Goal: Contribute content

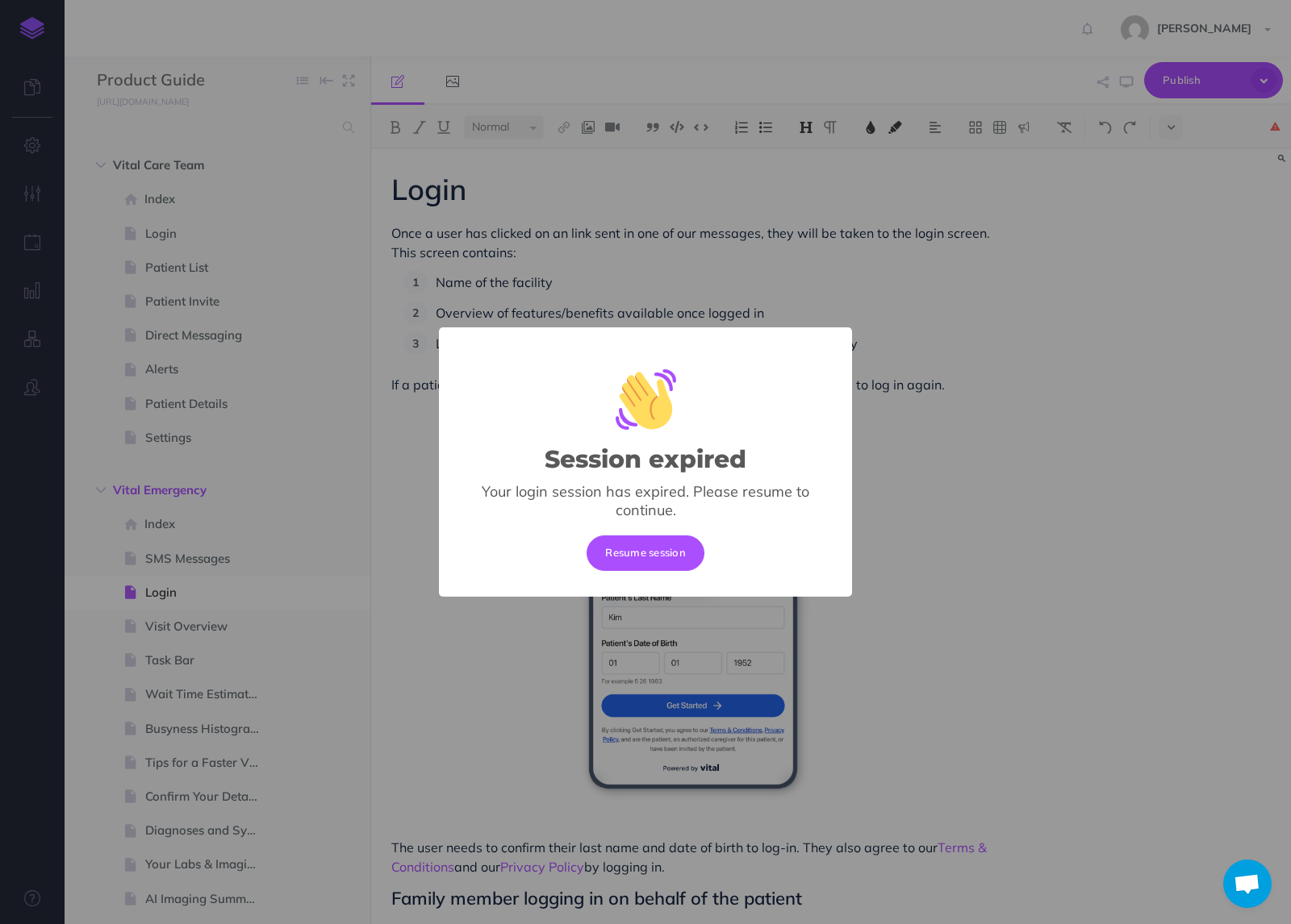
select select "null"
click at [668, 567] on button "Resume session" at bounding box center [646, 553] width 117 height 36
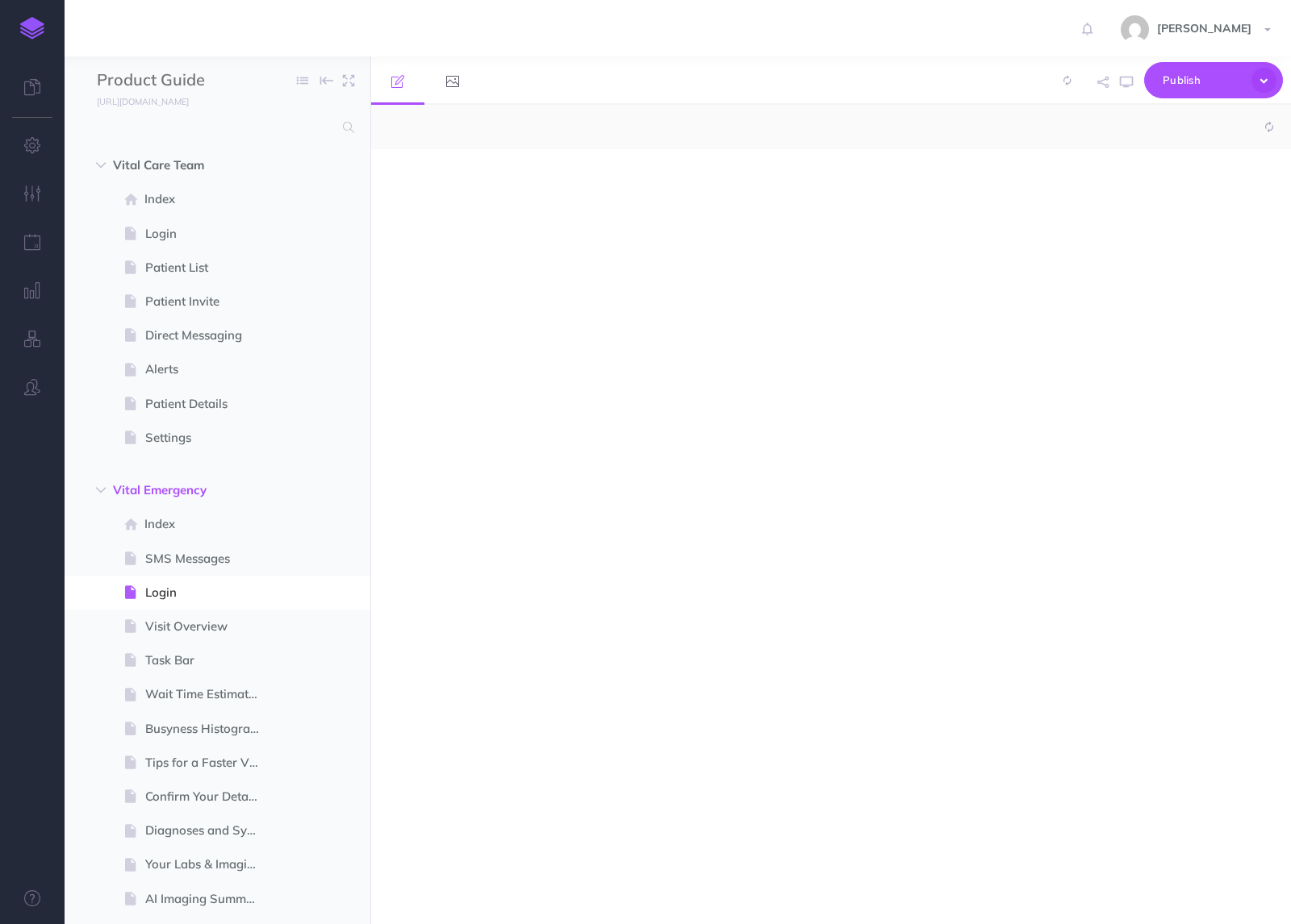
select select "null"
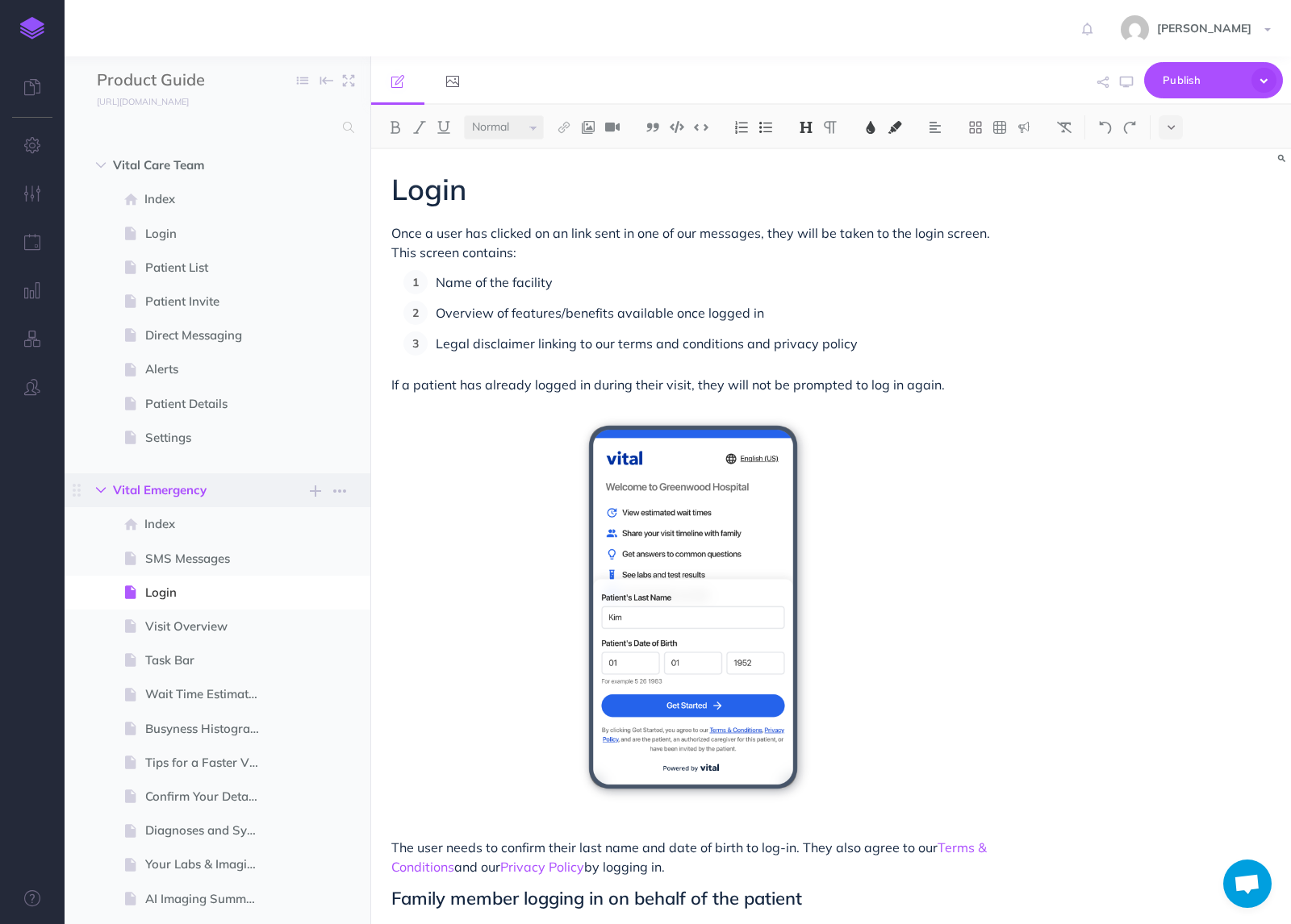
click at [97, 489] on icon "button" at bounding box center [101, 490] width 10 height 10
click at [99, 524] on icon "button" at bounding box center [101, 524] width 10 height 10
click at [176, 642] on span at bounding box center [217, 626] width 306 height 34
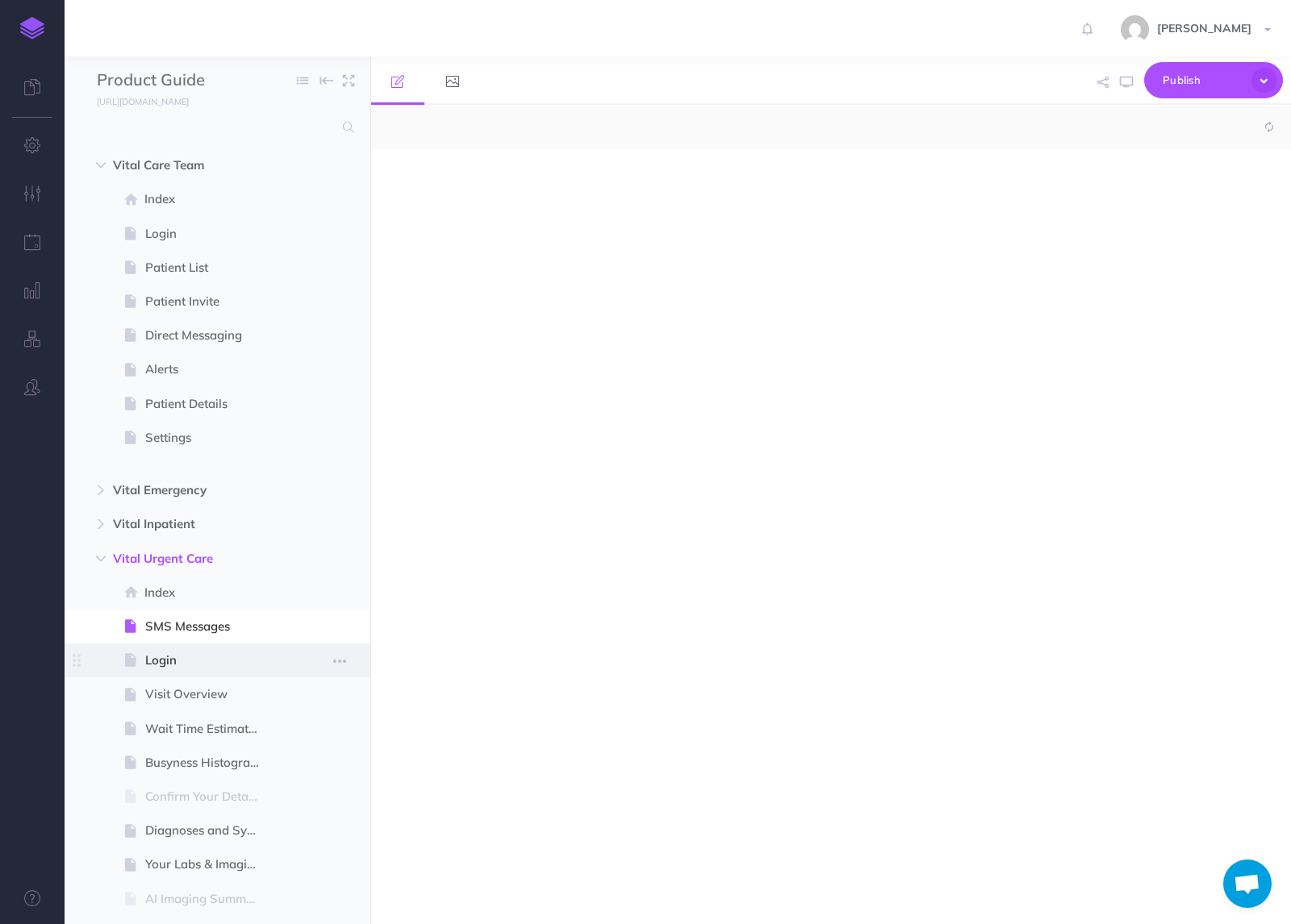
click at [171, 666] on span "Login" at bounding box center [209, 661] width 128 height 19
select select "null"
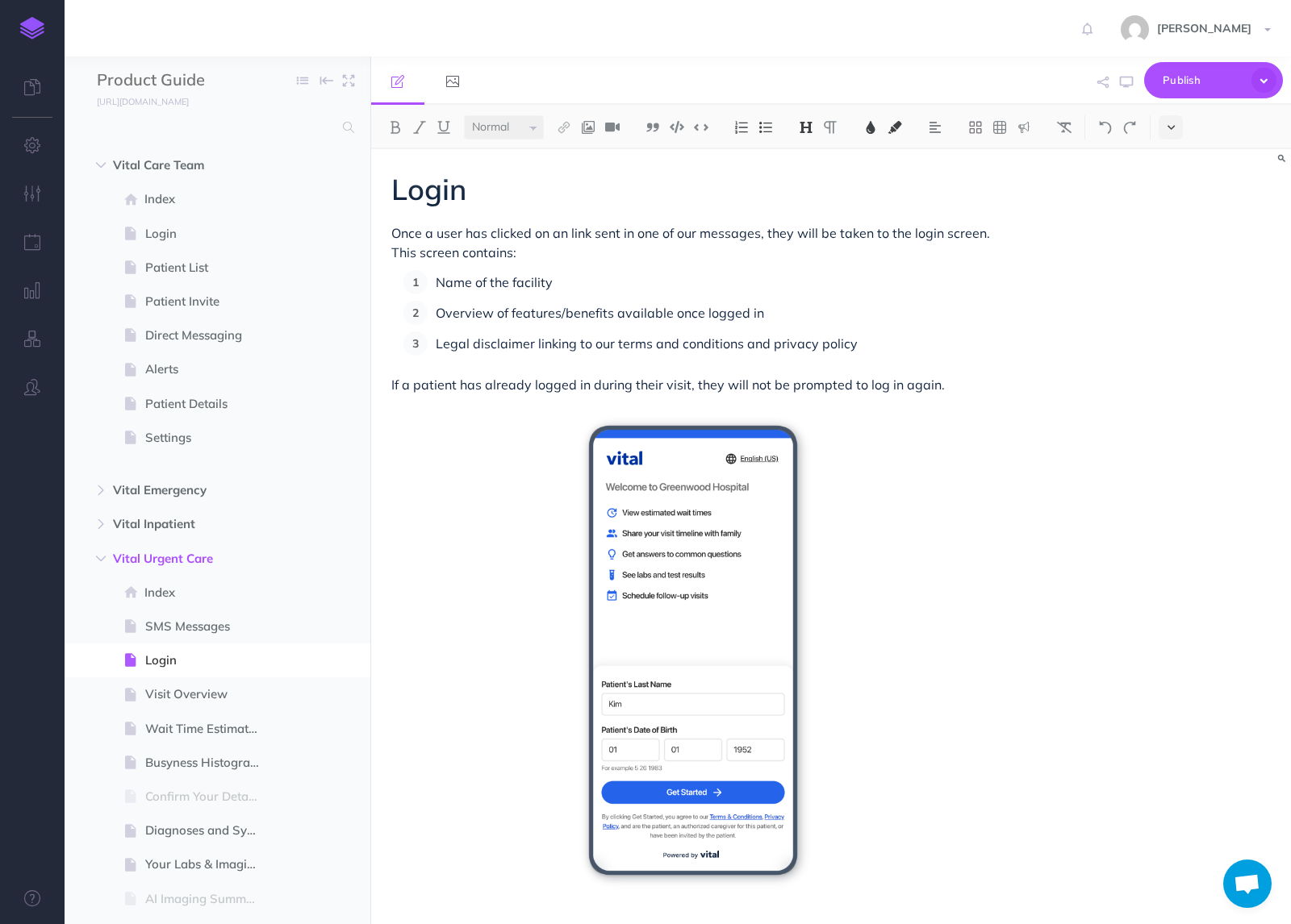
click at [1173, 128] on icon at bounding box center [1172, 128] width 8 height 12
click at [1168, 268] on button at bounding box center [1170, 276] width 24 height 24
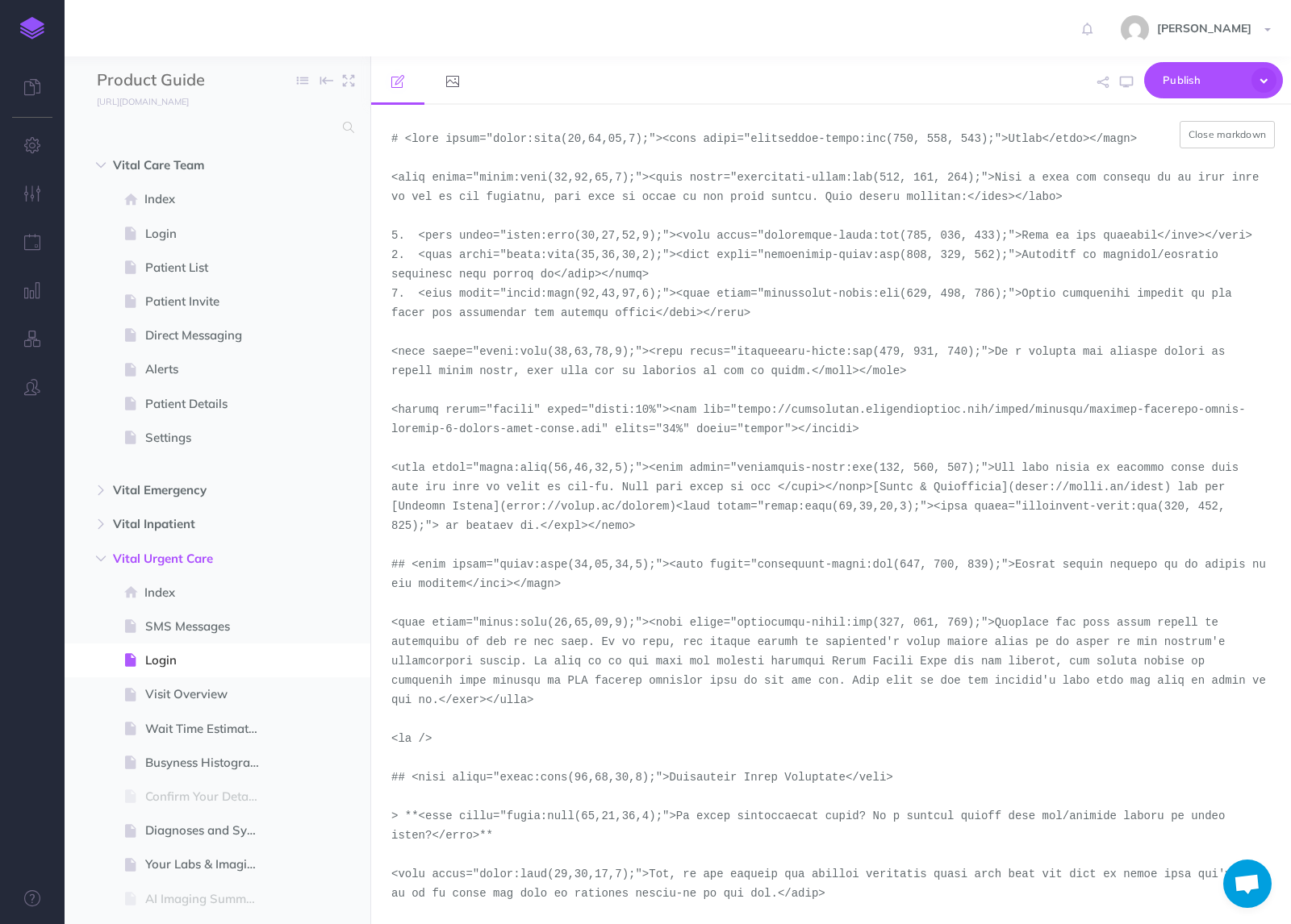
drag, startPoint x: 601, startPoint y: 433, endPoint x: 725, endPoint y: 411, distance: 125.9
click at [725, 411] on textarea at bounding box center [831, 514] width 920 height 819
click at [754, 419] on textarea at bounding box center [831, 514] width 920 height 819
drag, startPoint x: 741, startPoint y: 408, endPoint x: 601, endPoint y: 433, distance: 142.2
click at [601, 433] on textarea at bounding box center [831, 514] width 920 height 819
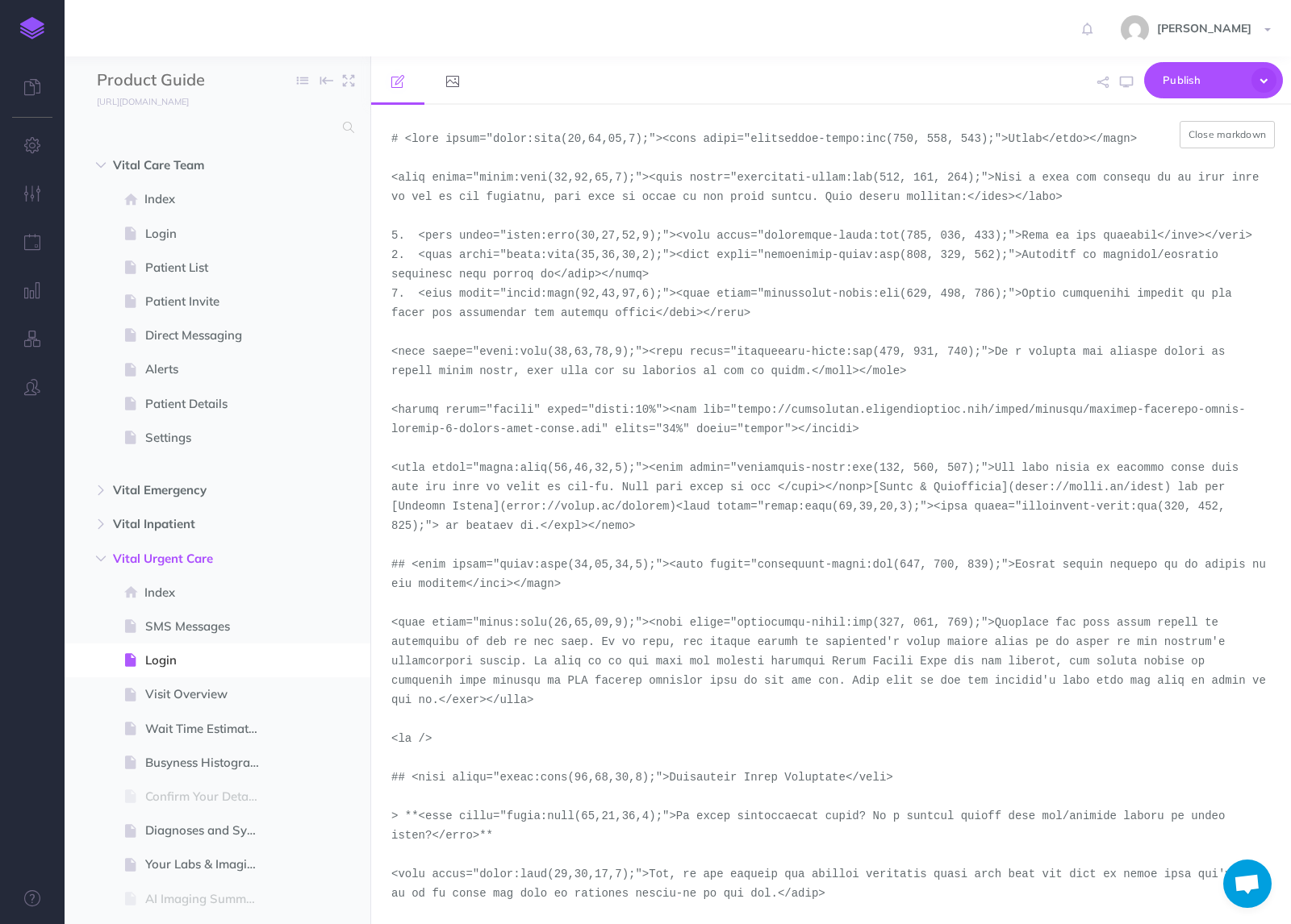
paste textarea "2"
type textarea "# <span style="color:rgba(19,37,63,1);"><span style="background-color:rgb(255, …"
click at [1257, 139] on button "Close markdown" at bounding box center [1228, 135] width 96 height 28
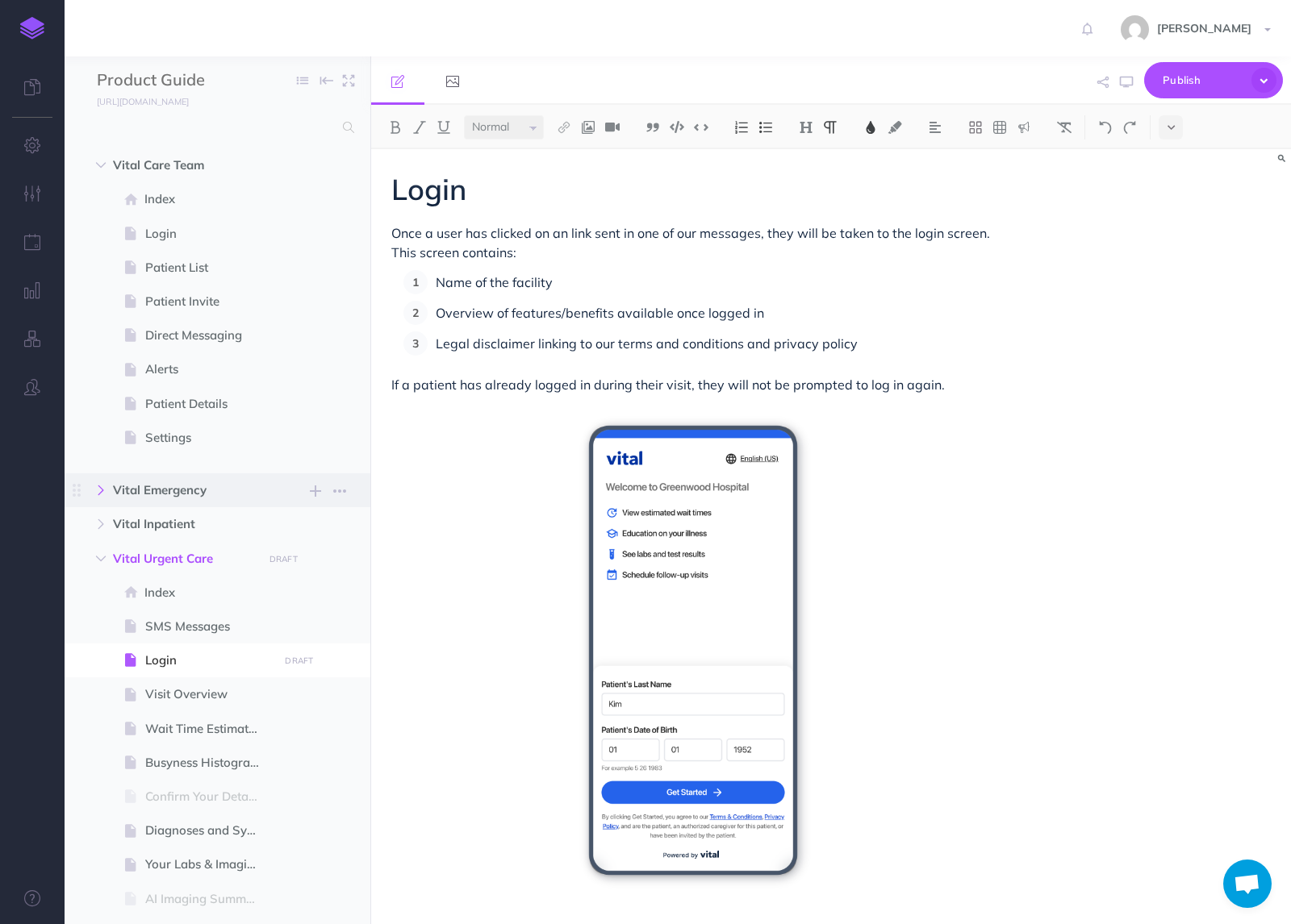
click at [98, 491] on icon "button" at bounding box center [101, 490] width 10 height 10
click at [157, 585] on span "Login" at bounding box center [209, 592] width 128 height 19
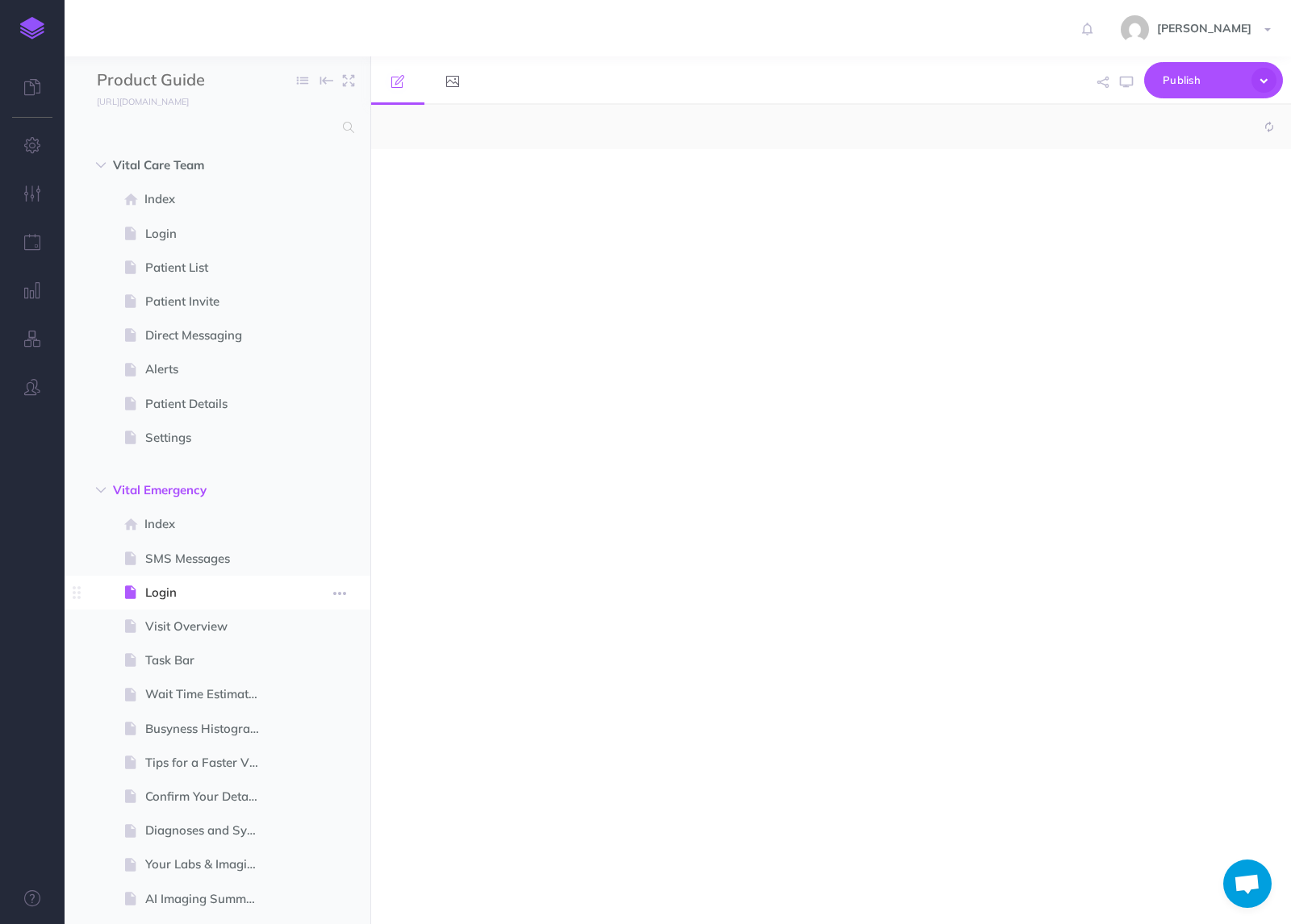
select select "null"
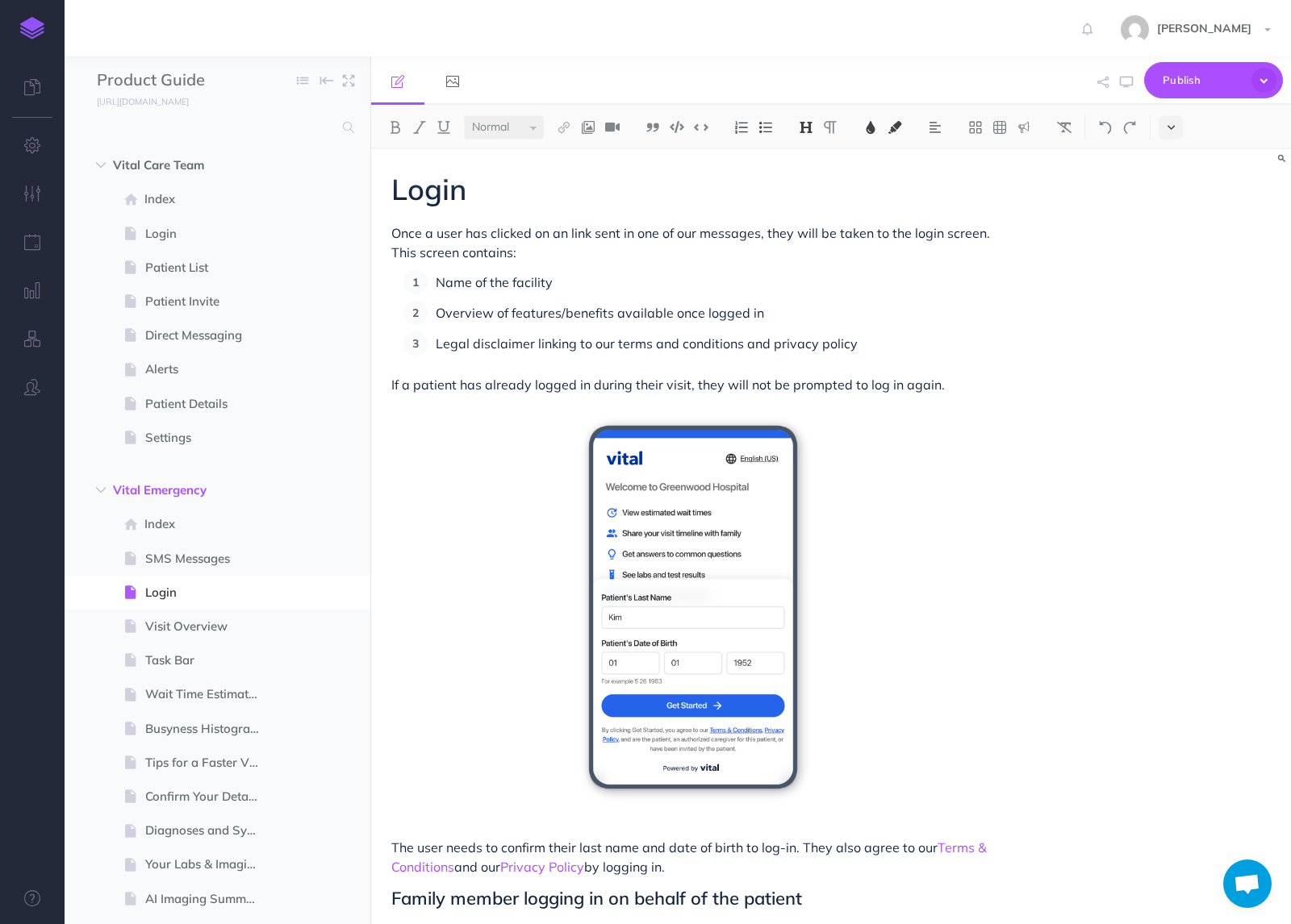
click at [1173, 133] on icon at bounding box center [1172, 128] width 8 height 12
click at [1174, 282] on button at bounding box center [1170, 276] width 24 height 24
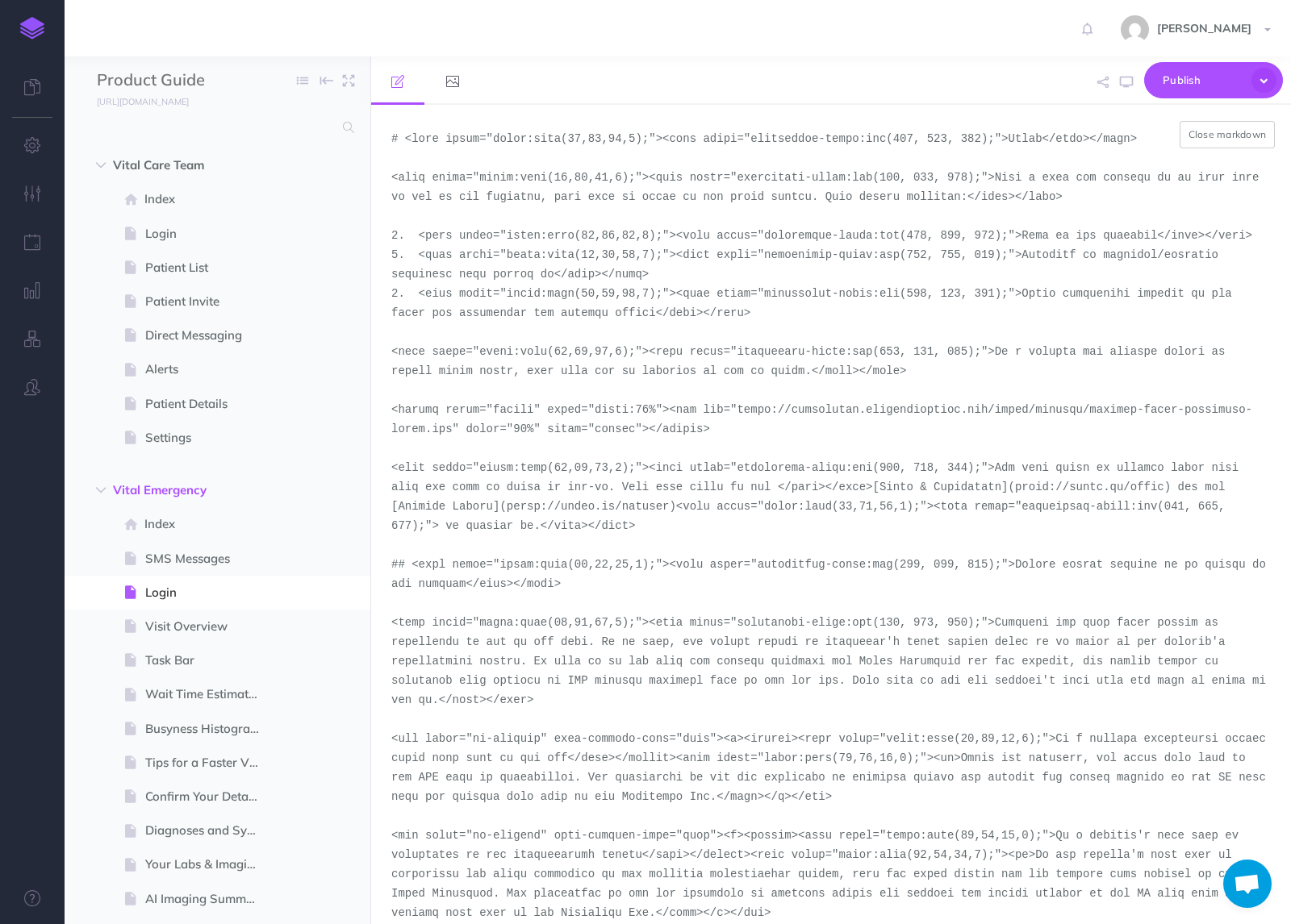
drag, startPoint x: 739, startPoint y: 411, endPoint x: 451, endPoint y: 433, distance: 288.8
click at [451, 433] on textarea at bounding box center [831, 514] width 920 height 819
paste textarea "portrait-light-version-1"
type textarea "# <span style="color:rgba(19,37,63,1);"><span style="background-color:rgb(255, …"
click at [1248, 143] on button "Close markdown" at bounding box center [1228, 135] width 96 height 28
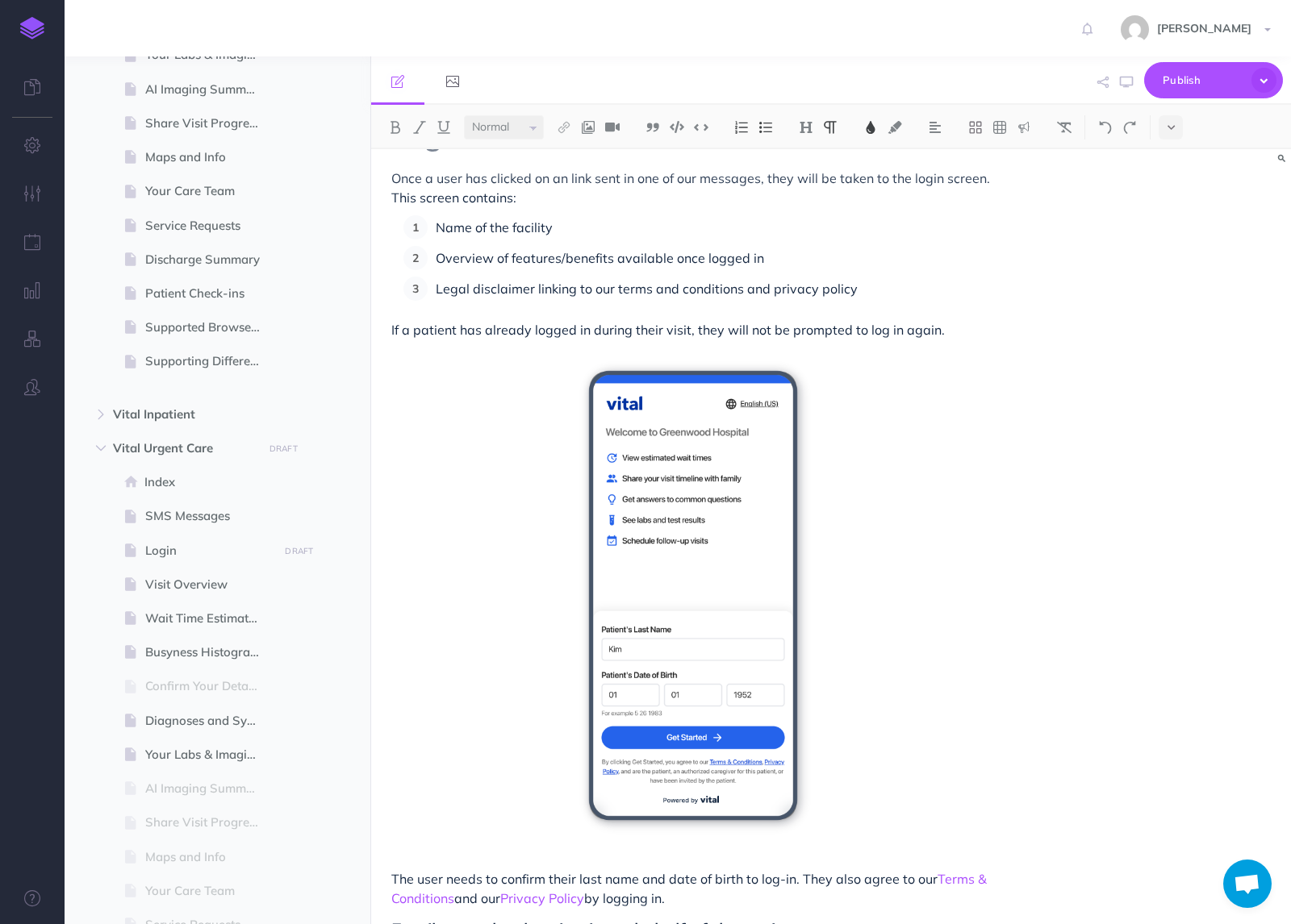
scroll to position [812, 0]
click at [103, 409] on icon "button" at bounding box center [101, 412] width 10 height 10
click at [159, 509] on span "Login" at bounding box center [209, 514] width 128 height 19
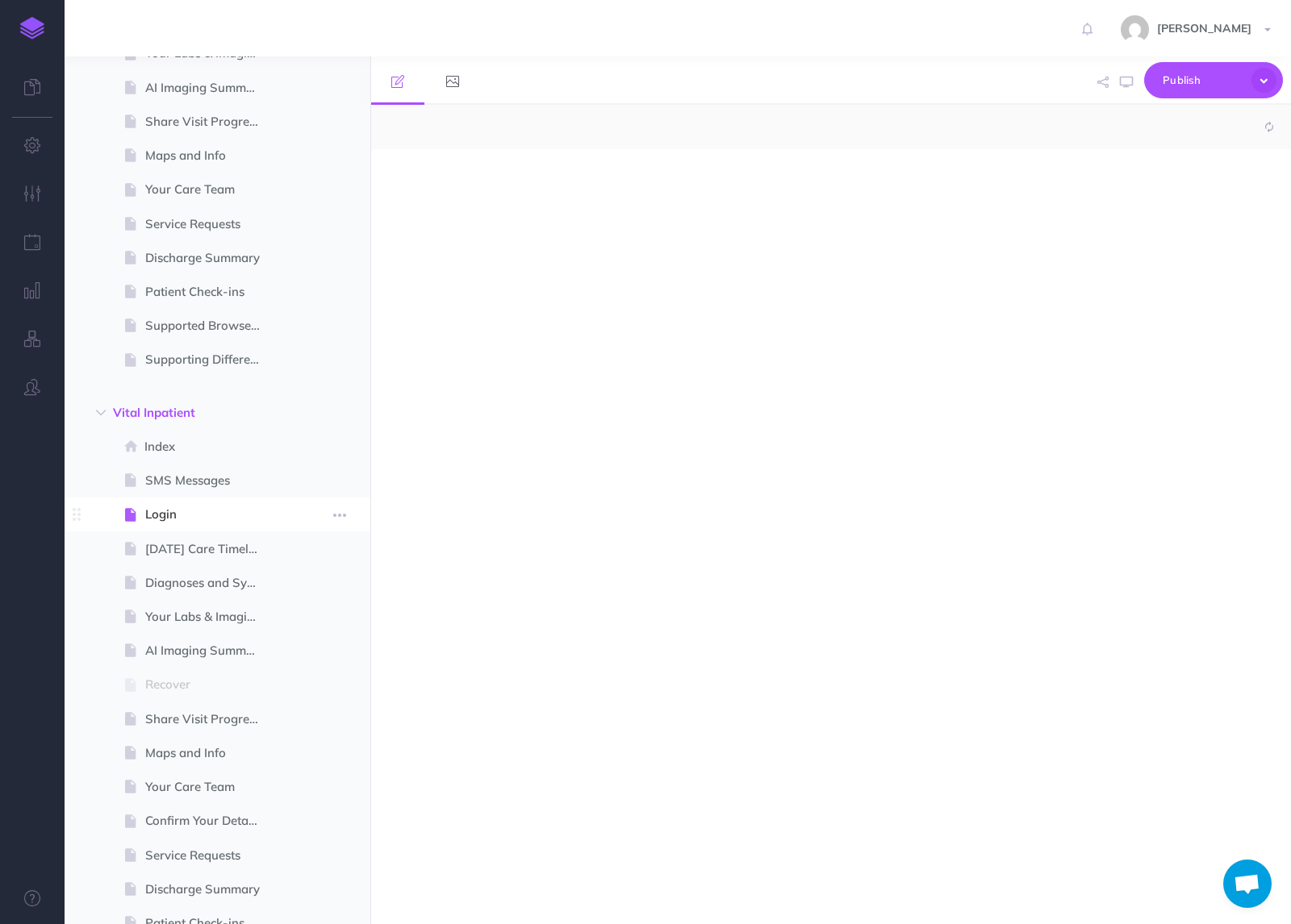
select select "null"
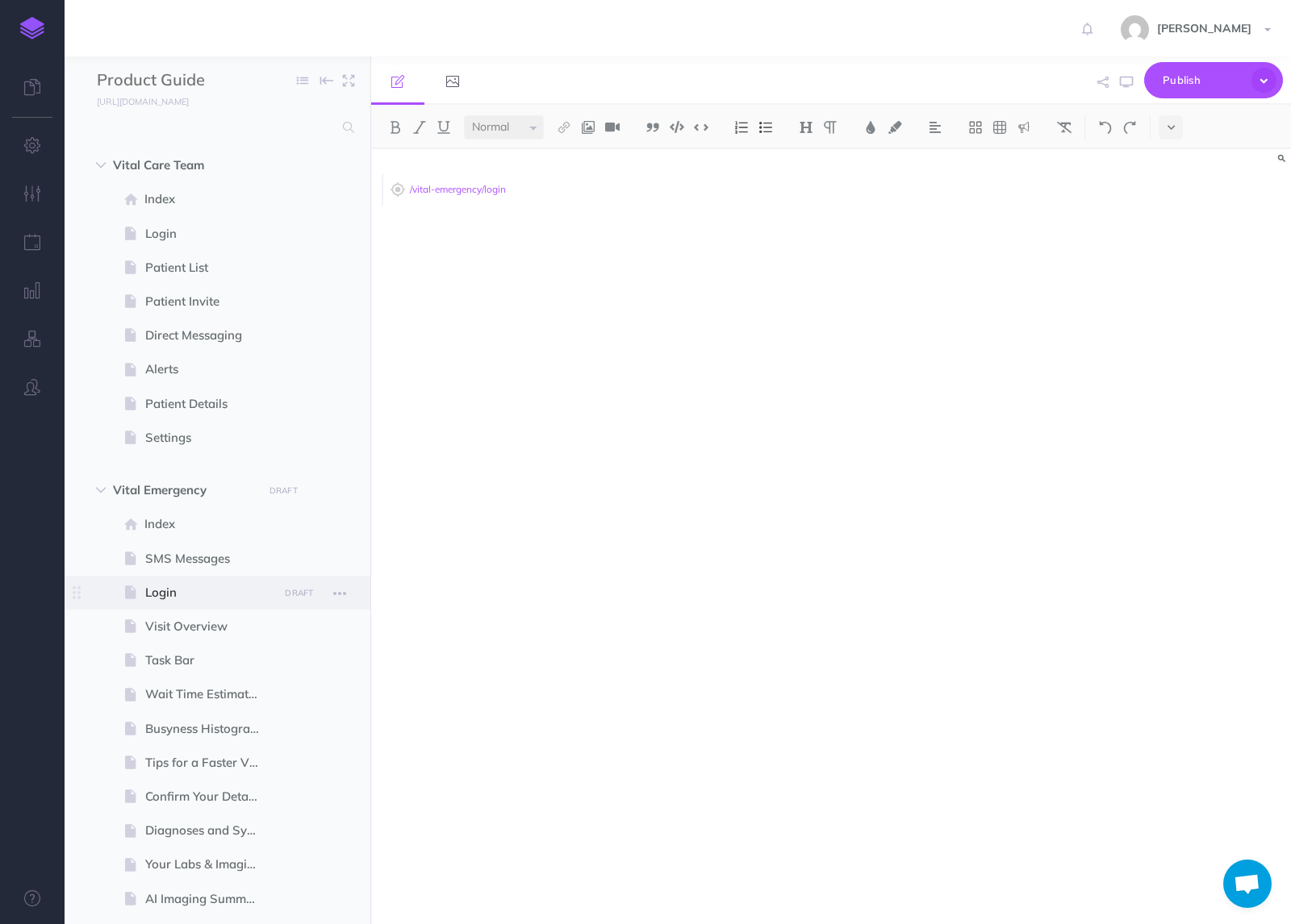
click at [174, 596] on span "Login" at bounding box center [209, 592] width 128 height 19
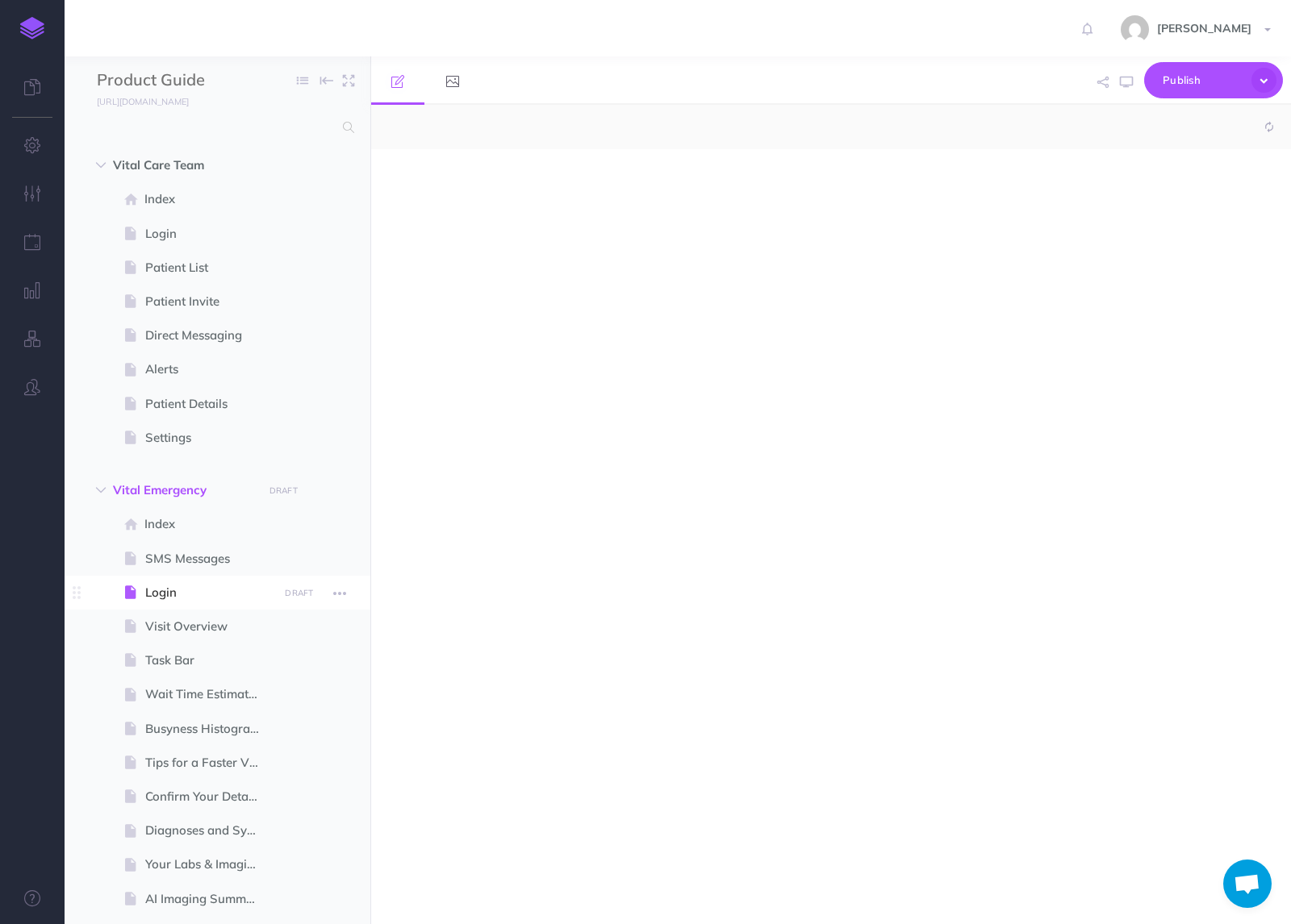
select select "null"
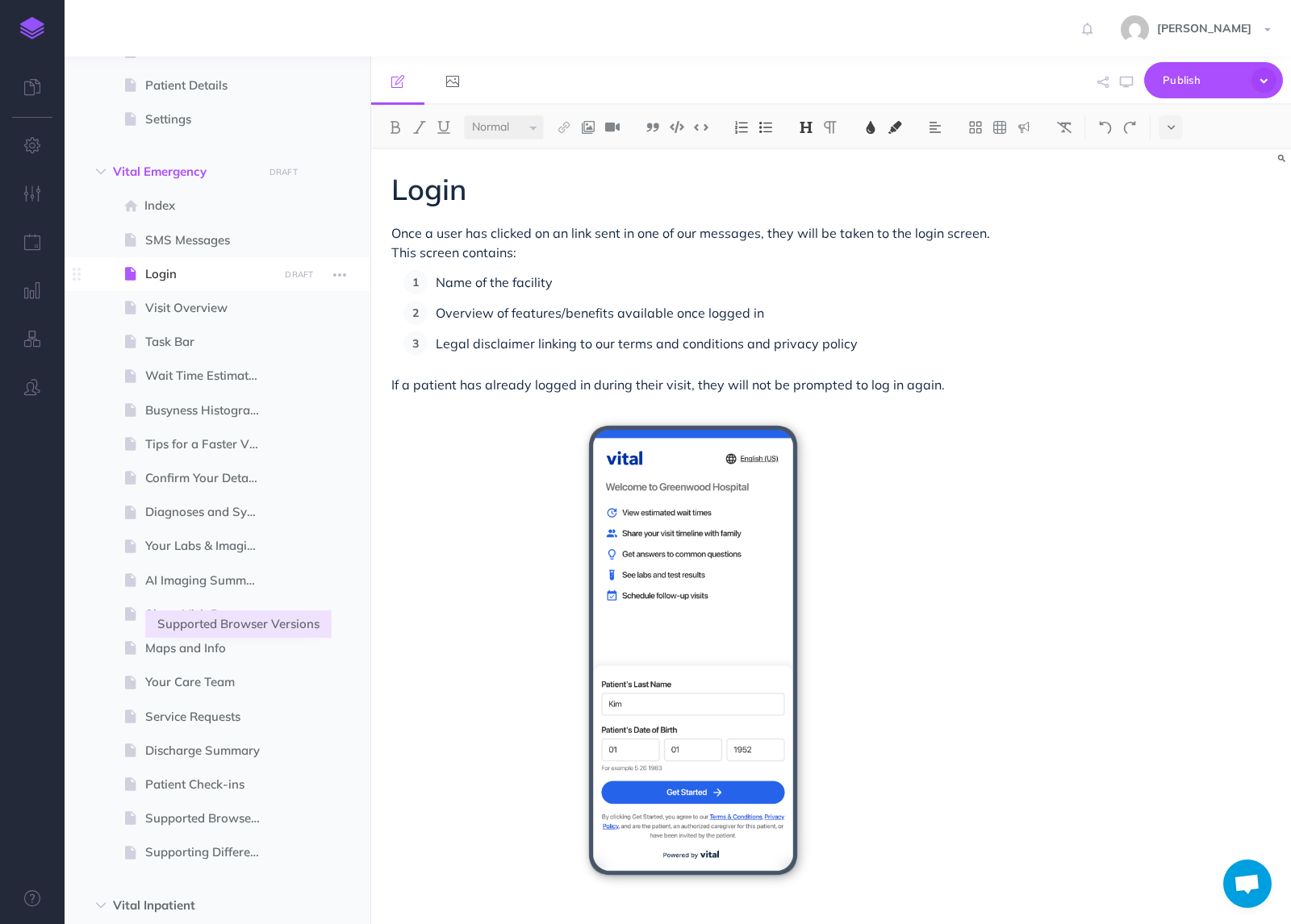
scroll to position [128, 0]
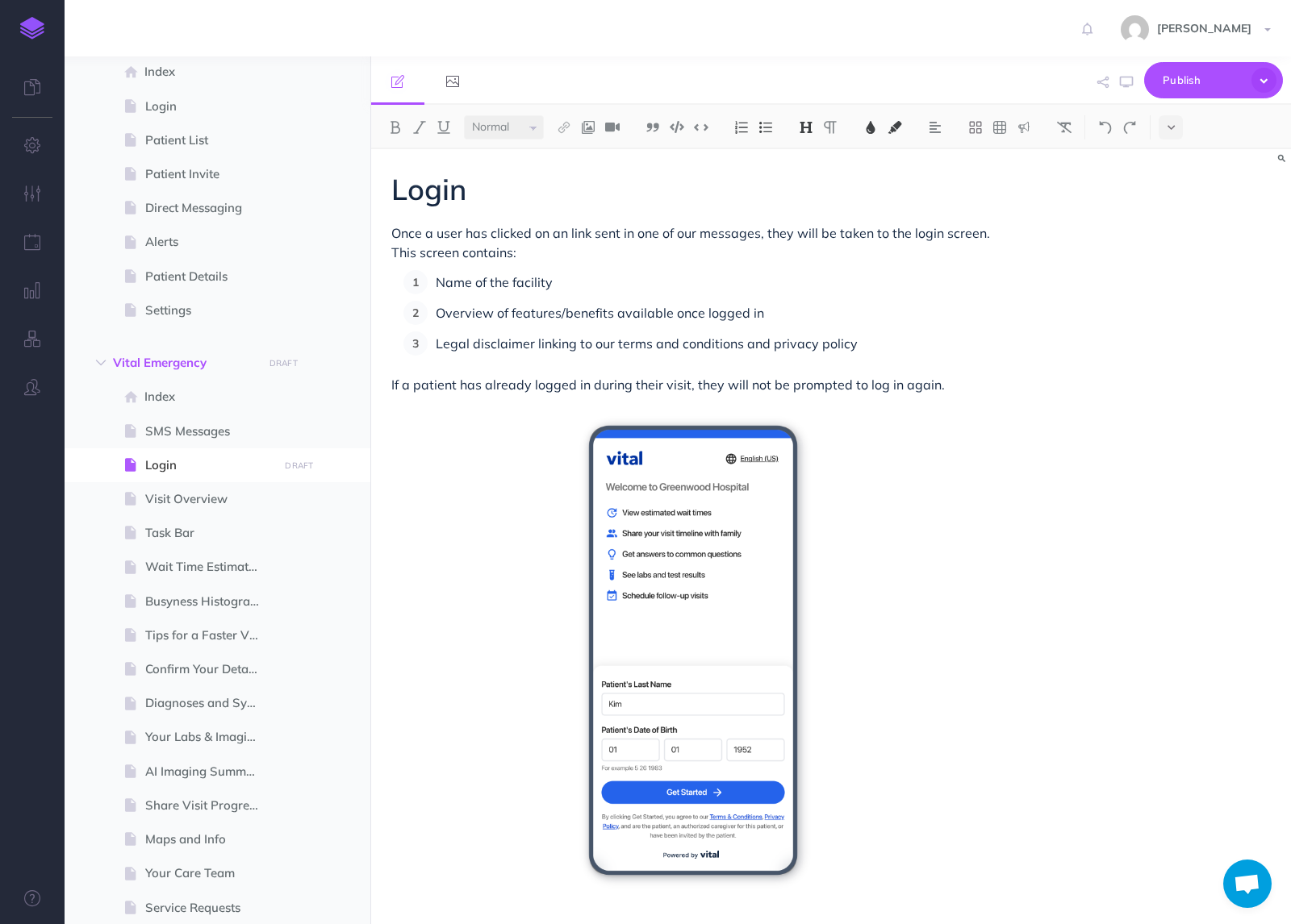
click at [1048, 427] on div "Login Once a user has clicked on an link sent in one of our messages, they will…" at bounding box center [831, 537] width 920 height 775
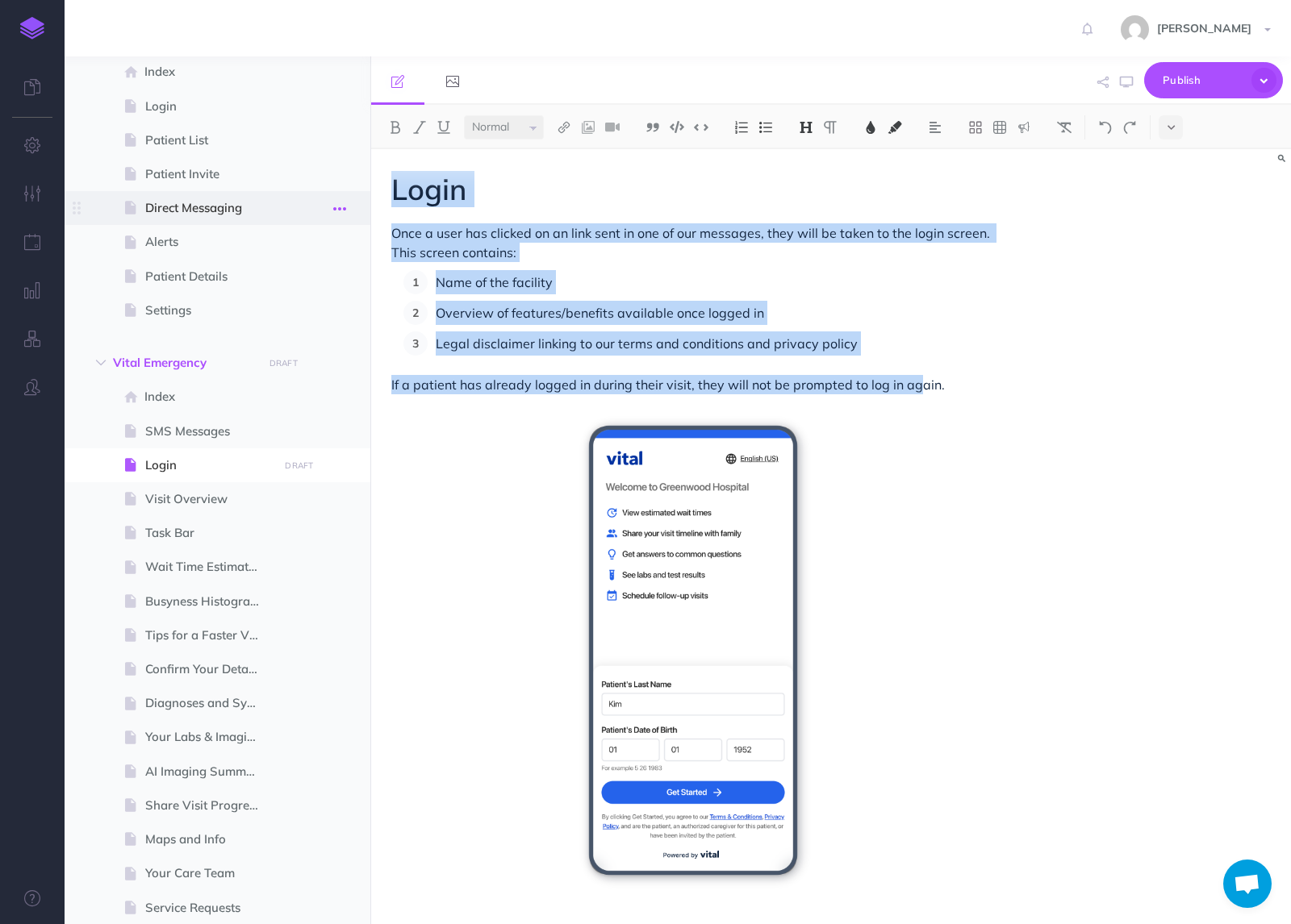
drag, startPoint x: 1050, startPoint y: 387, endPoint x: 336, endPoint y: 205, distance: 736.8
click at [336, 205] on div "Product Guide Collapse all Expand all Expand to root folders [URL][DOMAIN_NAME]…" at bounding box center [677, 490] width 1227 height 867
copy div "Login Once a user has clicked on an link sent in one of our messages, they will…"
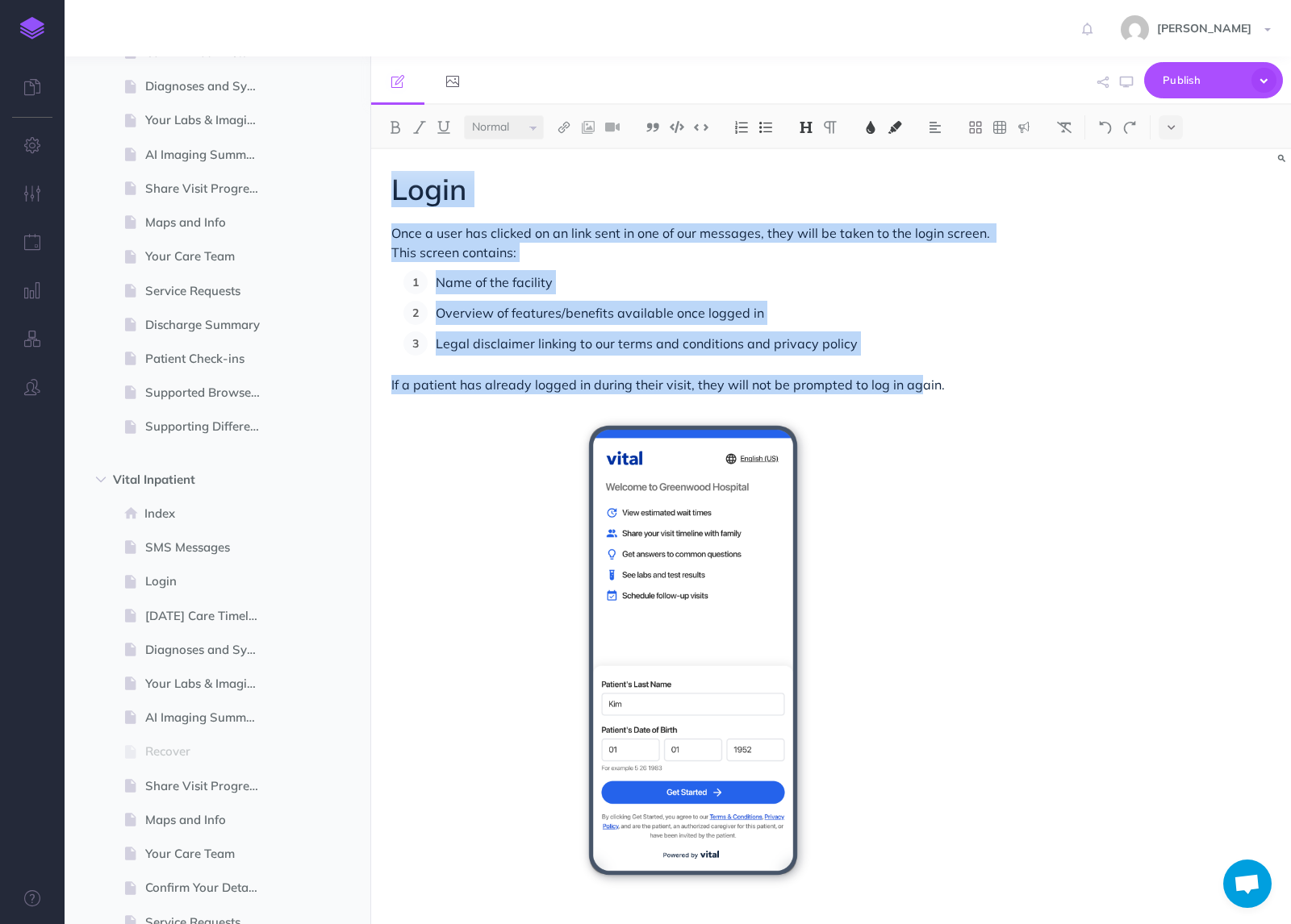
scroll to position [746, 0]
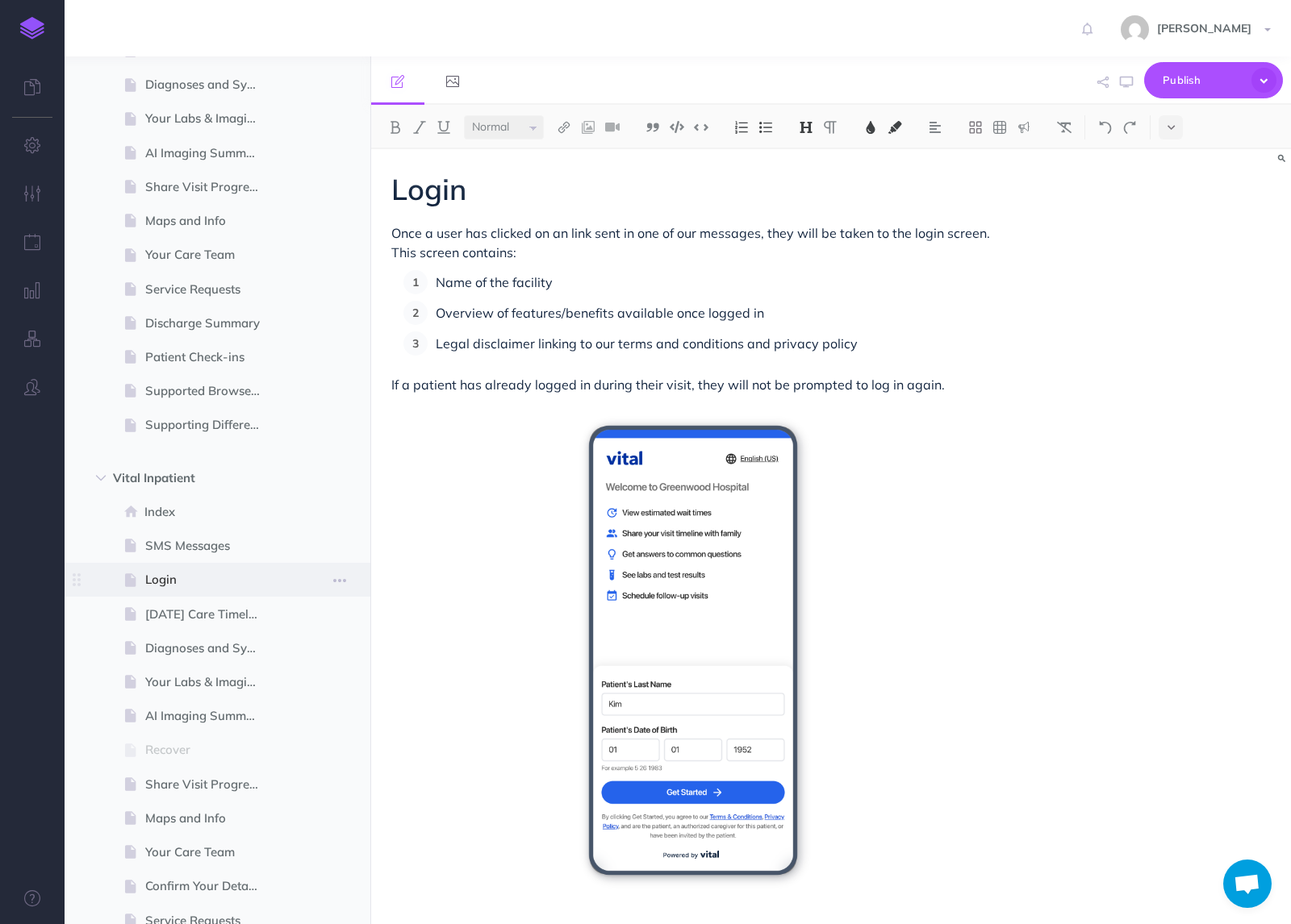
click at [170, 577] on span "Login" at bounding box center [209, 580] width 128 height 19
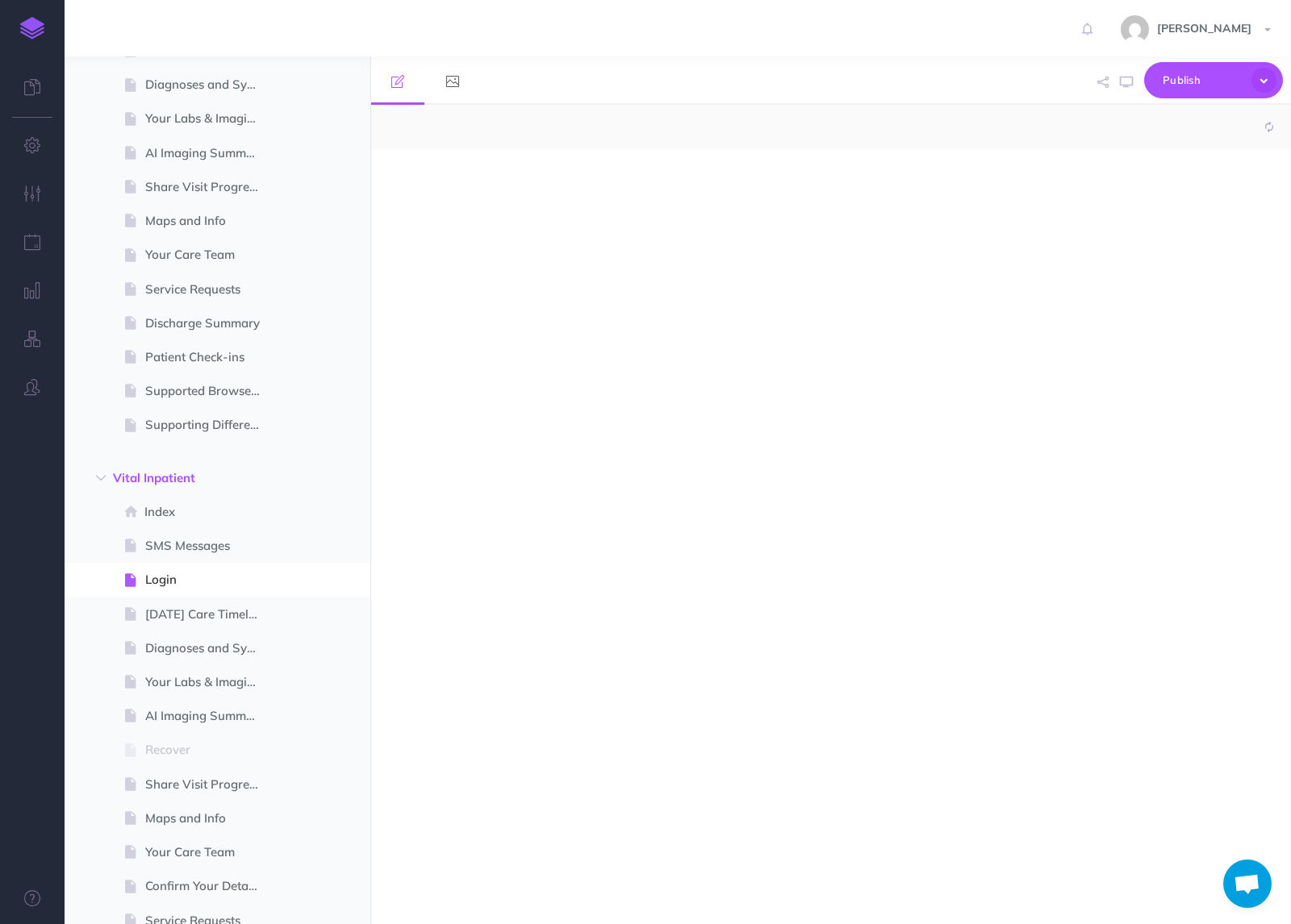
select select "null"
click at [645, 239] on p at bounding box center [693, 232] width 603 height 19
click at [609, 192] on span "/vital-emergency/login" at bounding box center [689, 189] width 598 height 19
click at [461, 172] on icon "button" at bounding box center [468, 168] width 17 height 17
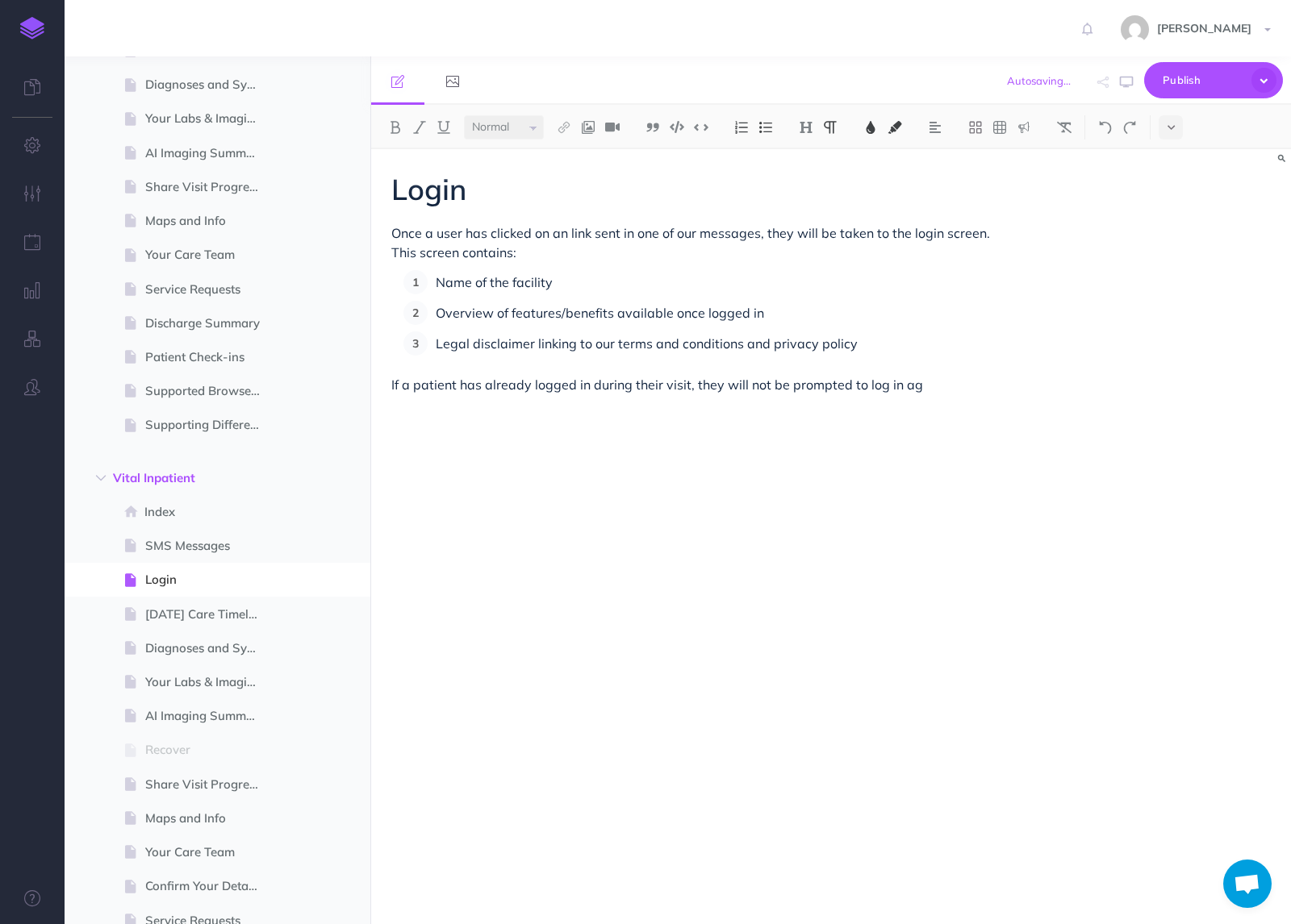
click at [973, 392] on p "If a patient has already logged in during their visit, they will not be prompte…" at bounding box center [693, 385] width 603 height 19
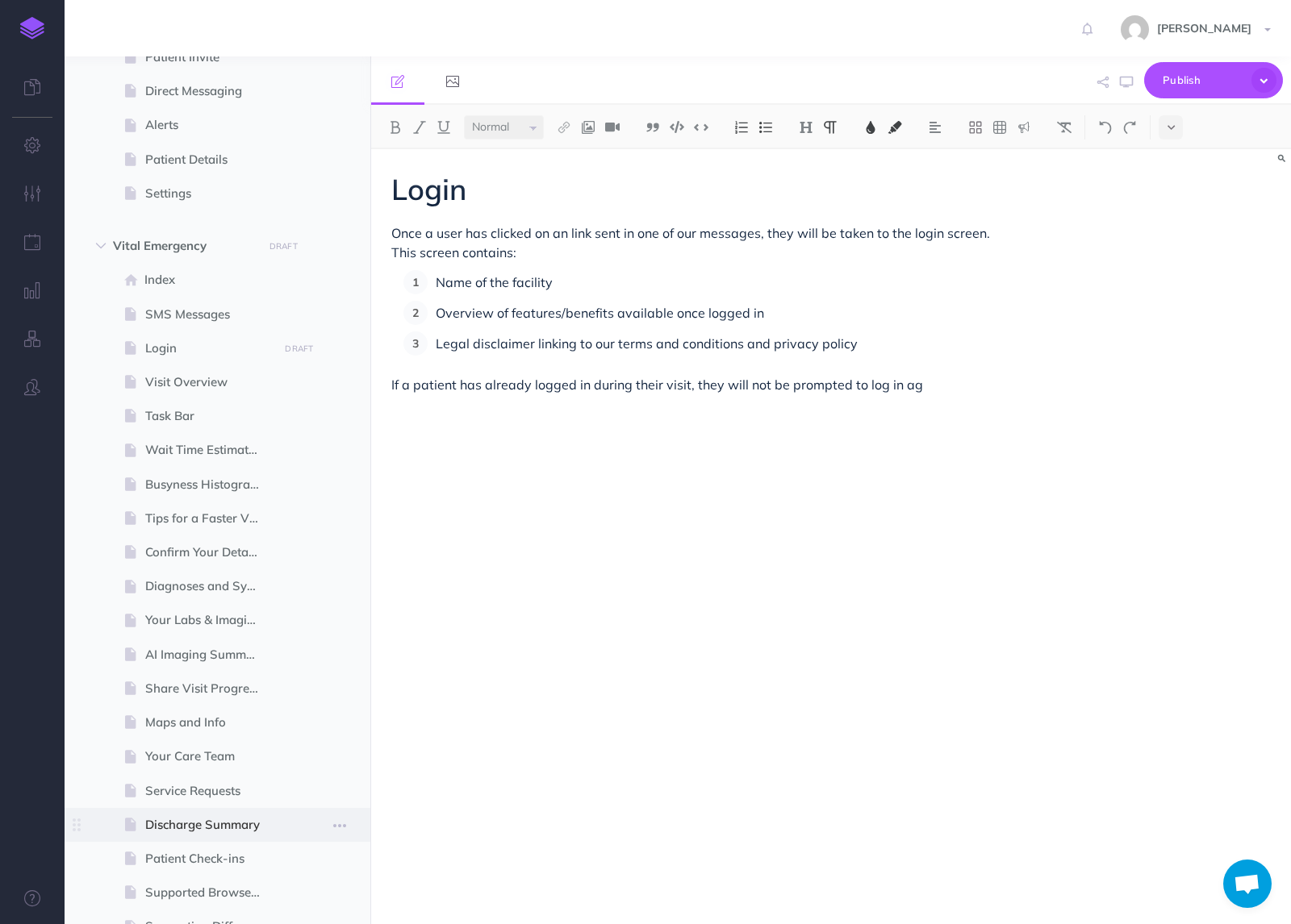
scroll to position [237, 0]
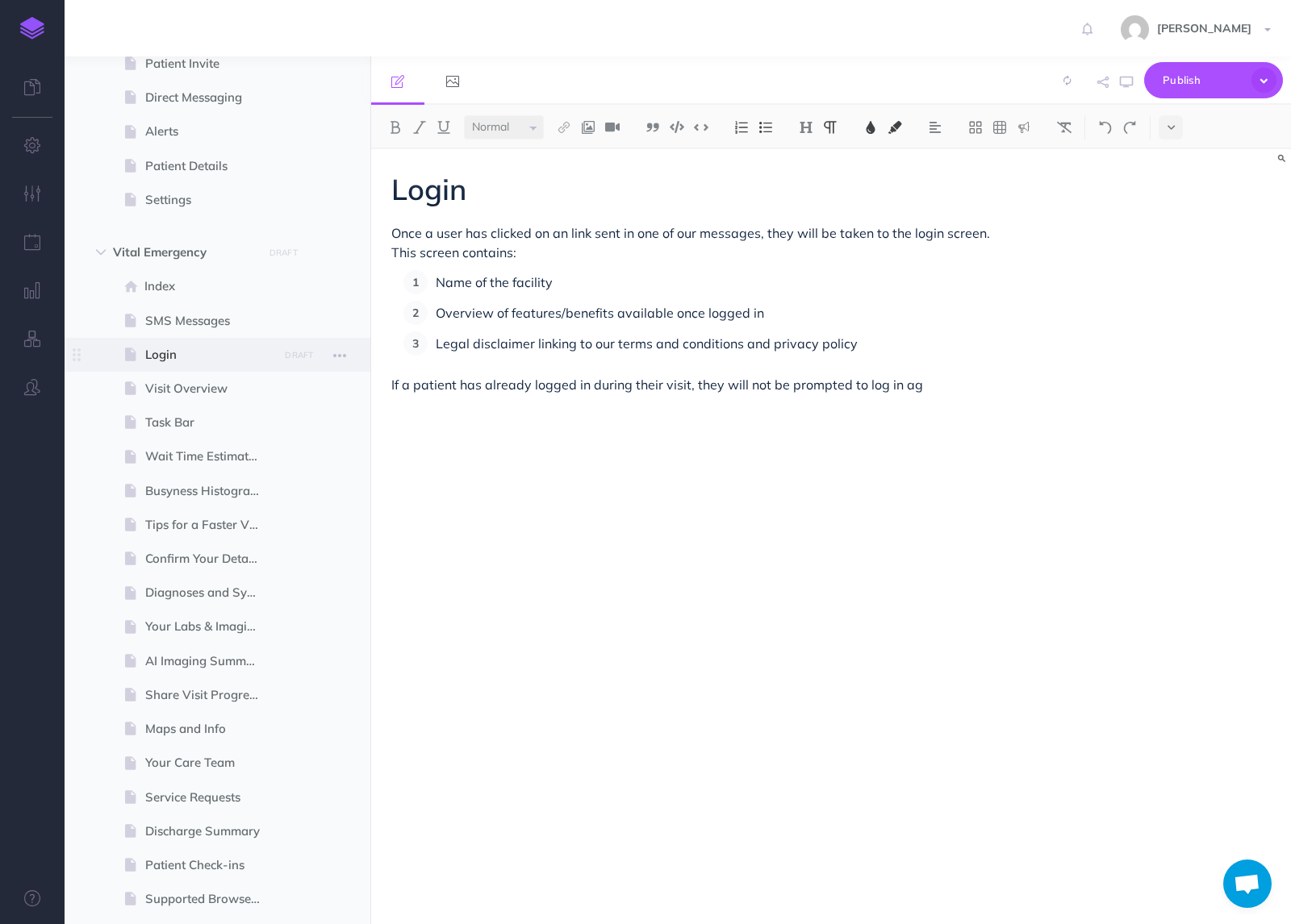
click at [161, 358] on span "Login" at bounding box center [209, 355] width 128 height 19
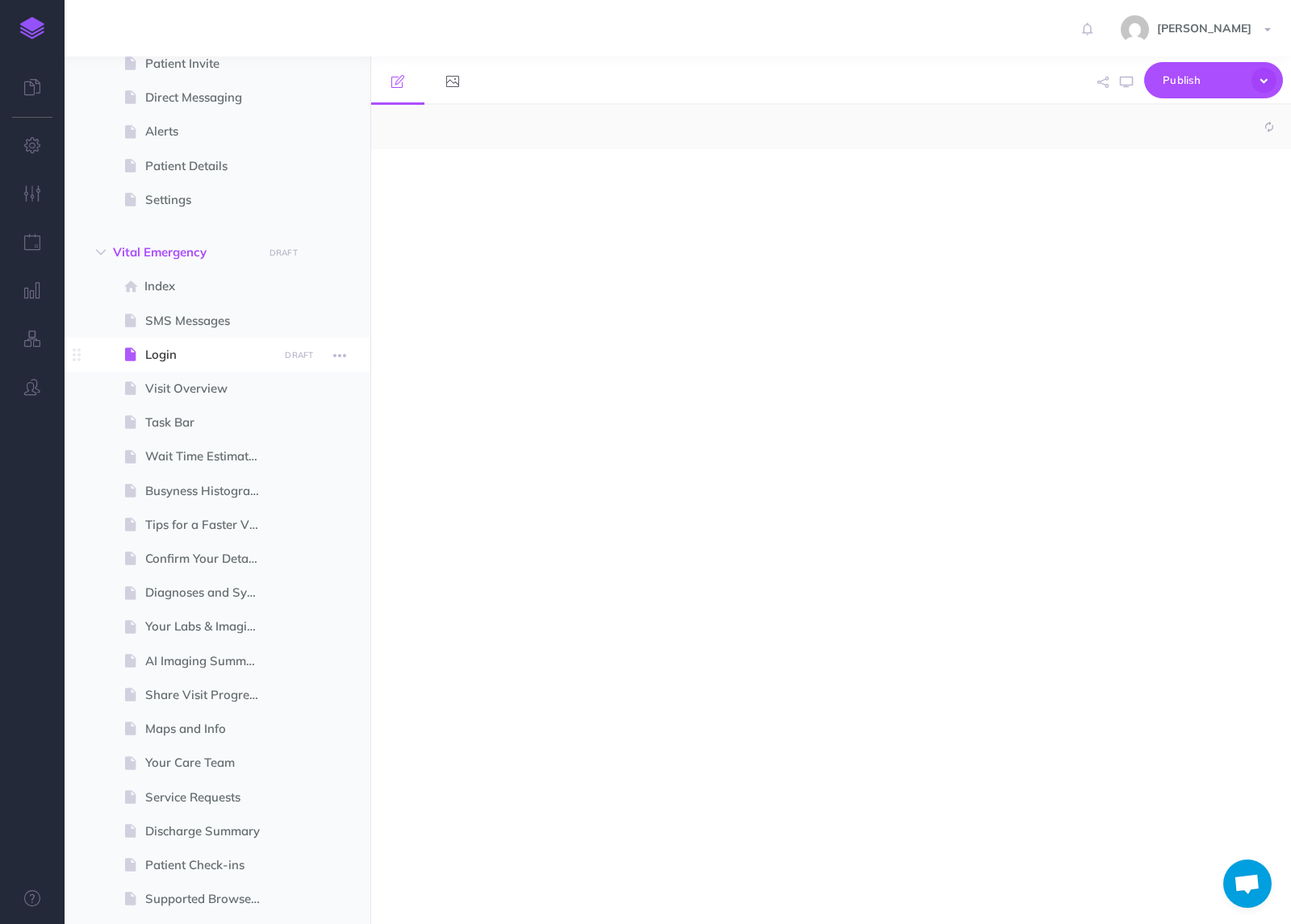
select select "null"
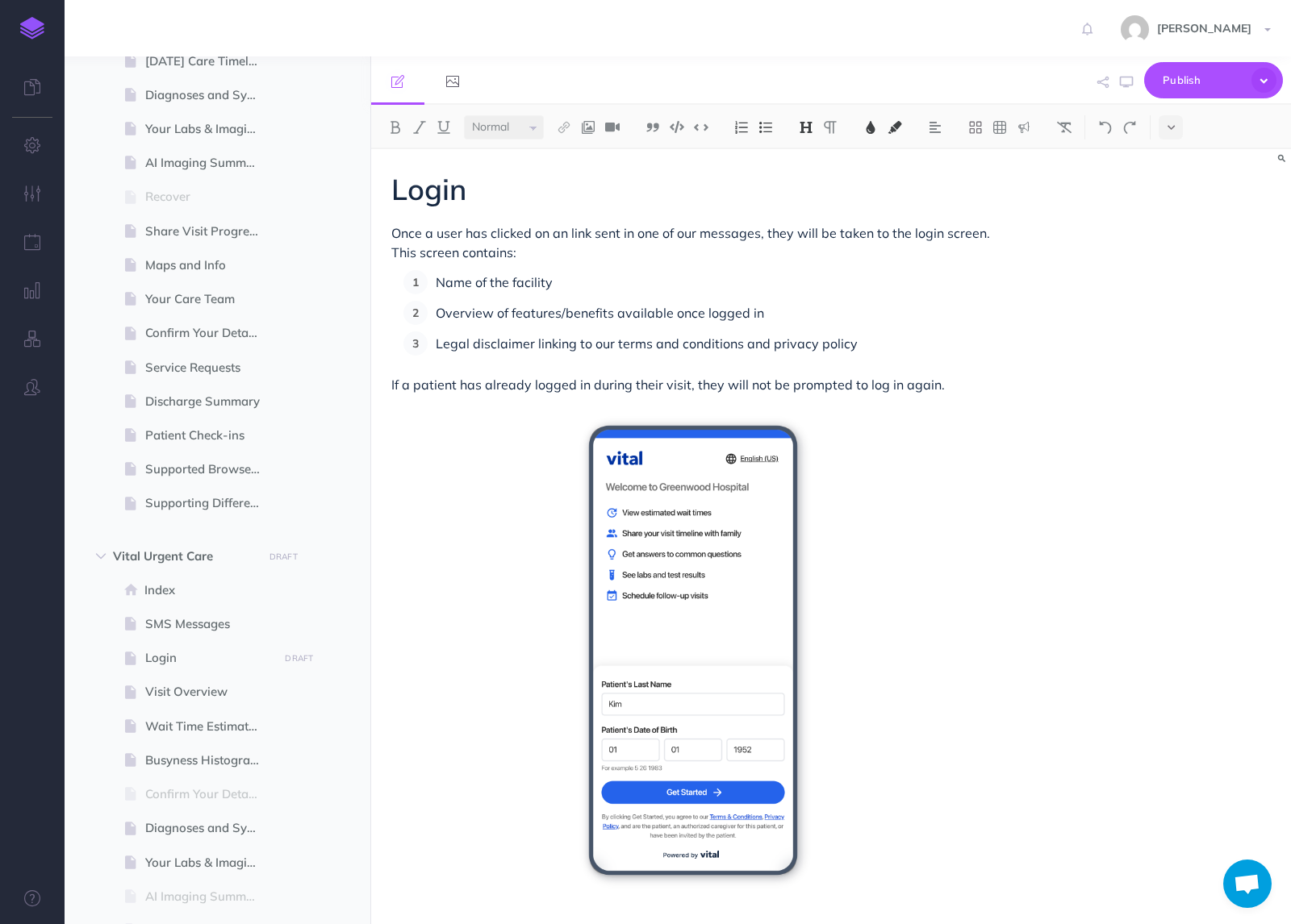
scroll to position [1487, 0]
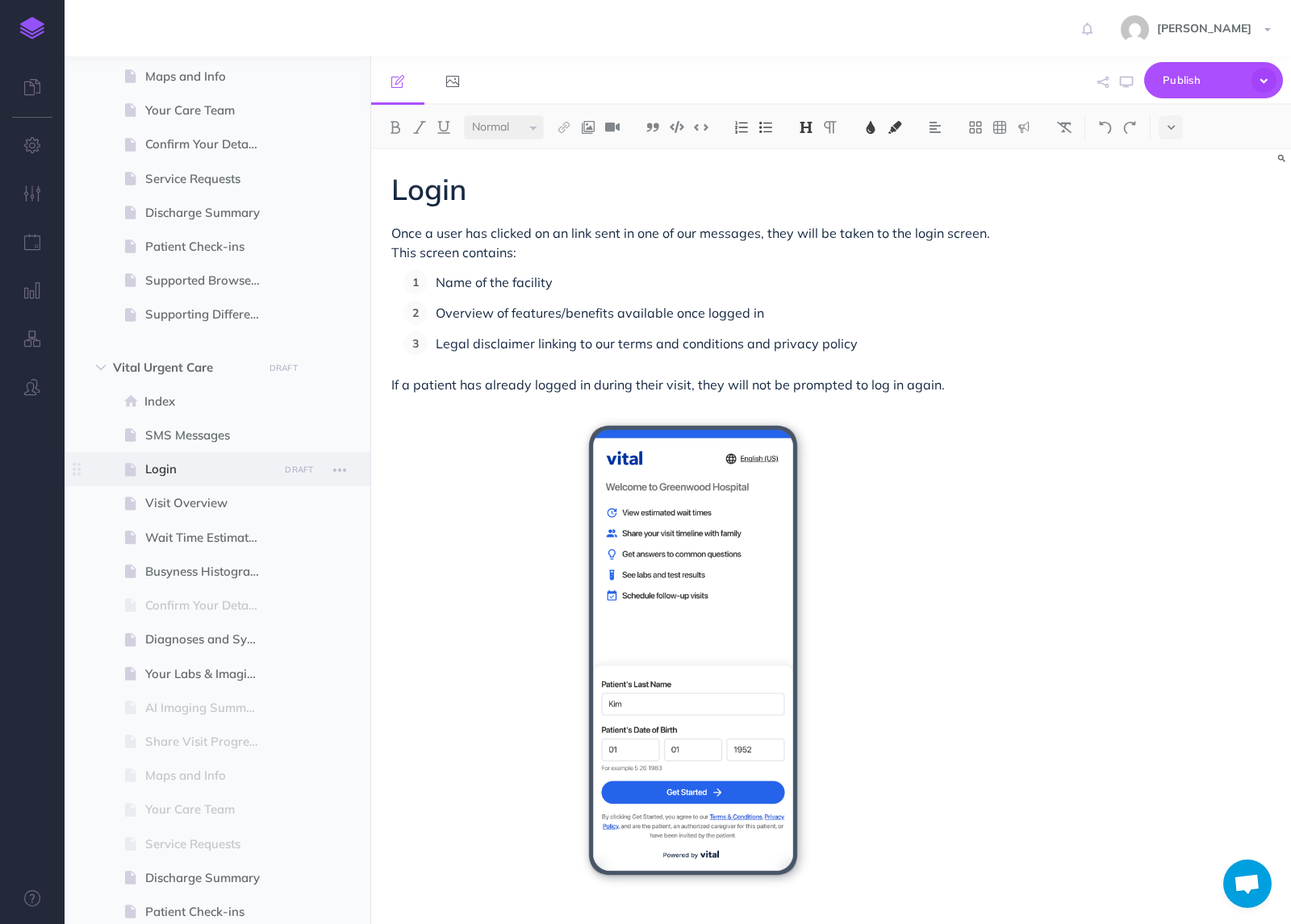
click at [183, 478] on span "Login" at bounding box center [209, 469] width 128 height 19
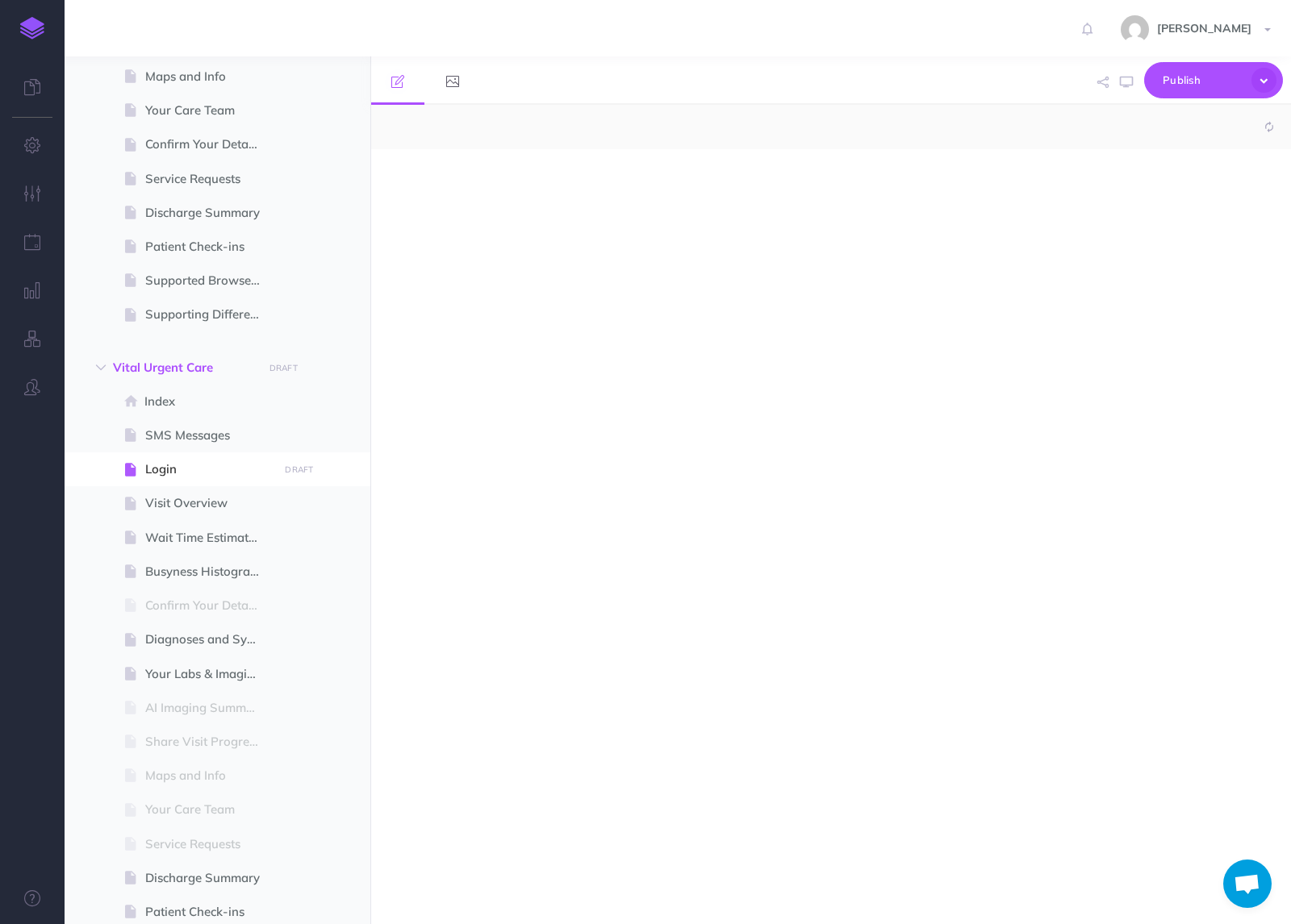
select select "null"
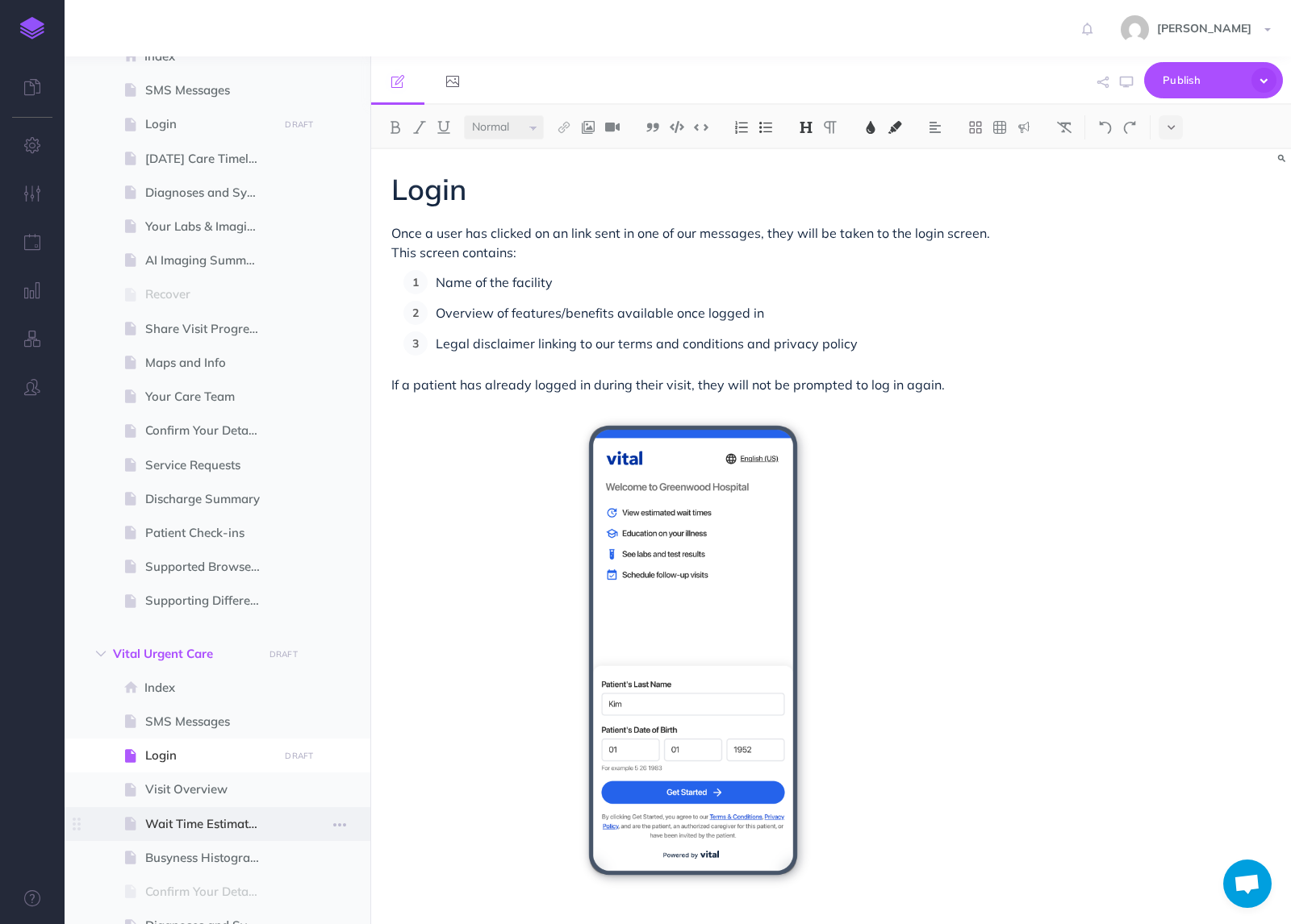
scroll to position [796, 0]
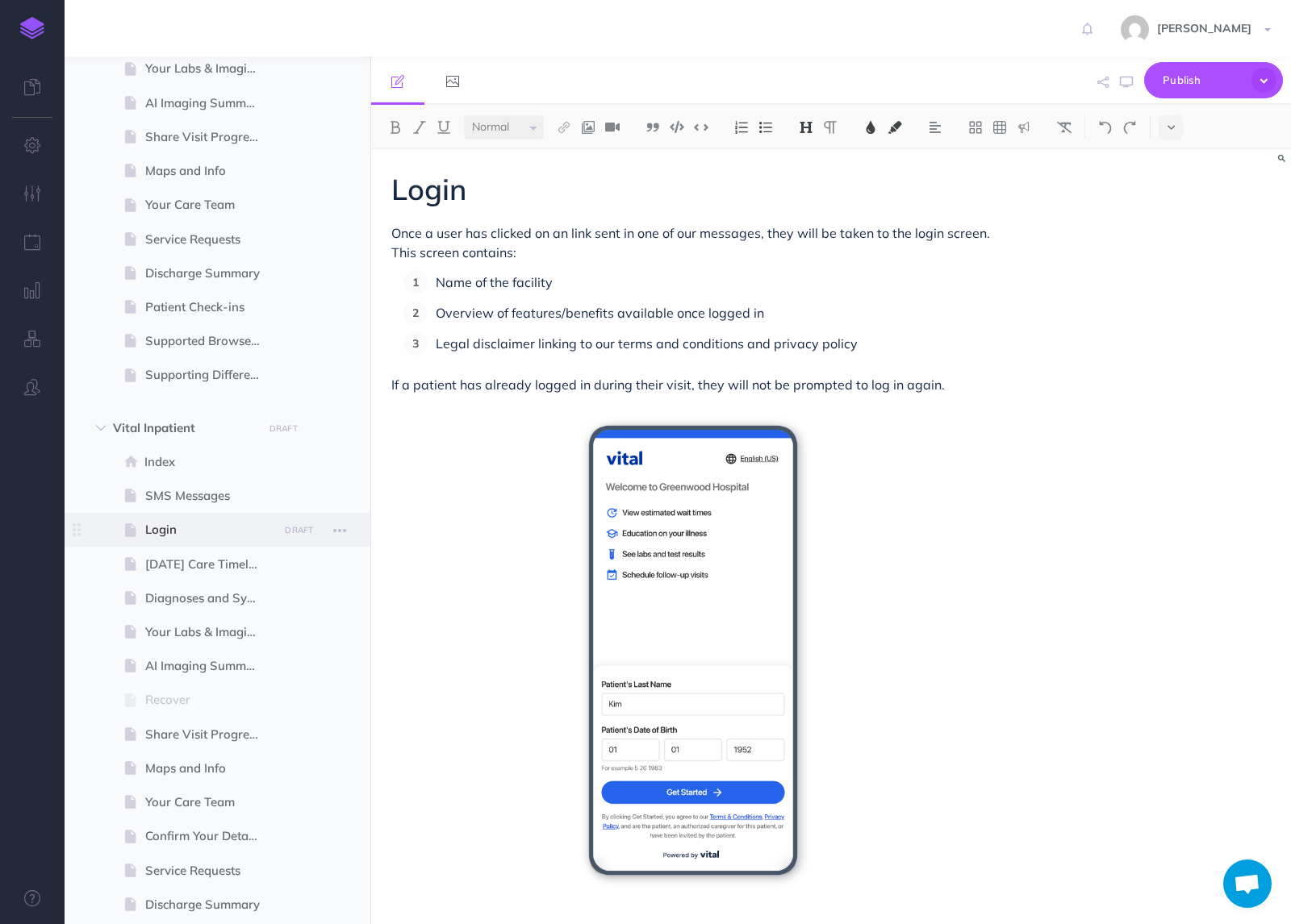
click at [209, 532] on span "Login" at bounding box center [209, 530] width 128 height 19
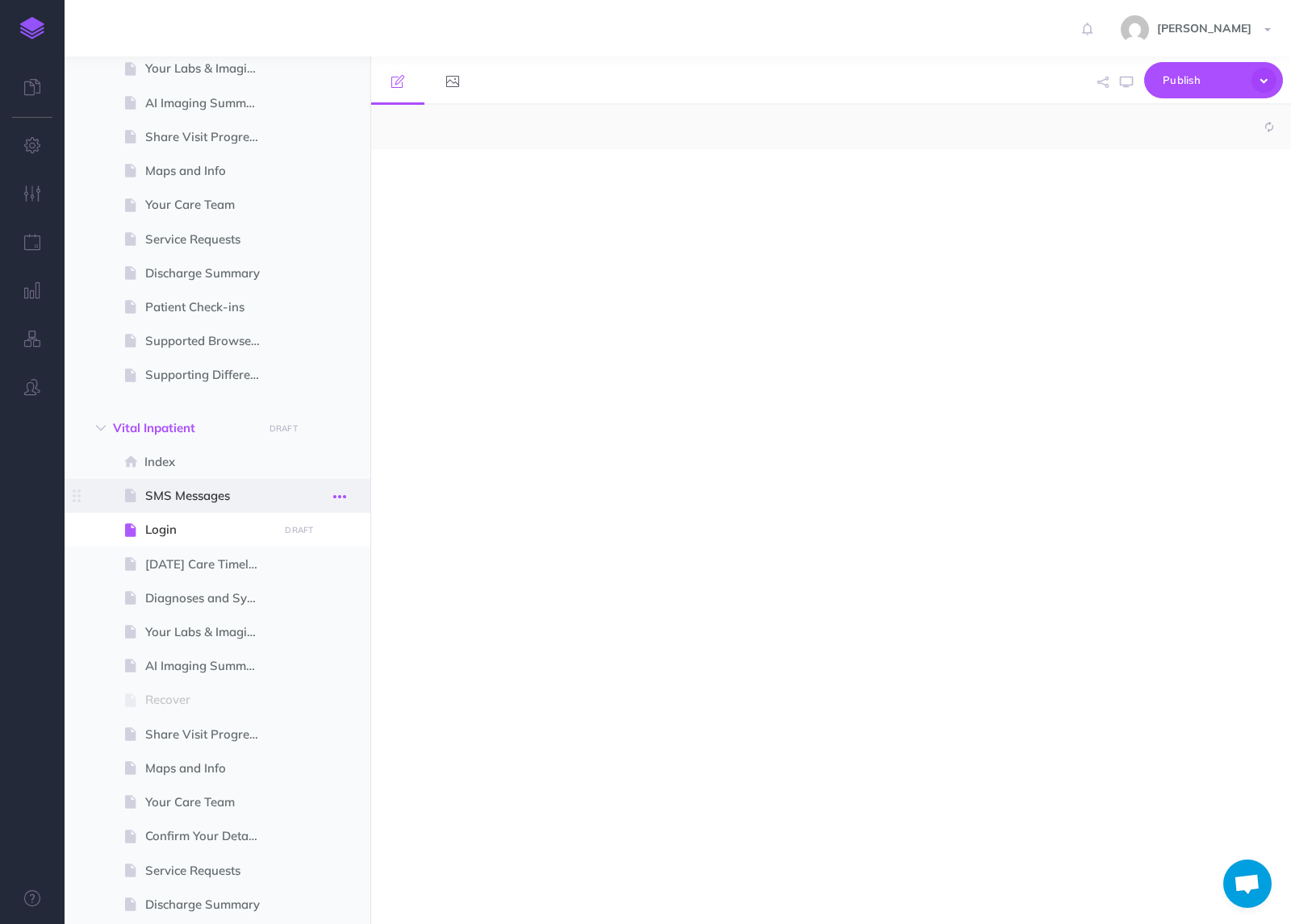
select select "null"
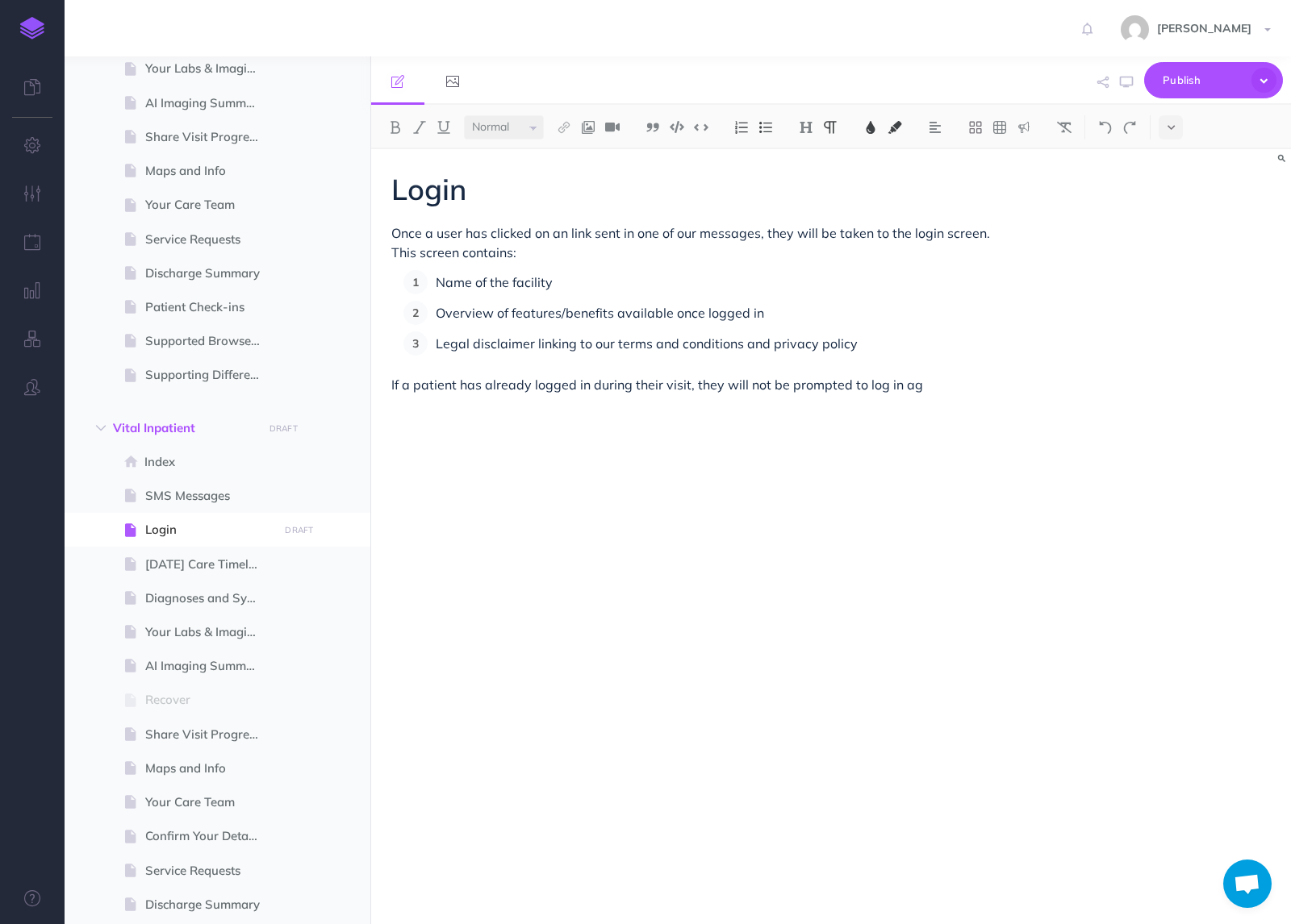
click at [928, 389] on p "If a patient has already logged in during their visit, they will not be prompte…" at bounding box center [693, 385] width 603 height 19
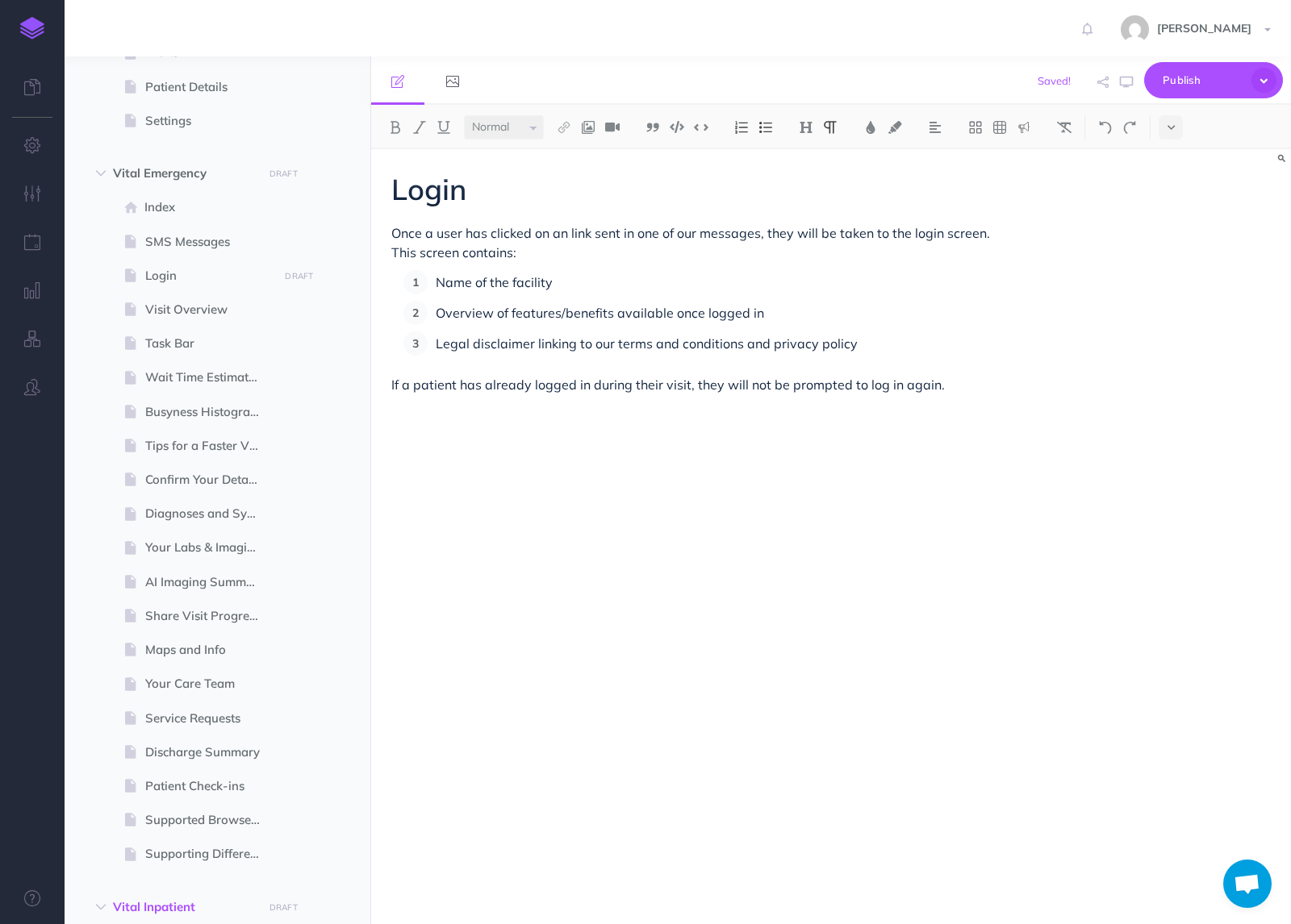
scroll to position [262, 0]
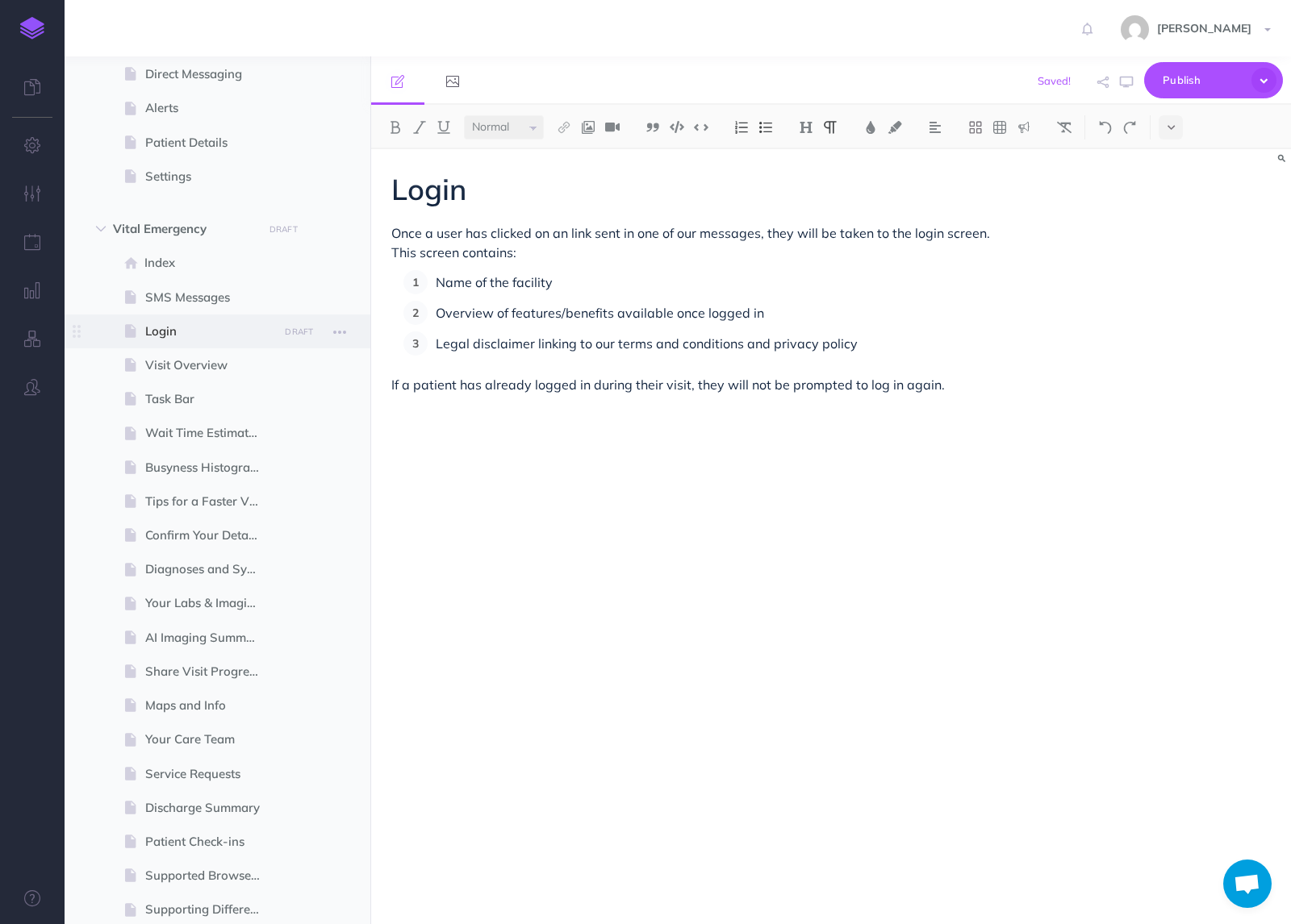
click at [192, 342] on span at bounding box center [217, 331] width 306 height 34
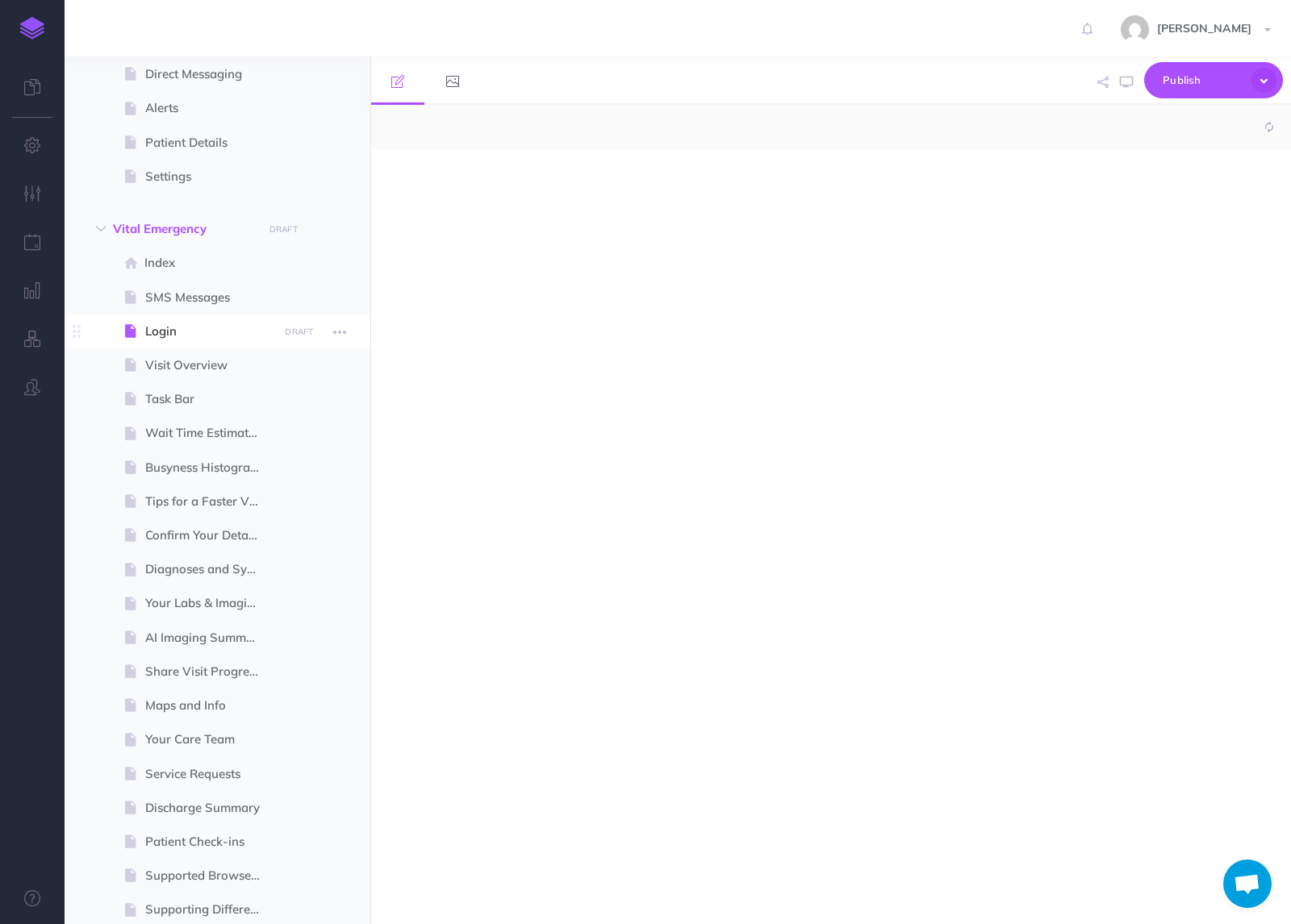
select select "null"
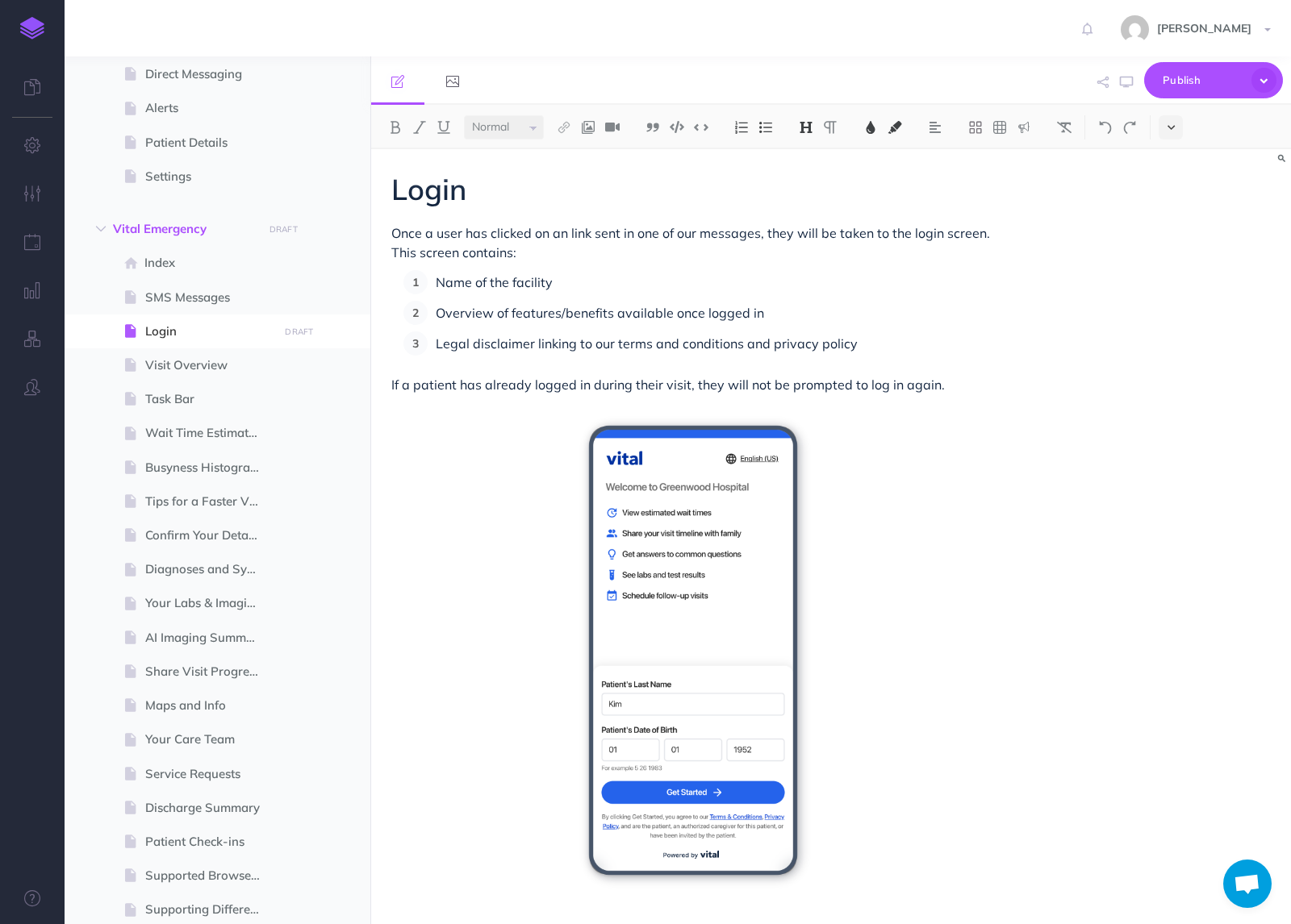
click at [1174, 128] on icon at bounding box center [1172, 128] width 8 height 12
click at [1173, 277] on img at bounding box center [1170, 276] width 14 height 9
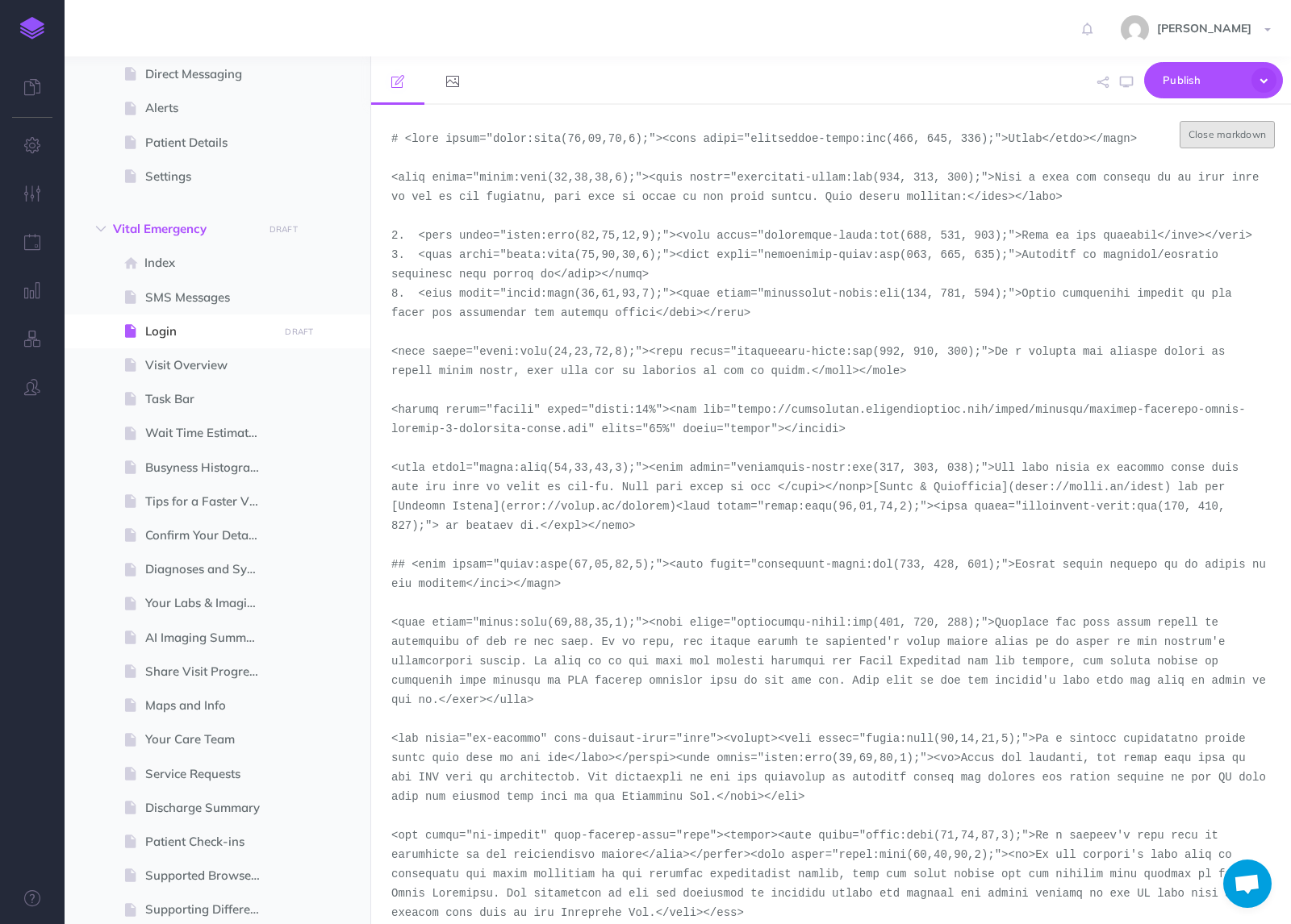
click at [1249, 136] on button "Close markdown" at bounding box center [1228, 135] width 96 height 28
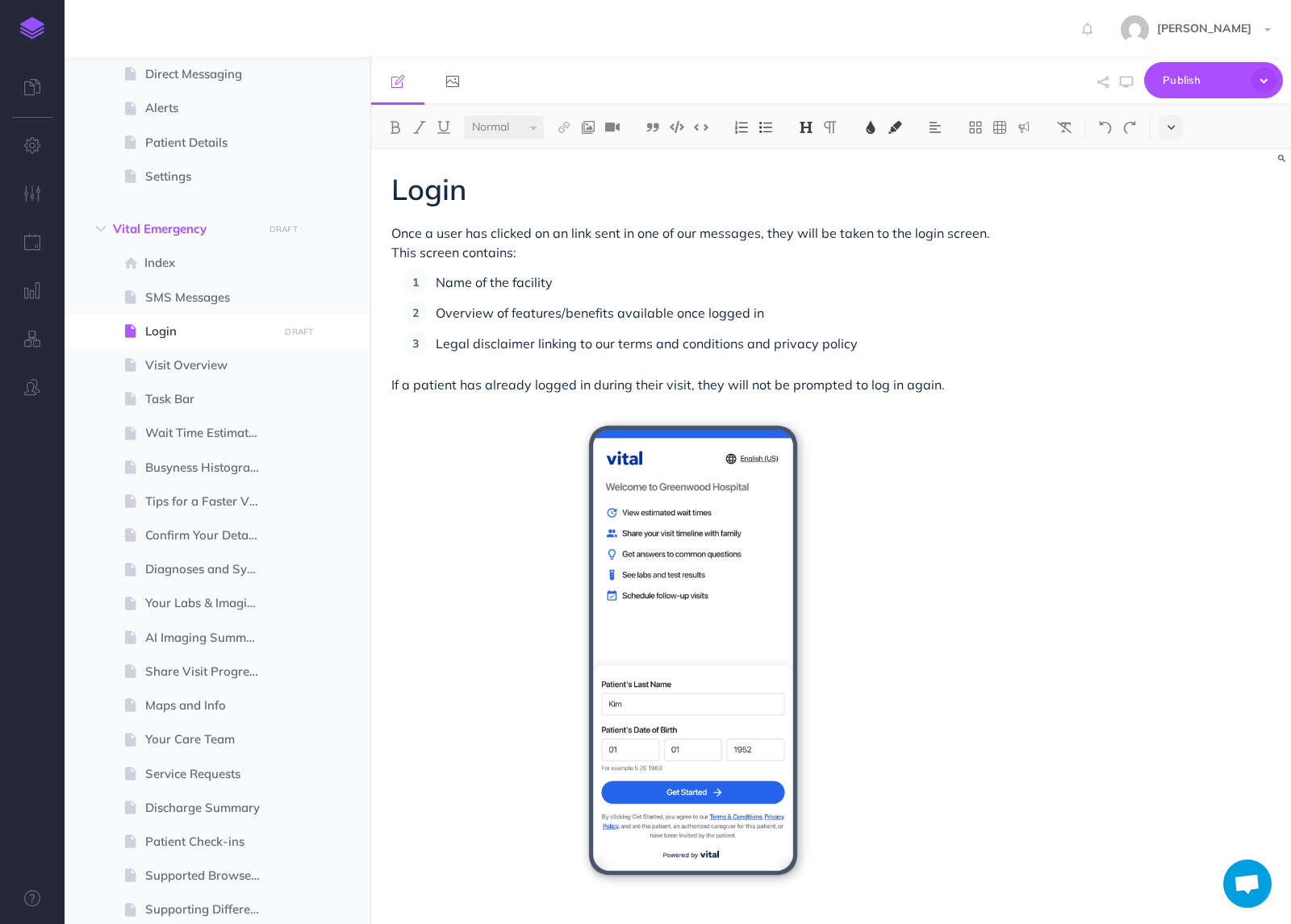
click at [1174, 126] on icon at bounding box center [1172, 128] width 8 height 12
click at [1174, 273] on img at bounding box center [1170, 276] width 14 height 9
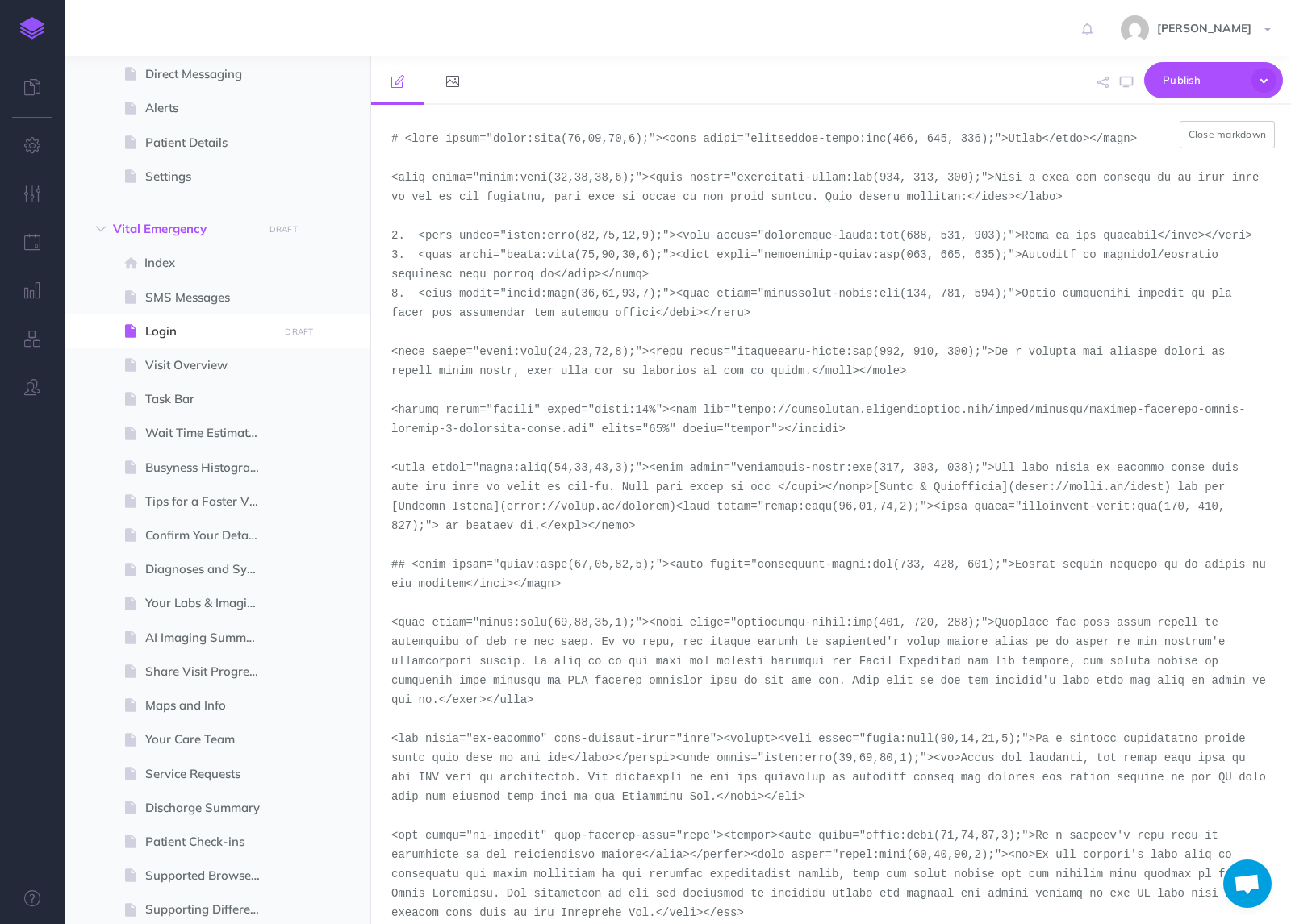
drag, startPoint x: 871, startPoint y: 428, endPoint x: 388, endPoint y: 417, distance: 483.1
click at [388, 417] on textarea at bounding box center [831, 514] width 920 height 819
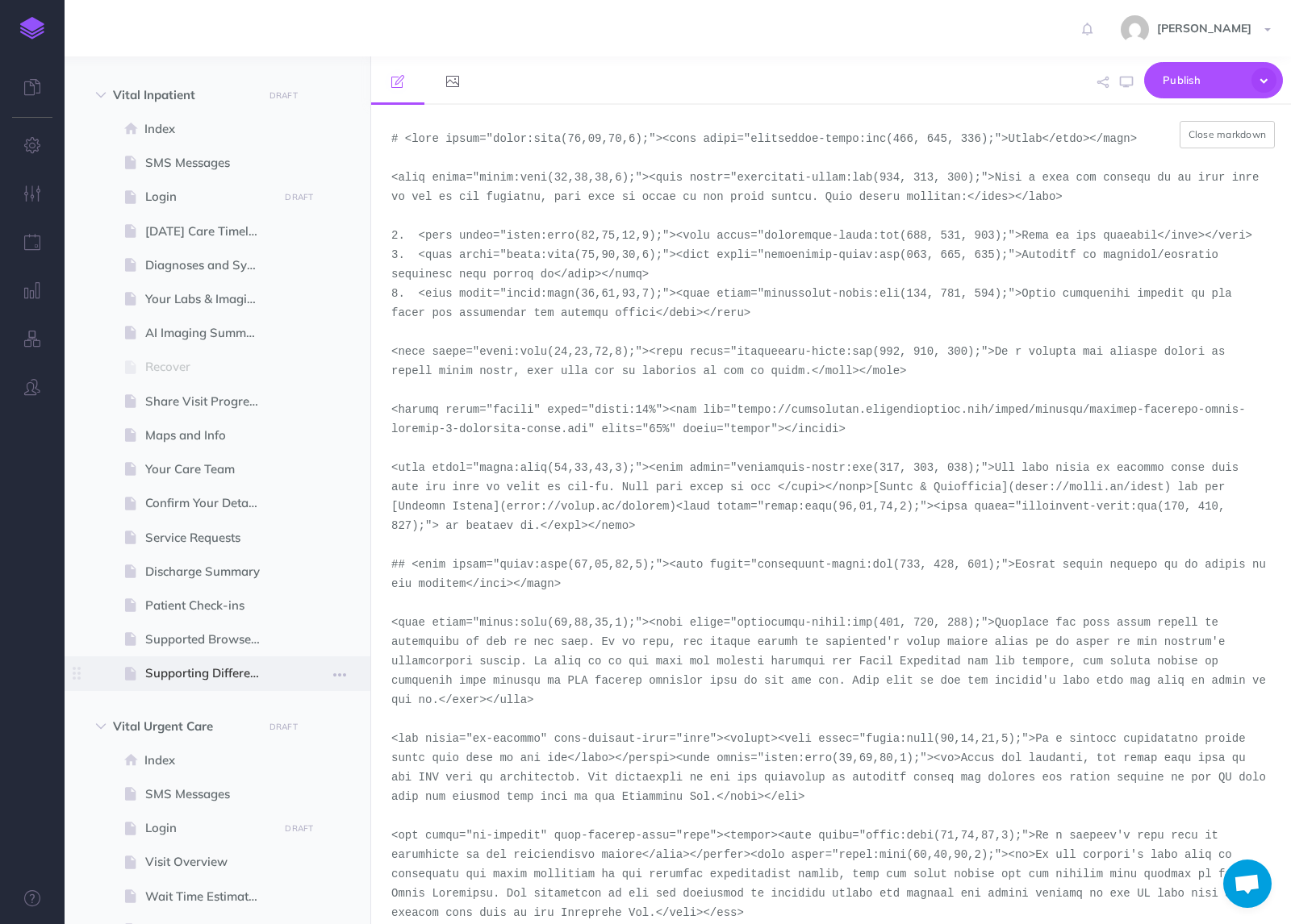
scroll to position [849, 0]
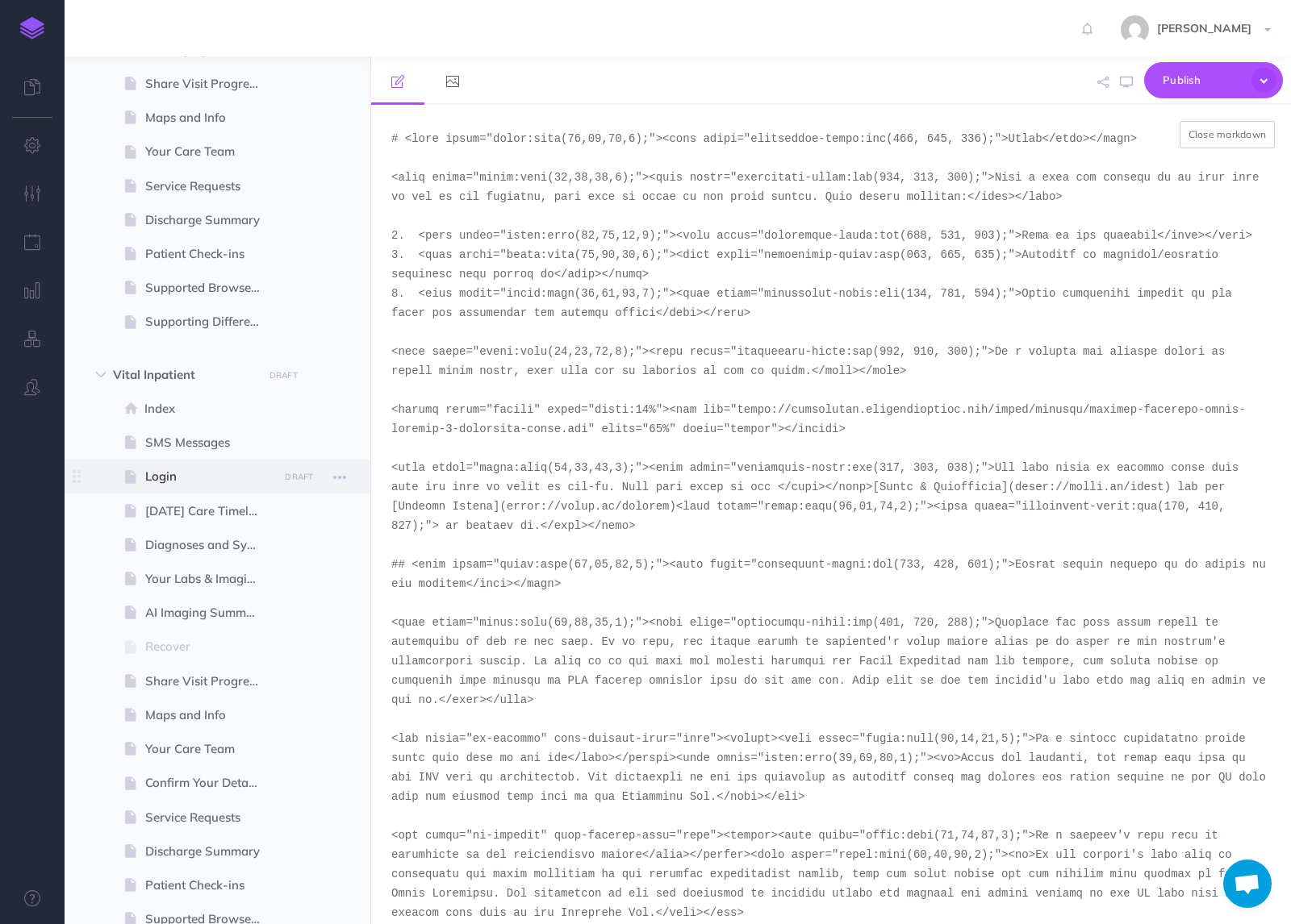
click at [173, 468] on span "Login" at bounding box center [209, 477] width 128 height 19
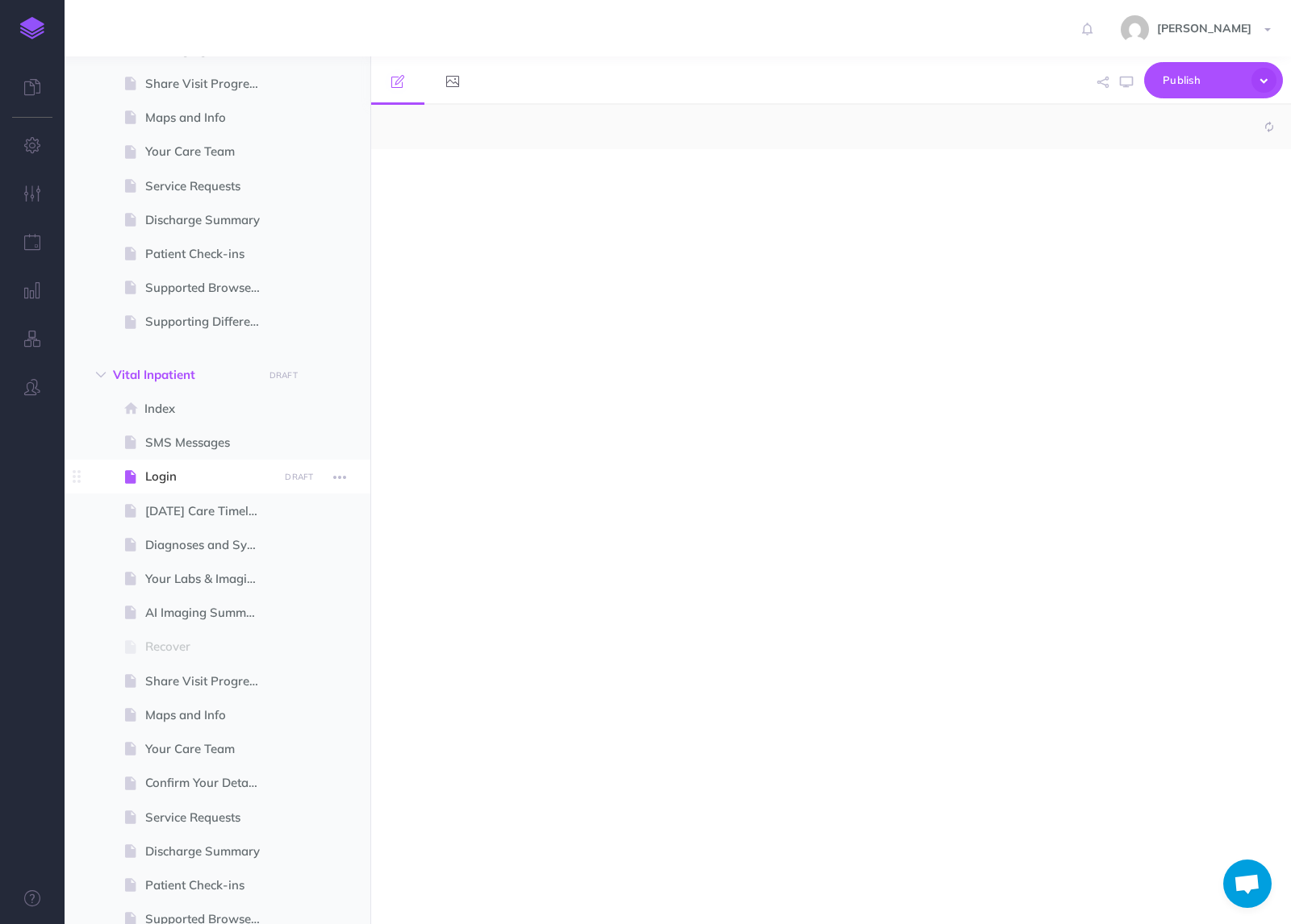
select select "null"
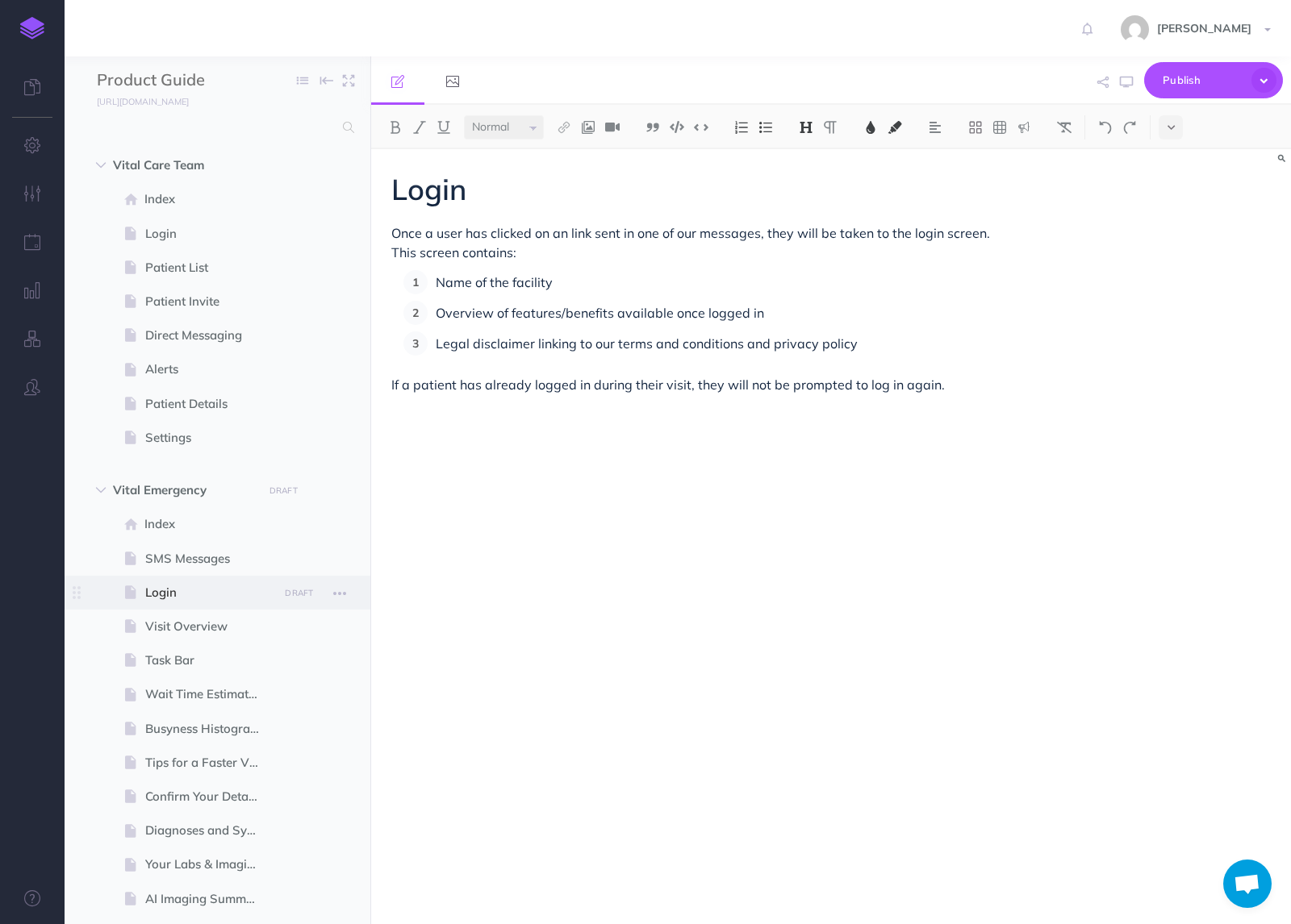
click at [163, 597] on span "Login" at bounding box center [209, 592] width 128 height 19
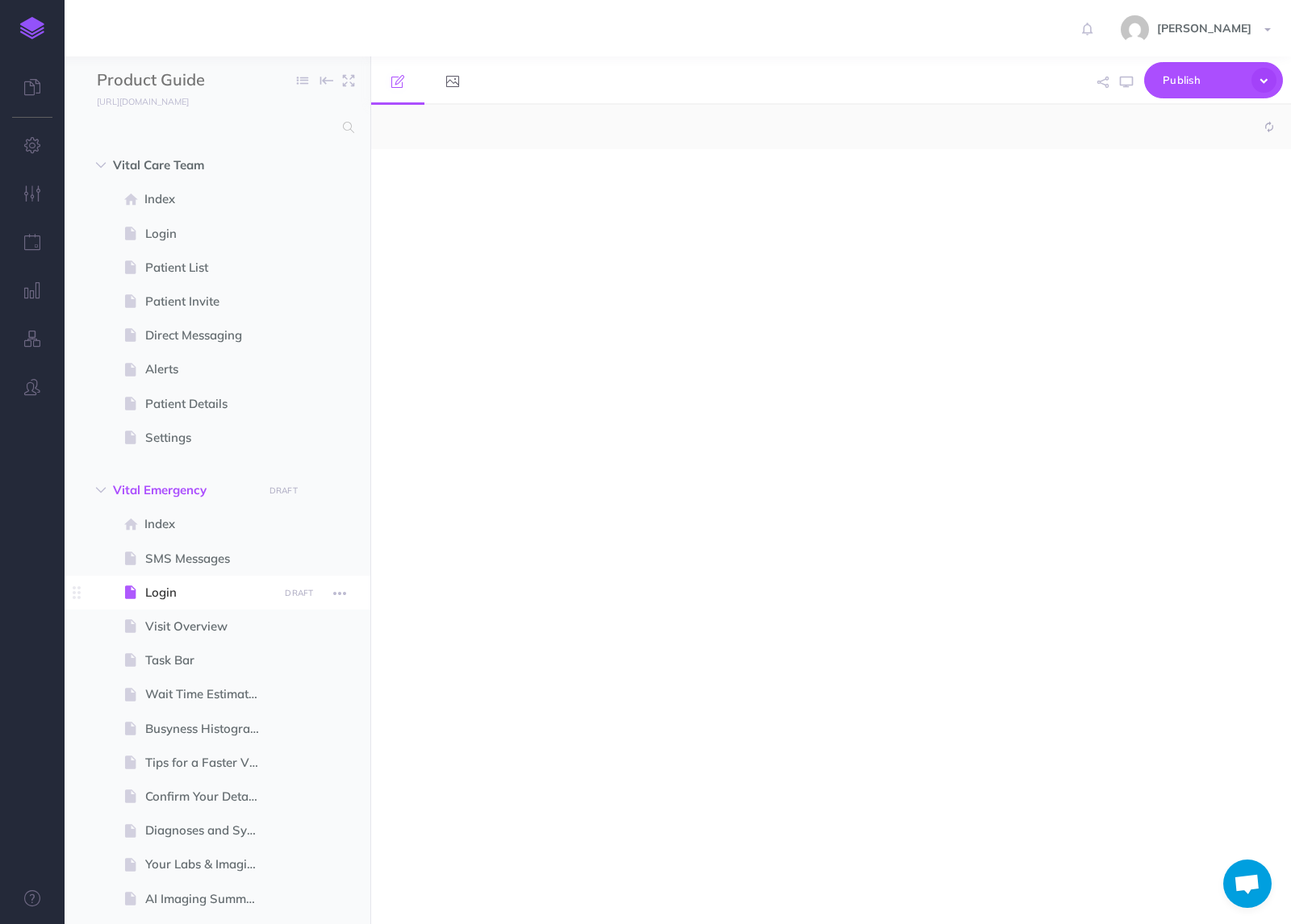
select select "null"
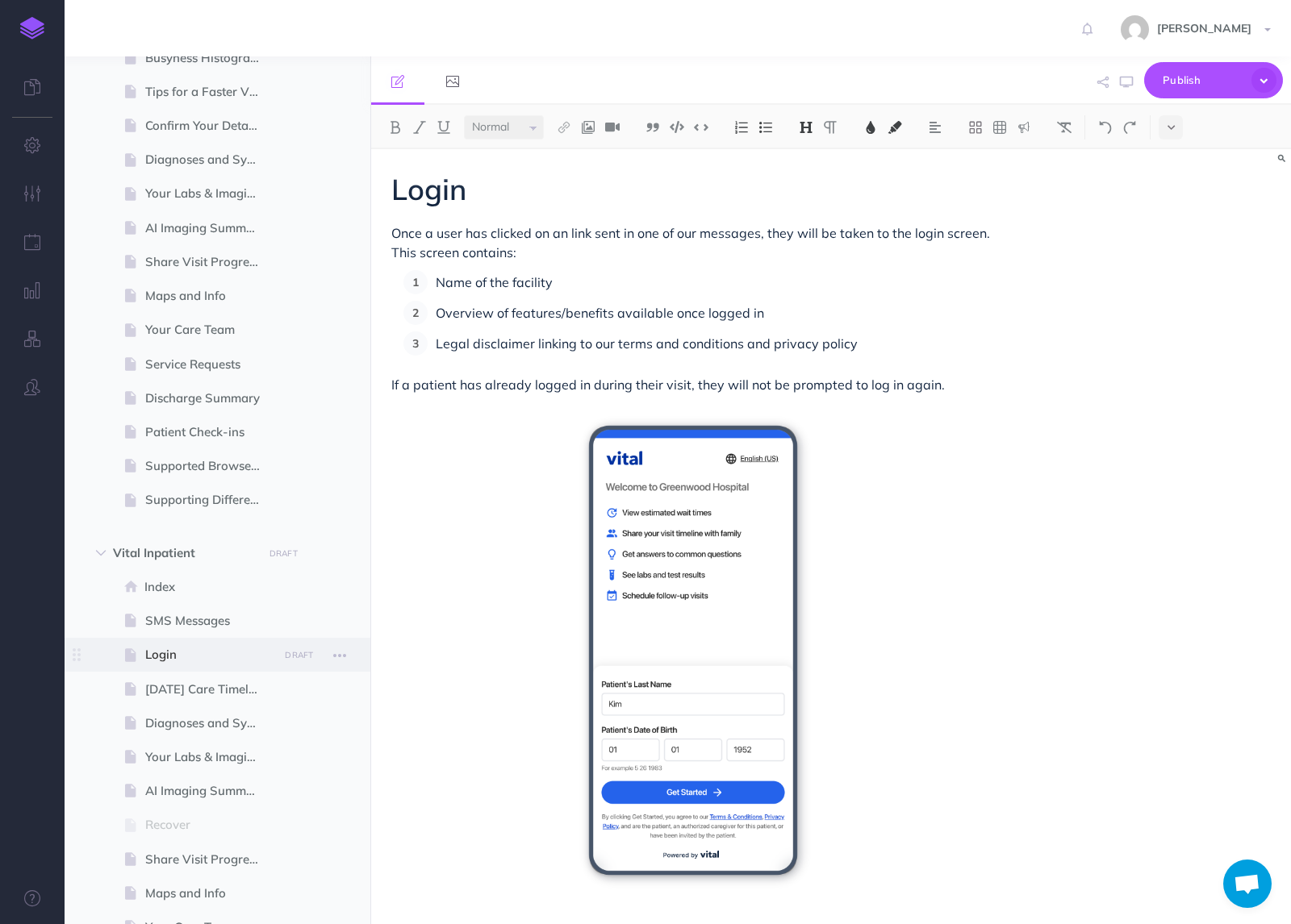
scroll to position [694, 0]
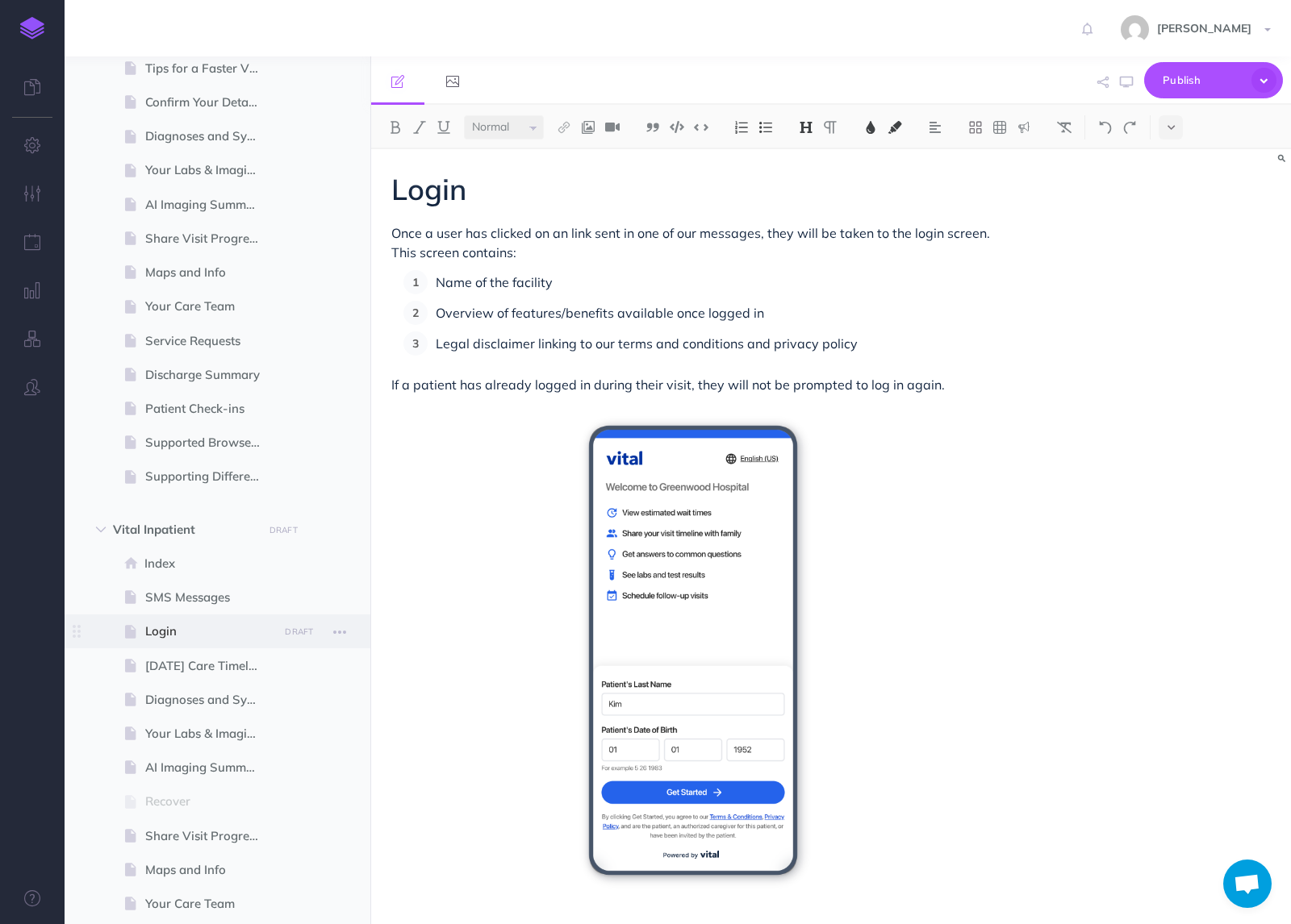
click at [167, 638] on span "Login" at bounding box center [209, 632] width 128 height 19
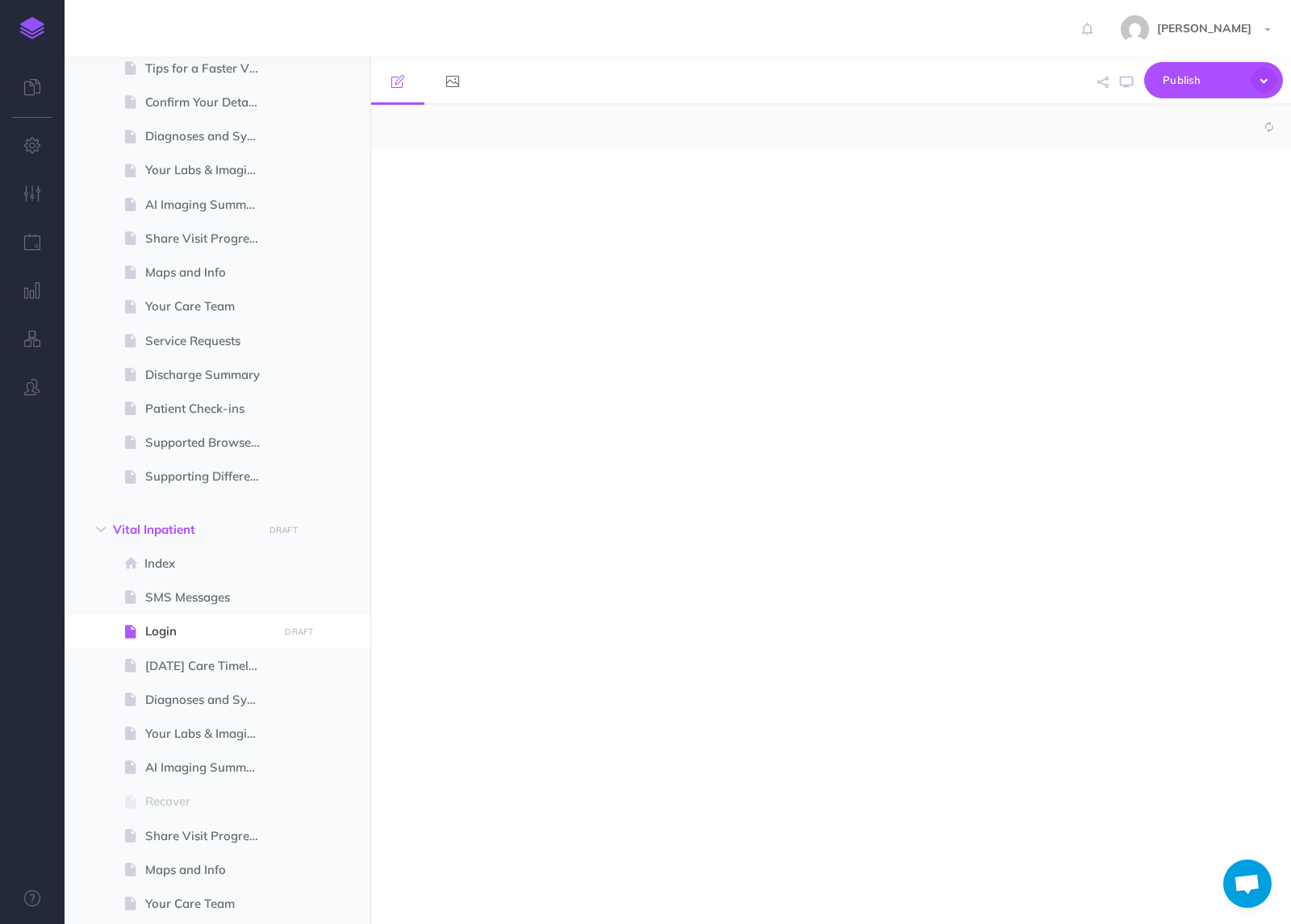
select select "null"
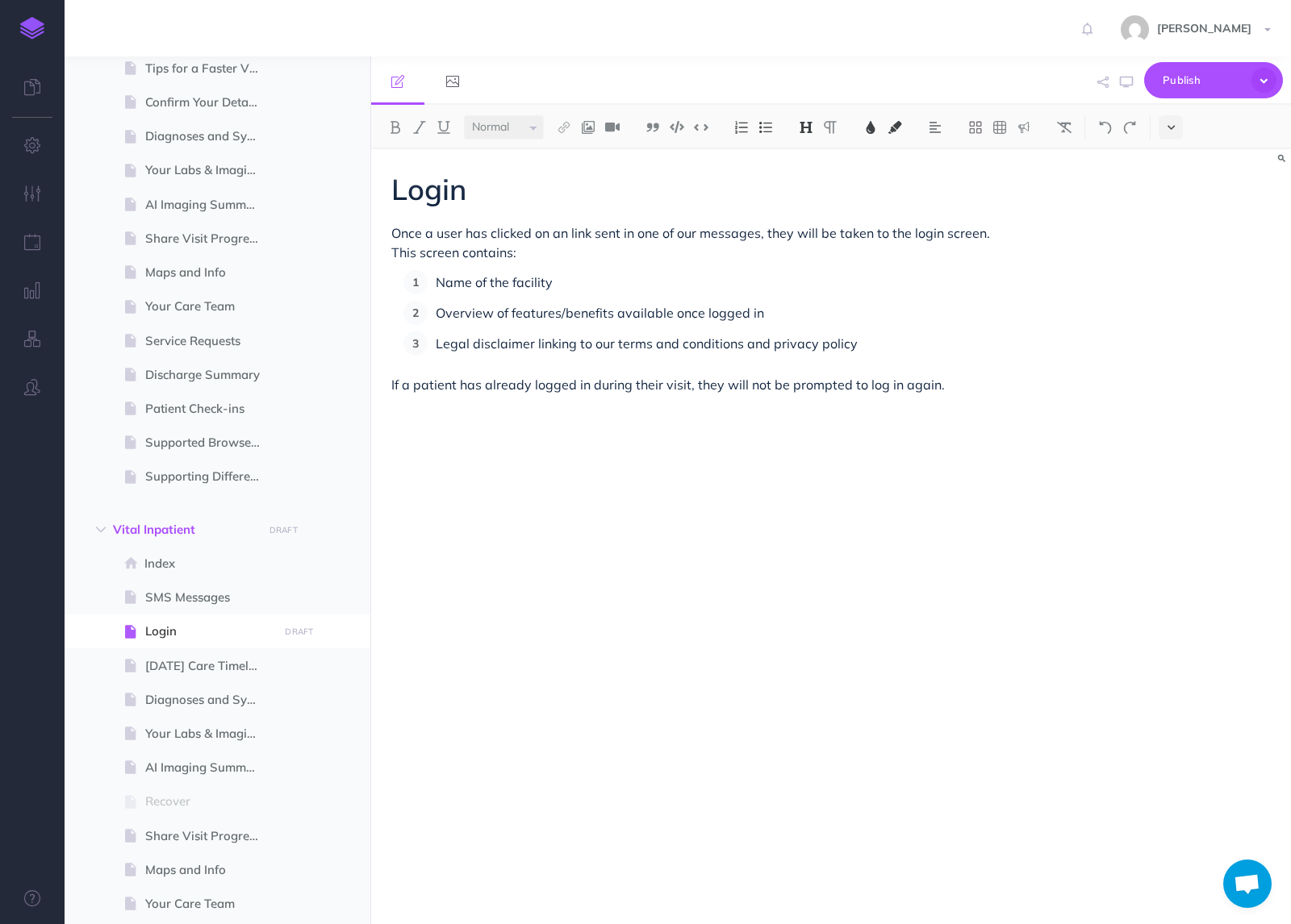
click at [1178, 122] on button at bounding box center [1170, 127] width 24 height 24
click at [1166, 277] on img at bounding box center [1170, 276] width 14 height 9
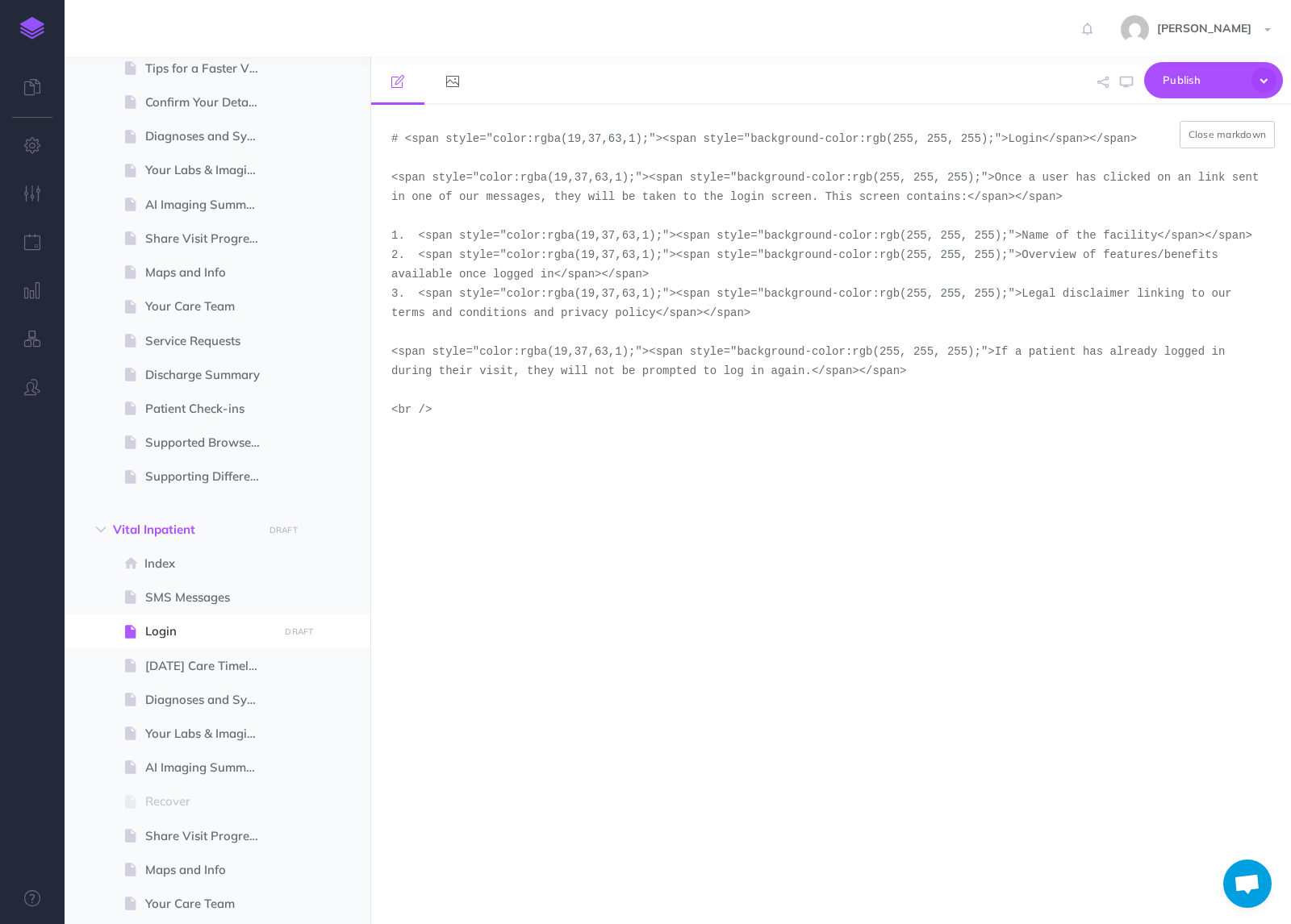
click at [477, 415] on textarea "# <span style="color:rgba(19,37,63,1);"><span style="background-color:rgb(255, …" at bounding box center [831, 514] width 920 height 819
click at [422, 390] on textarea "# <span style="color:rgba(19,37,63,1);"><span style="background-color:rgb(255, …" at bounding box center [831, 514] width 920 height 819
paste textarea "<figure align="center" style="width:40%"><img src="[URL][DOMAIN_NAME]" width="4…"
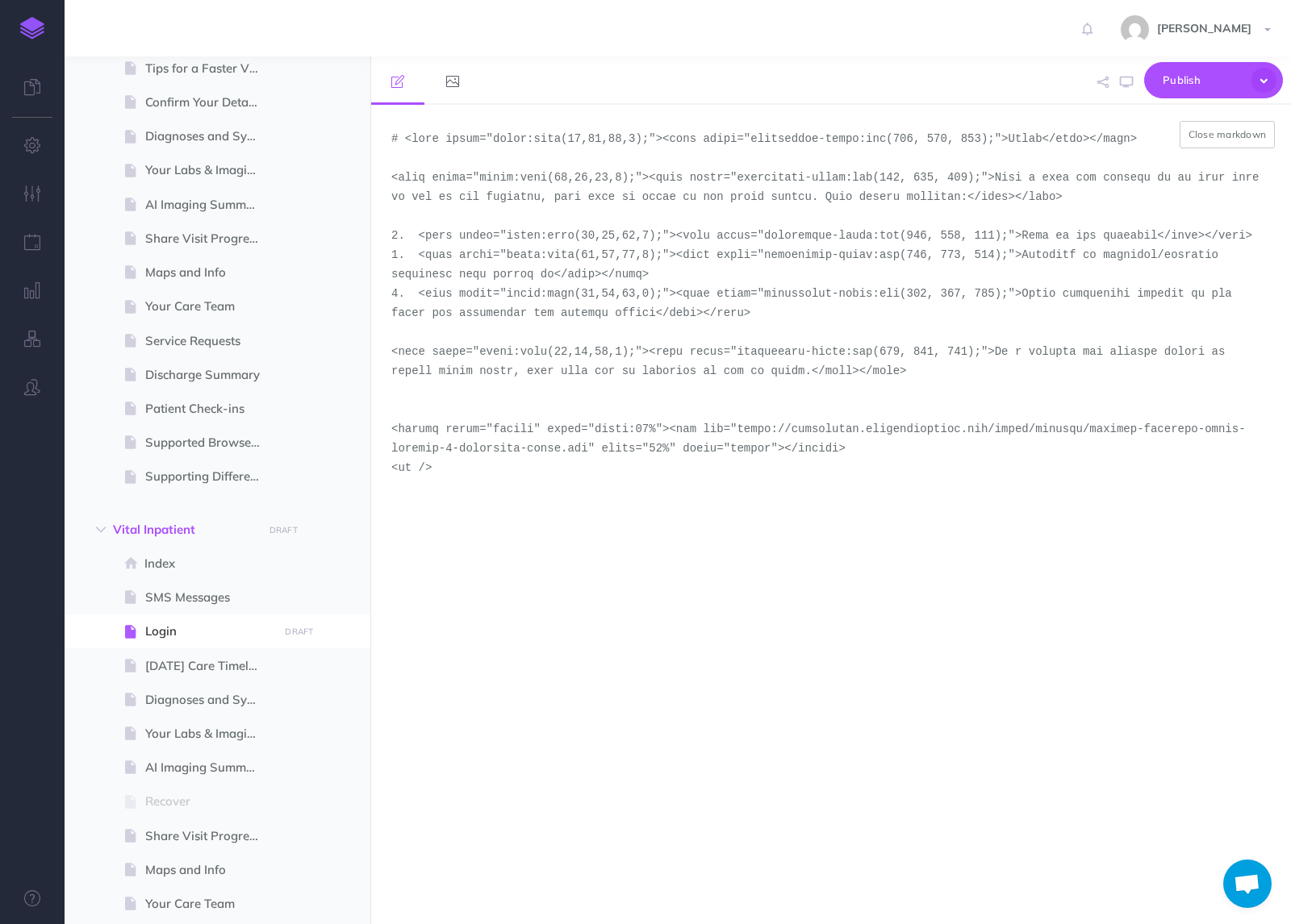
drag, startPoint x: 589, startPoint y: 451, endPoint x: 740, endPoint y: 435, distance: 151.8
click at [740, 435] on textarea at bounding box center [831, 514] width 920 height 819
paste textarea "inpatient"
type textarea "# <span style="color:rgba(19,37,63,1);"><span style="background-color:rgb(255, …"
click at [1232, 137] on button "Close markdown" at bounding box center [1228, 135] width 96 height 28
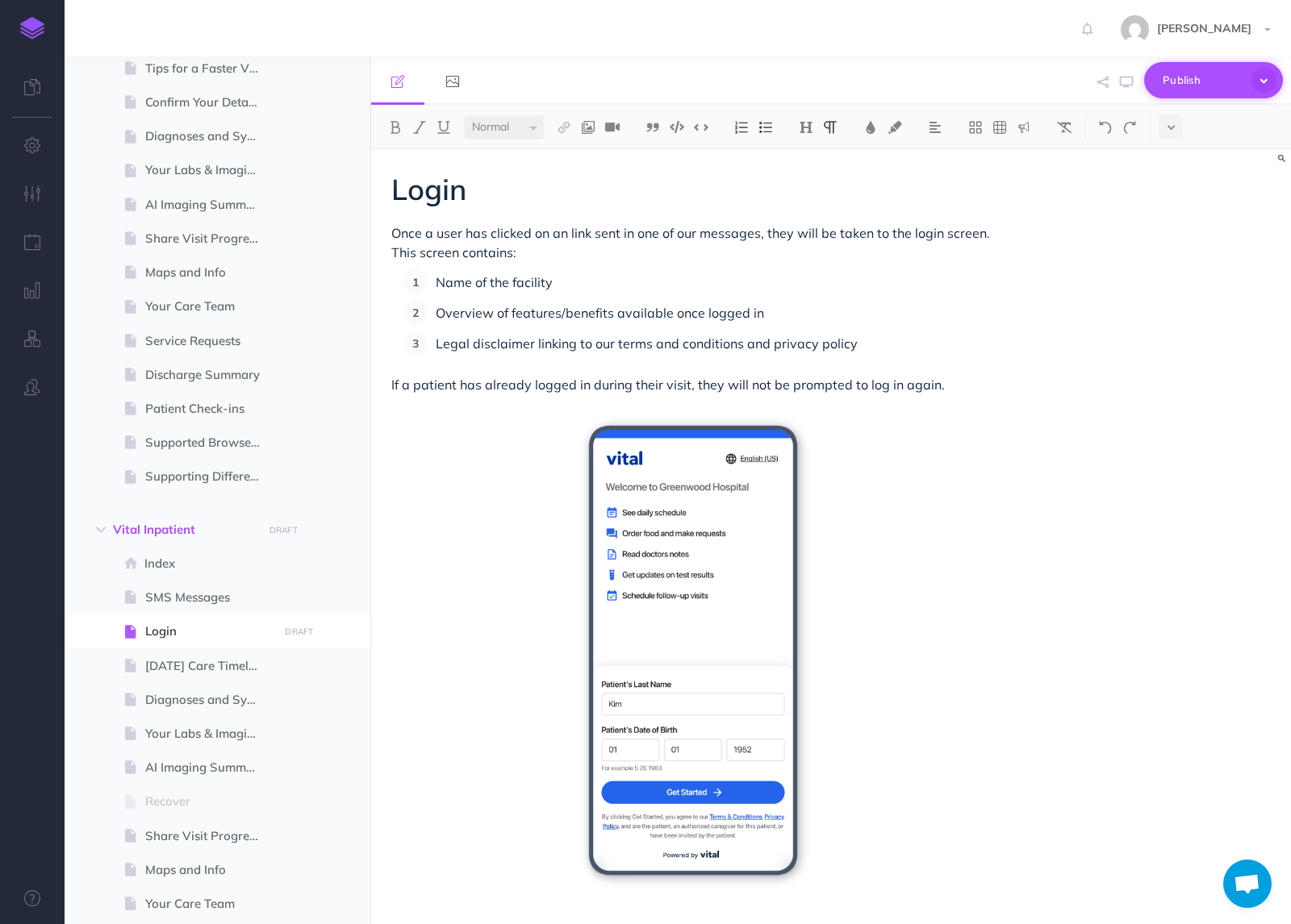
click at [1267, 81] on icon "button" at bounding box center [1264, 80] width 25 height 25
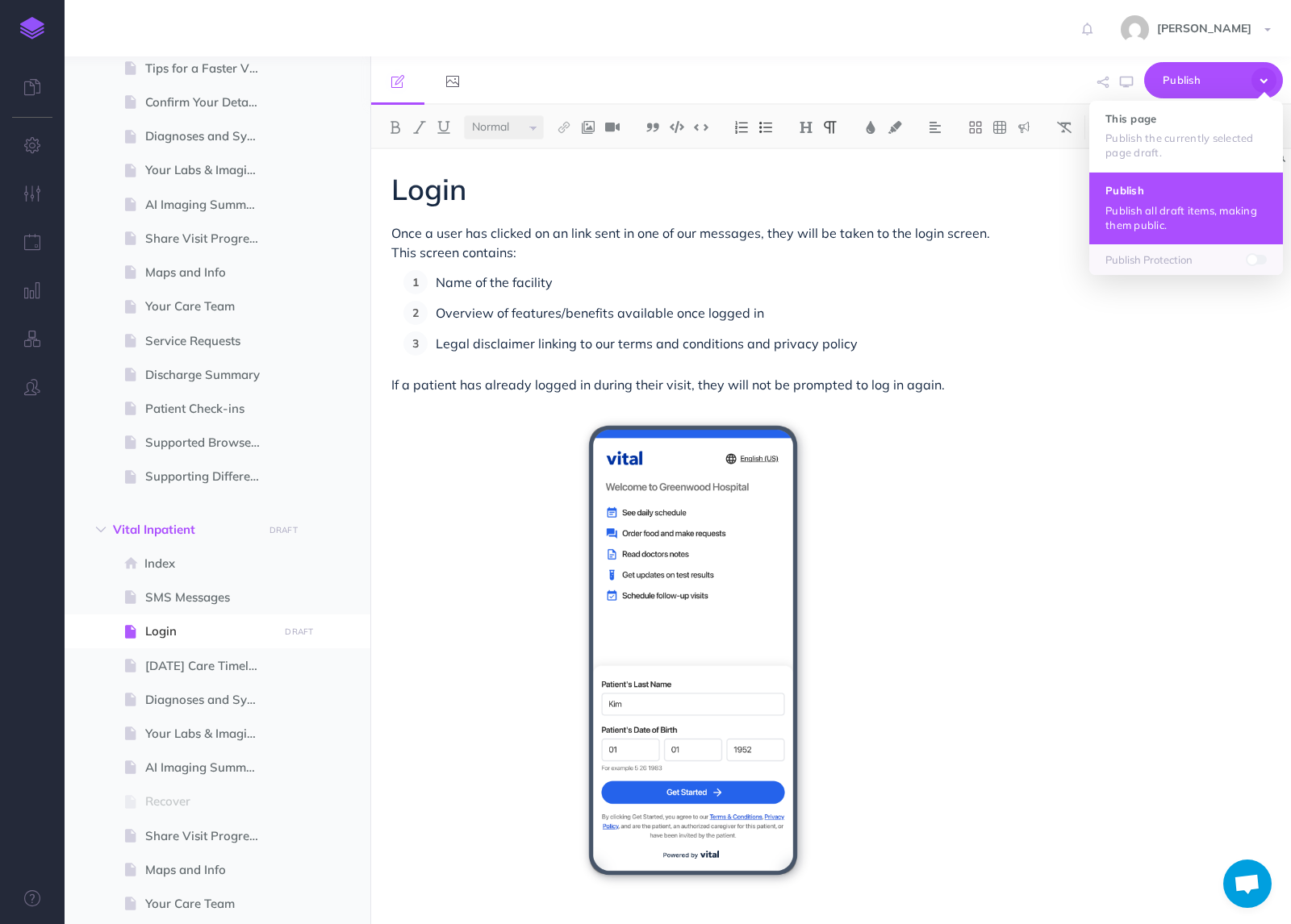
click at [1152, 199] on button "Publish Publish all draft items, making them public." at bounding box center [1185, 208] width 193 height 72
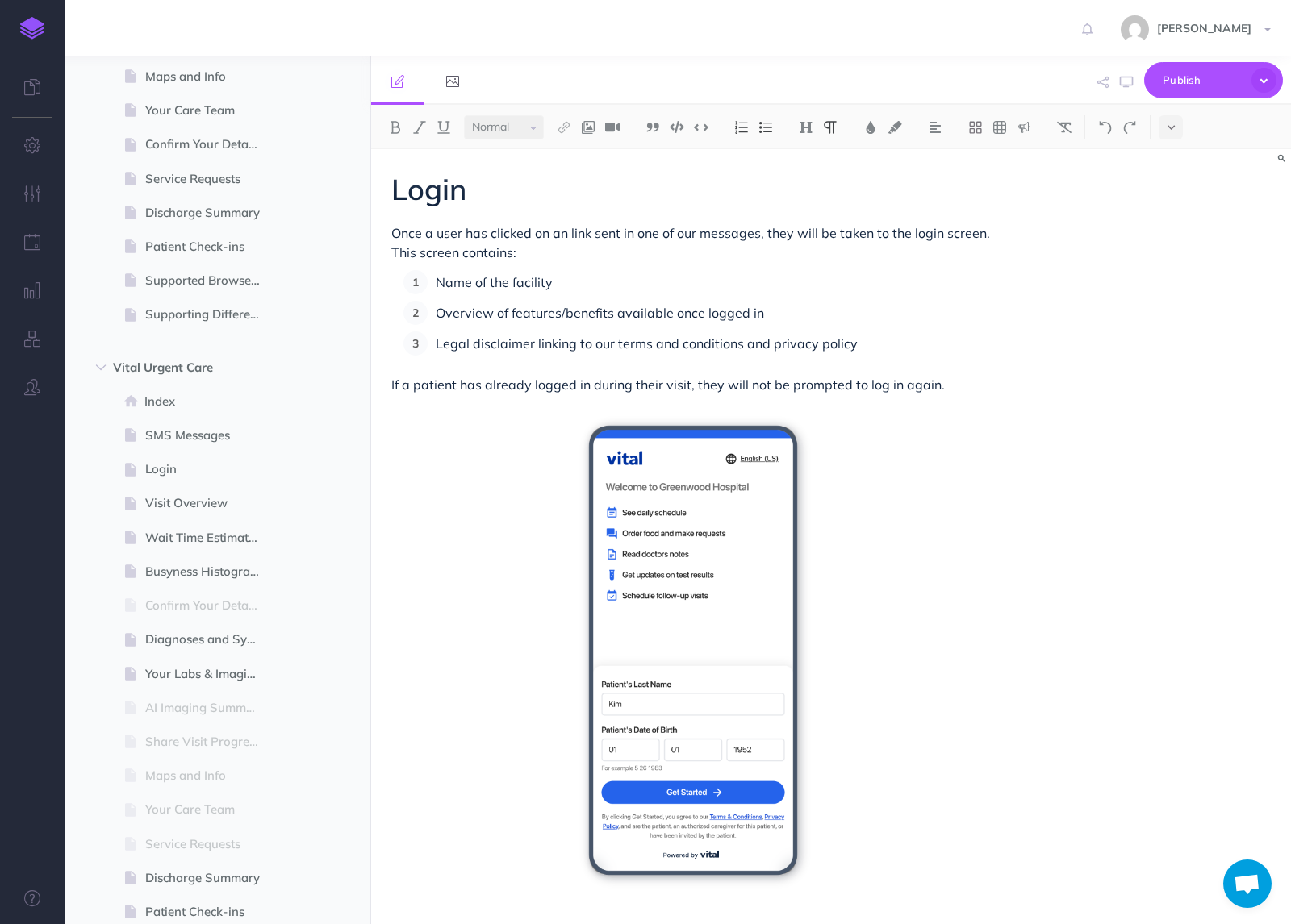
scroll to position [1488, 0]
click at [190, 647] on span "Diagnoses and Symptom Video Education" at bounding box center [209, 638] width 128 height 19
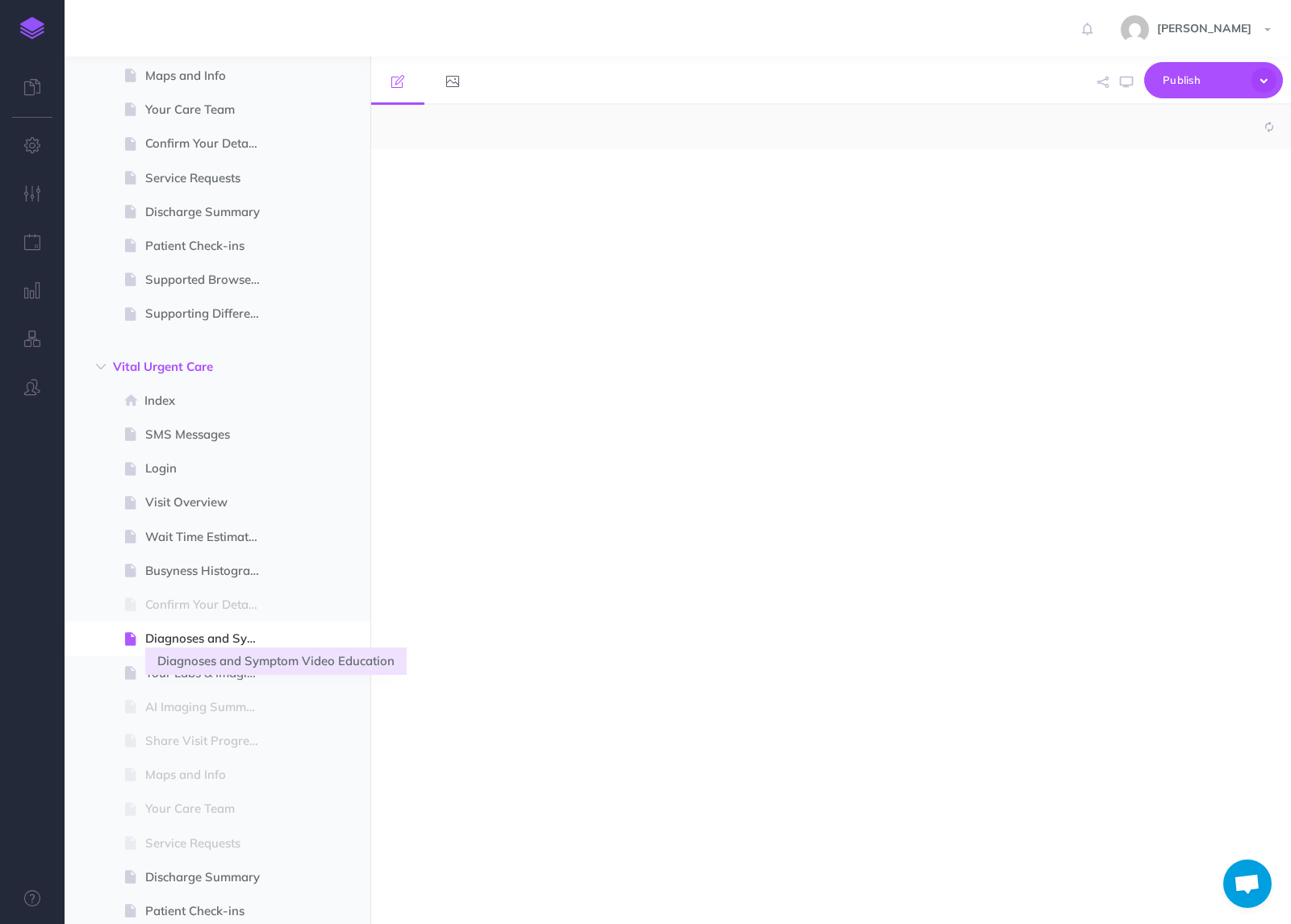
select select "null"
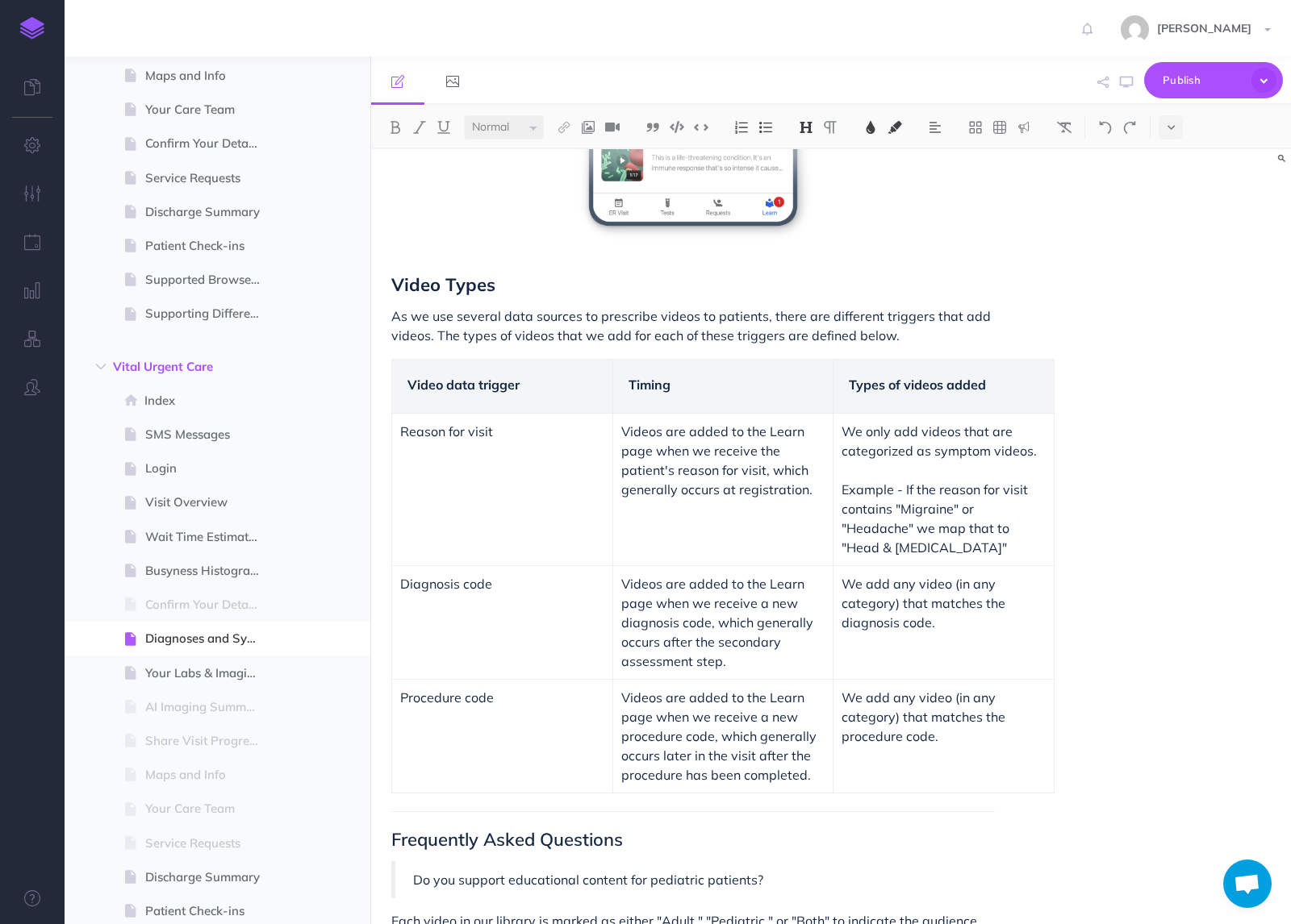
scroll to position [683, 0]
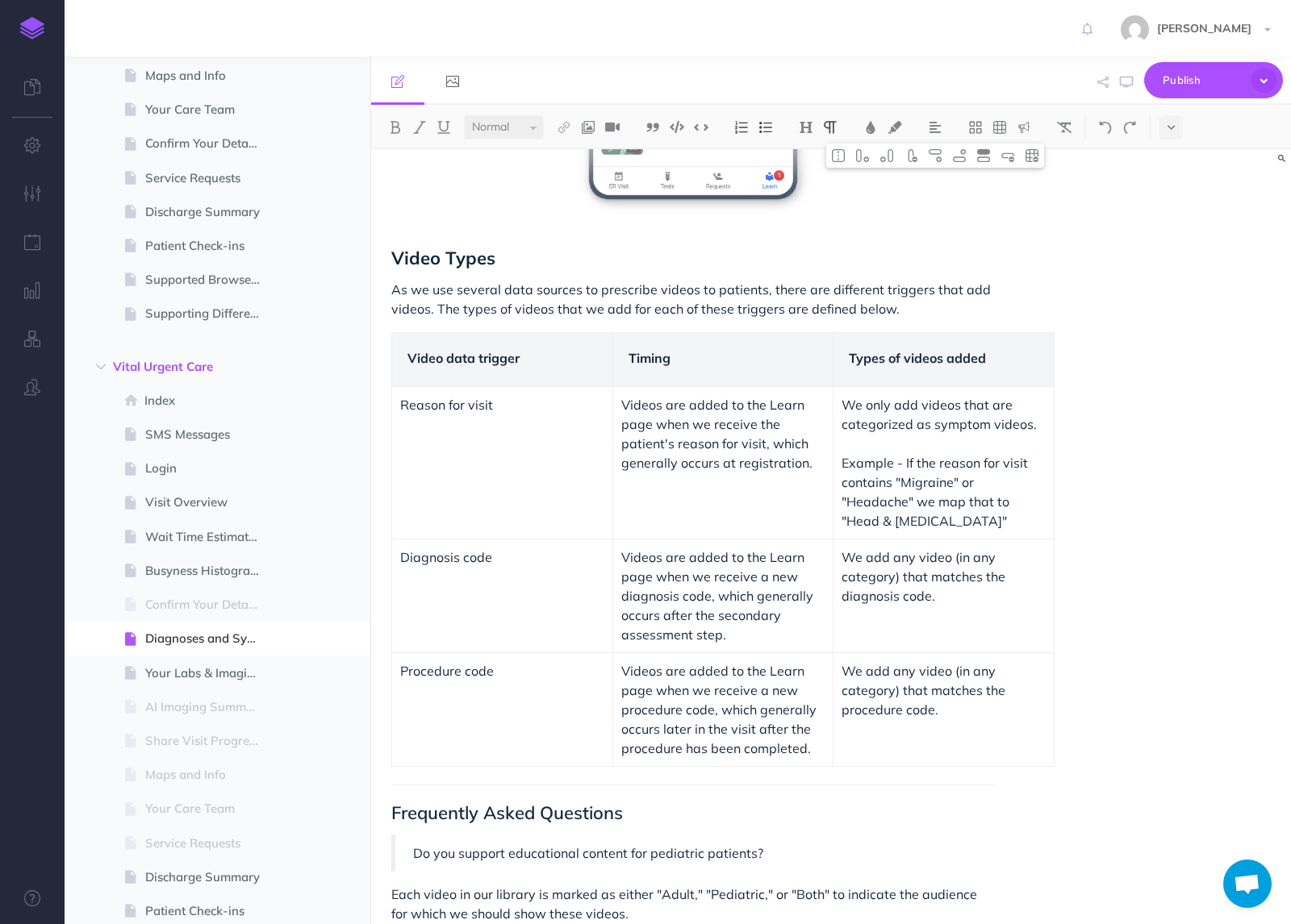
click at [975, 439] on p at bounding box center [944, 443] width 204 height 19
click at [694, 500] on td "Videos are added to the Learn page when we receive the patient's reason for vis…" at bounding box center [723, 463] width 221 height 153
paste div
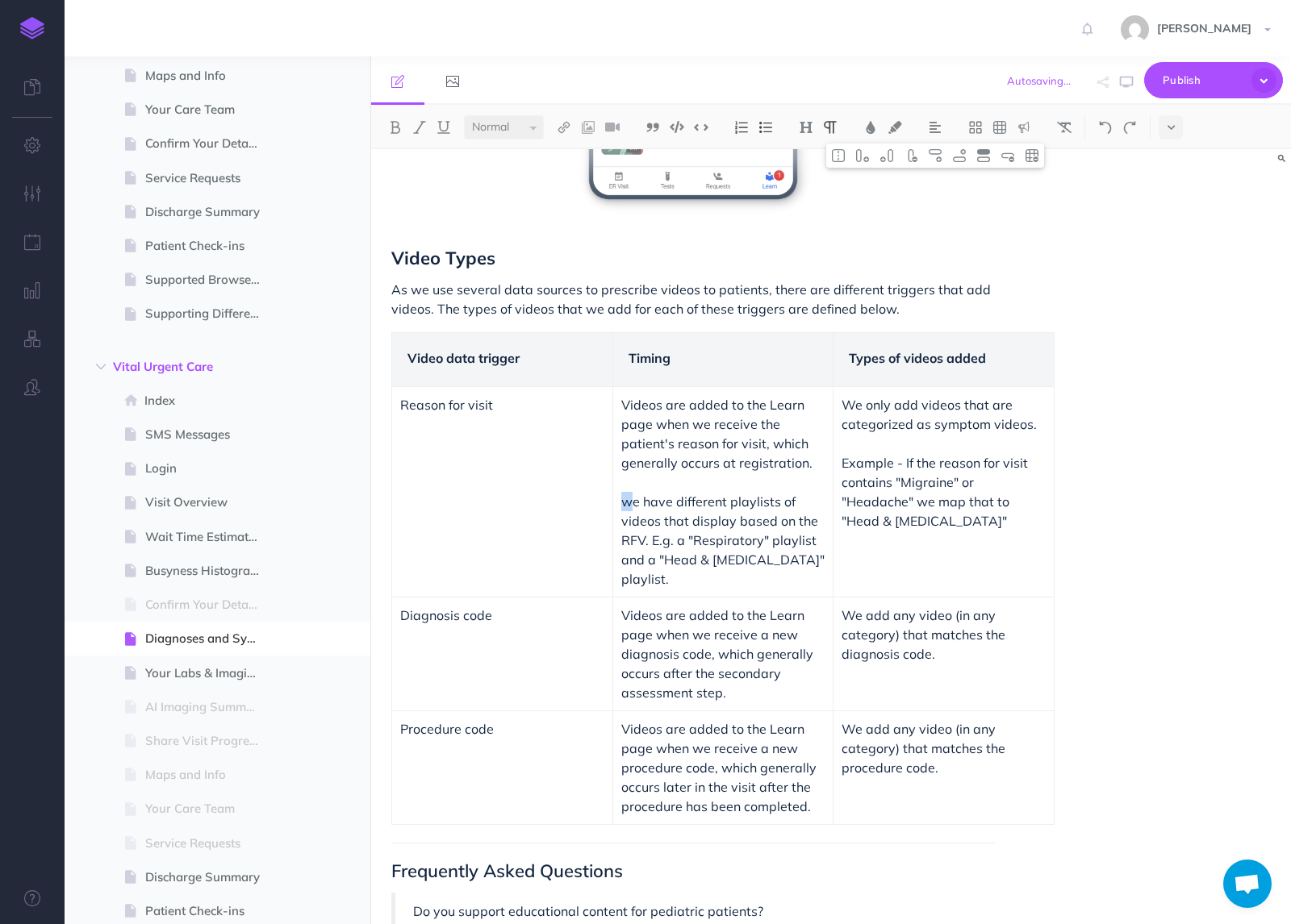
drag, startPoint x: 631, startPoint y: 501, endPoint x: 622, endPoint y: 501, distance: 9.0
click at [622, 501] on p "Videos are added to the Learn page when we receive the patient's reason for vis…" at bounding box center [723, 491] width 204 height 193
drag, startPoint x: 646, startPoint y: 542, endPoint x: 632, endPoint y: 544, distance: 14.1
click at [632, 544] on p "Videos are added to the Learn page when we receive the patient's reason for vis…" at bounding box center [723, 491] width 204 height 193
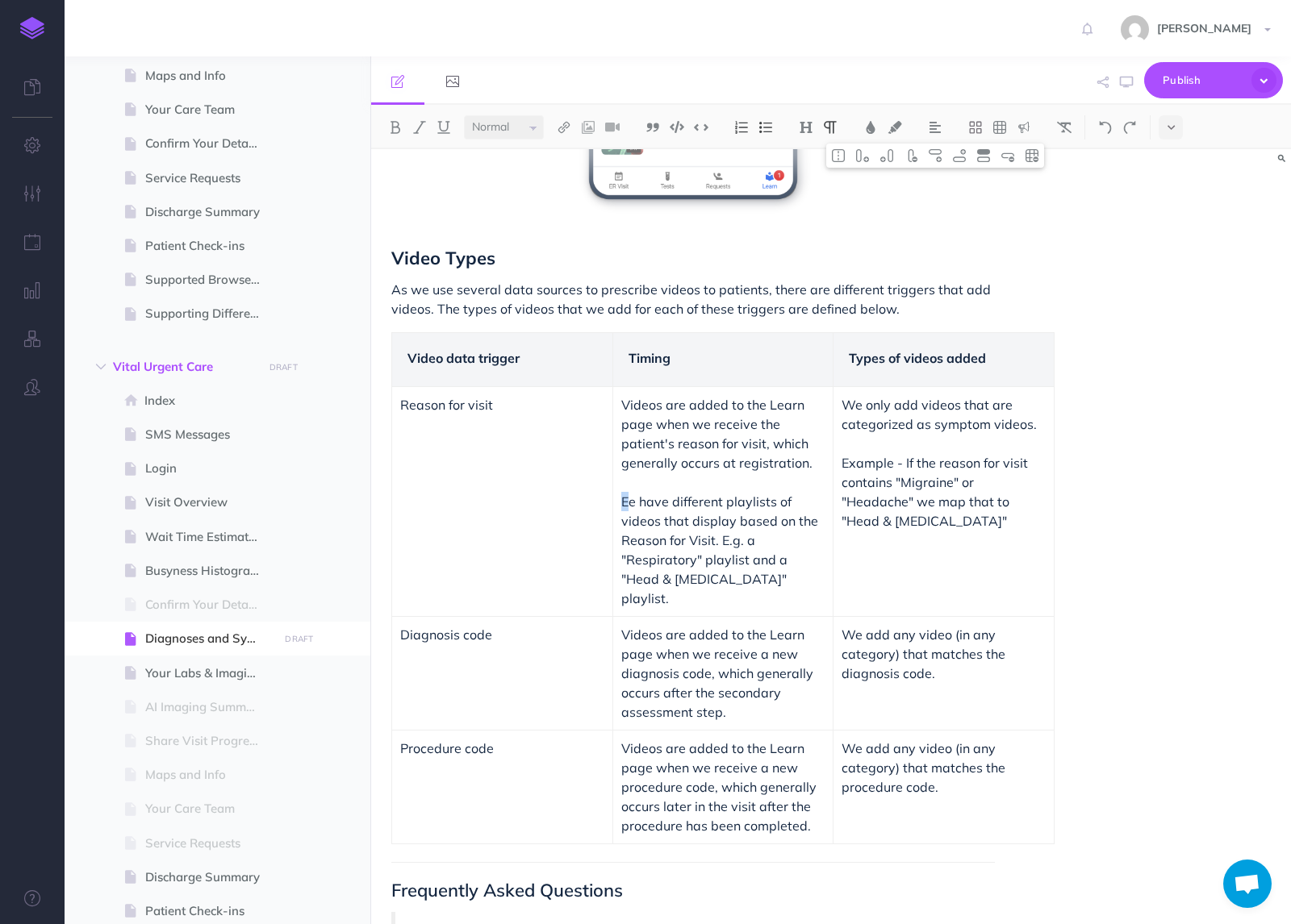
drag, startPoint x: 630, startPoint y: 502, endPoint x: 616, endPoint y: 501, distance: 14.0
click at [616, 501] on td "Videos are added to the Learn page when we receive the patient's reason for vis…" at bounding box center [723, 502] width 221 height 230
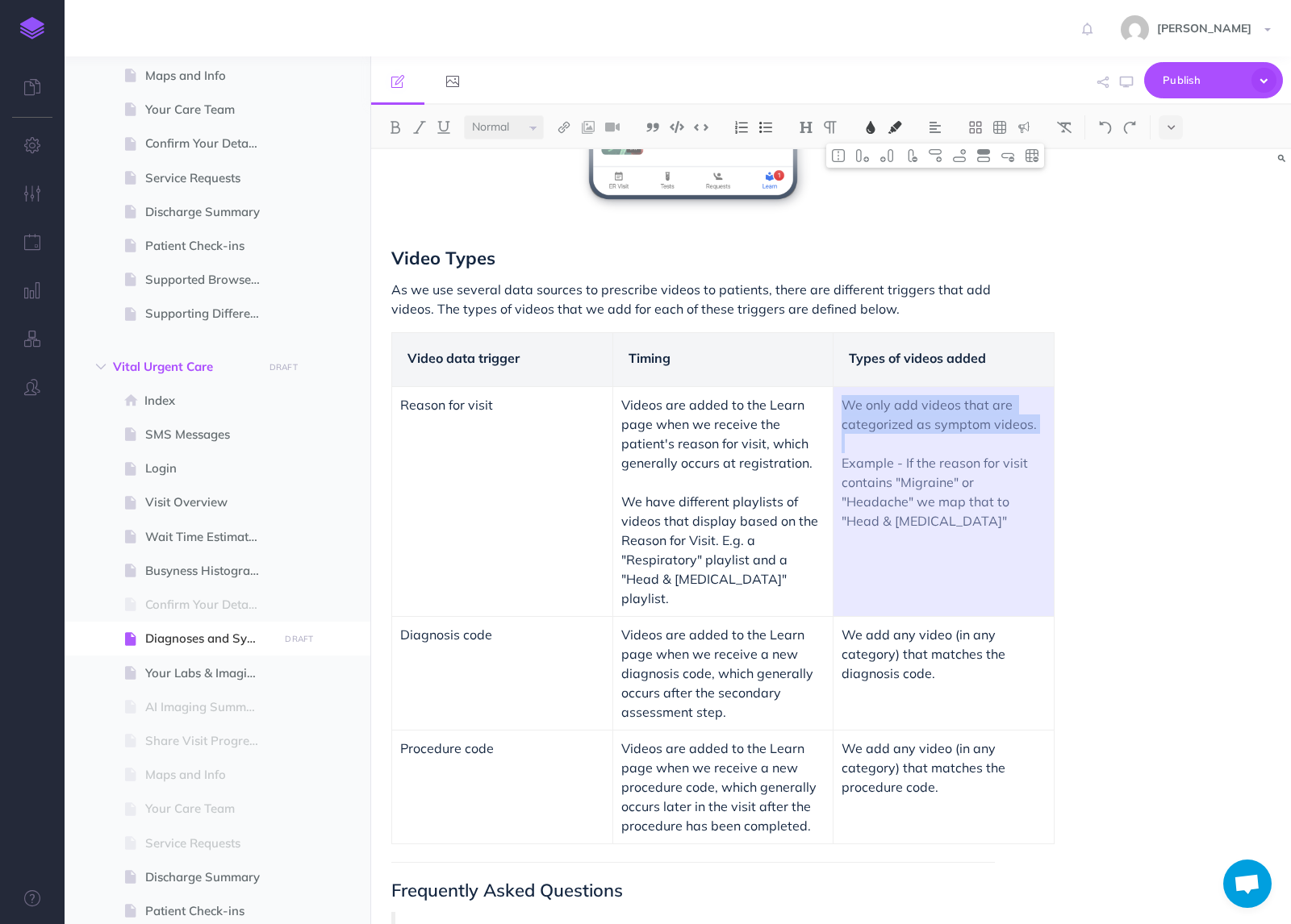
drag, startPoint x: 1015, startPoint y: 437, endPoint x: 852, endPoint y: 405, distance: 166.1
click at [852, 405] on td "We only add videos that are categorized as symptom videos. Example - If the rea…" at bounding box center [944, 502] width 221 height 230
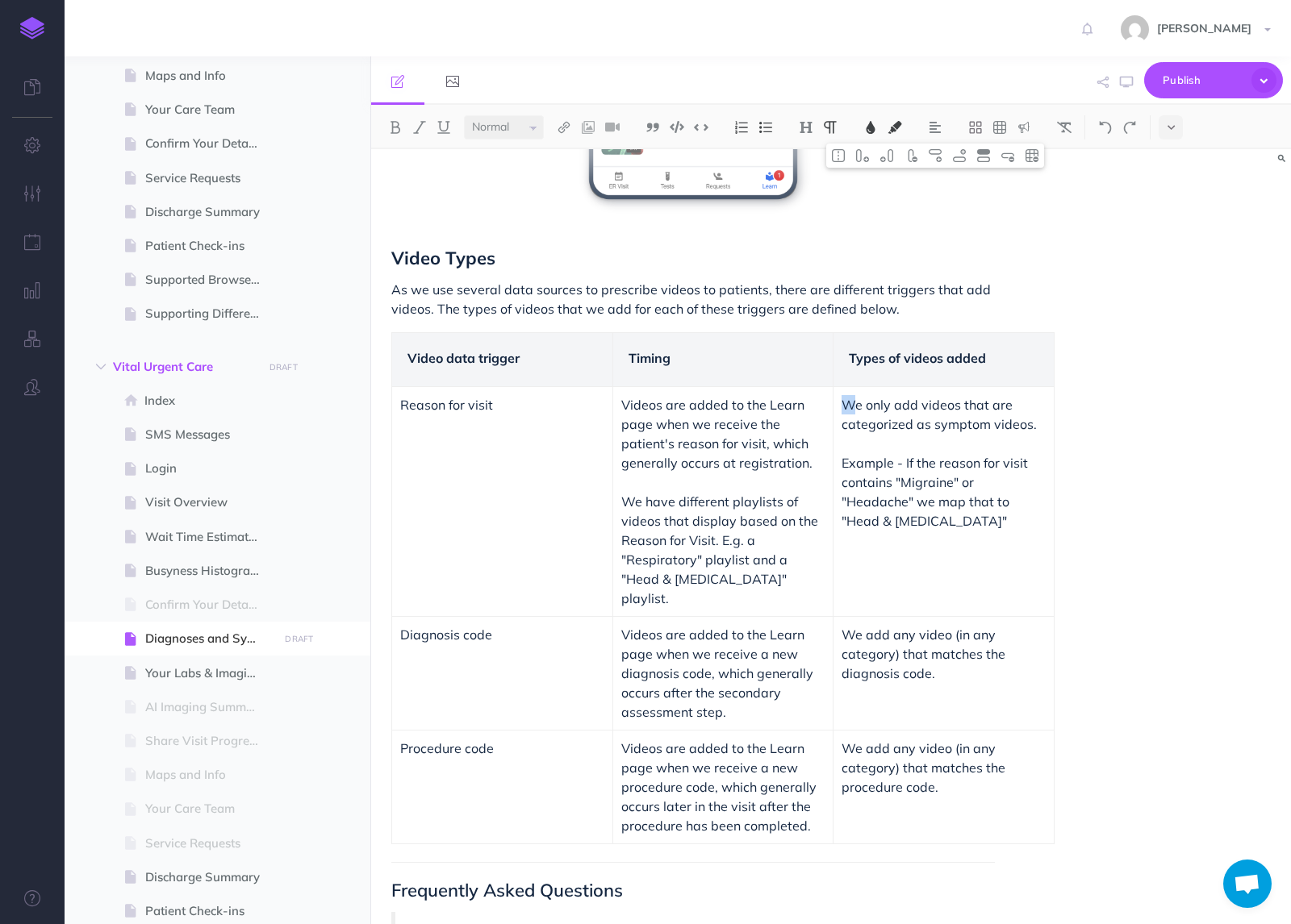
click at [852, 405] on span "We only add videos that are categorized as symptom videos." at bounding box center [939, 414] width 195 height 36
drag, startPoint x: 843, startPoint y: 408, endPoint x: 1040, endPoint y: 432, distance: 198.5
click at [1040, 432] on p "We only add videos that are categorized as symptom videos." at bounding box center [944, 414] width 204 height 38
